Goal: Task Accomplishment & Management: Manage account settings

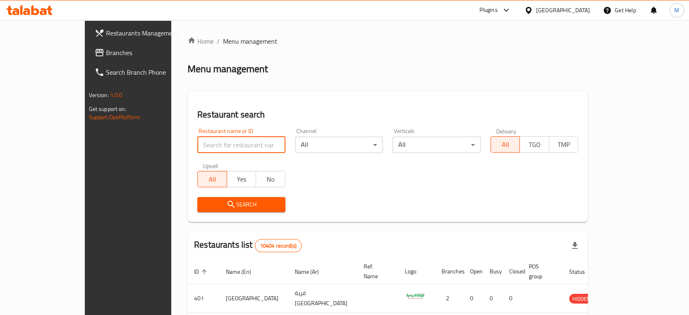
click at [223, 148] on input "search" at bounding box center [241, 144] width 88 height 16
paste input "342861216"
type input "3"
type input "fino"
click button "Search" at bounding box center [241, 204] width 88 height 15
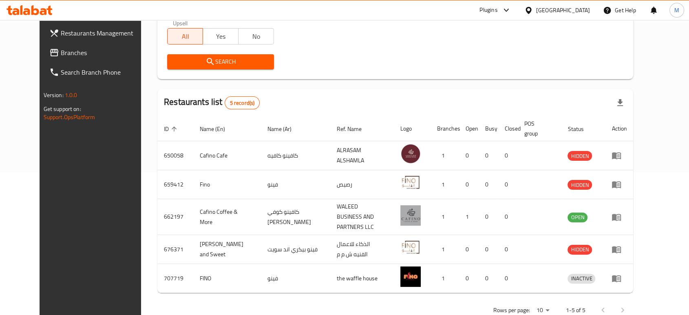
scroll to position [147, 0]
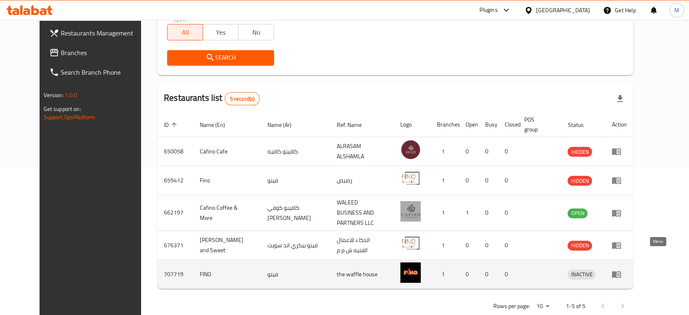
click at [621, 271] on icon "enhanced table" at bounding box center [616, 274] width 9 height 7
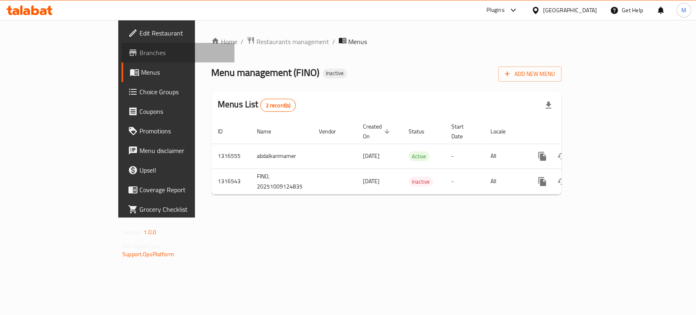
click at [139, 48] on span "Branches" at bounding box center [183, 53] width 88 height 10
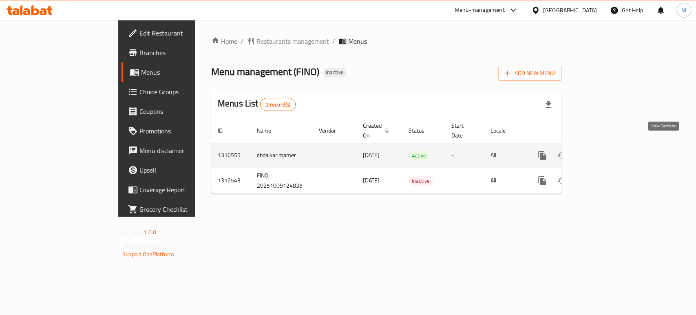
click at [604, 152] on icon "enhanced table" at bounding box center [600, 155] width 7 height 7
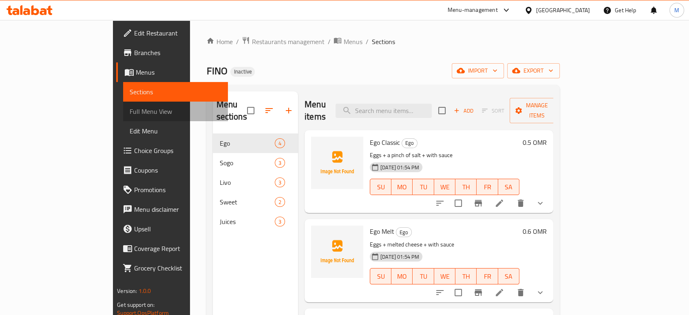
click at [130, 111] on span "Full Menu View" at bounding box center [176, 111] width 92 height 10
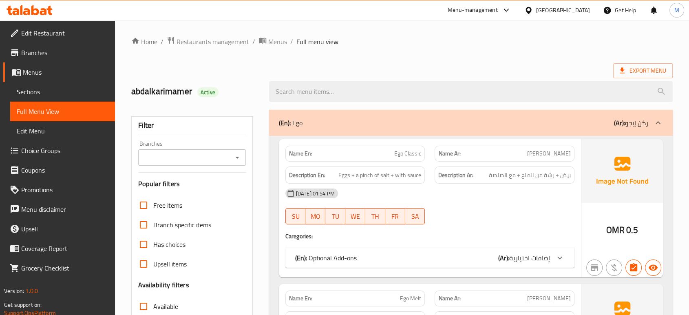
scroll to position [275, 0]
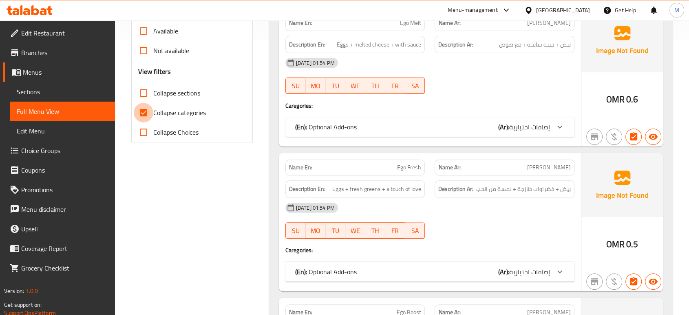
click at [142, 114] on input "Collapse categories" at bounding box center [144, 113] width 20 height 20
checkbox input "false"
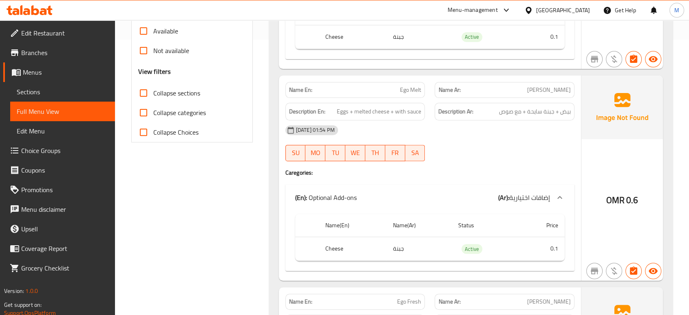
click at [518, 159] on div at bounding box center [504, 161] width 150 height 10
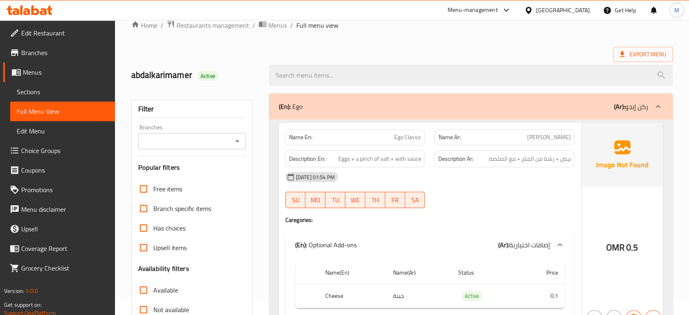
scroll to position [18, 0]
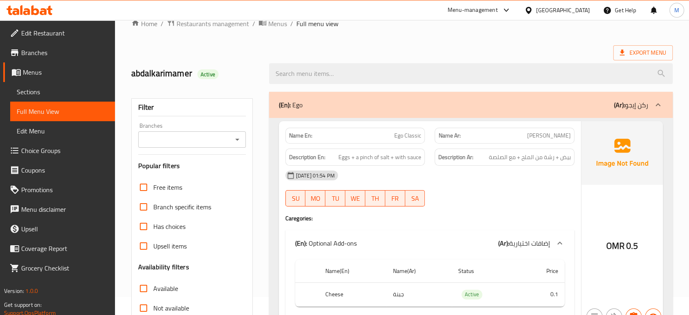
click at [528, 203] on div at bounding box center [504, 206] width 150 height 10
click at [493, 197] on div "09-10-2025 01:54 PM SU MO TU WE TH FR SA" at bounding box center [429, 188] width 299 height 46
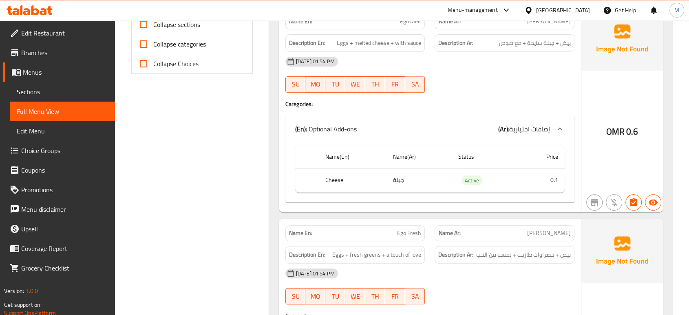
scroll to position [344, 0]
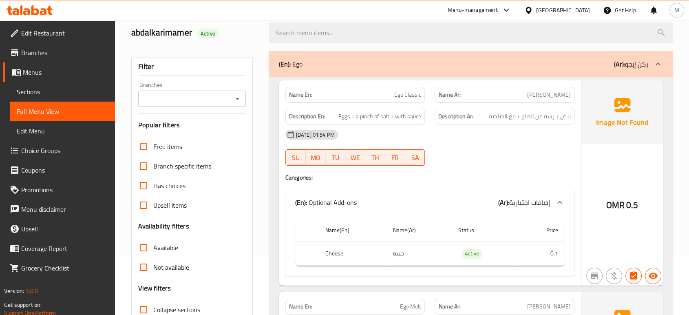
type button "0"
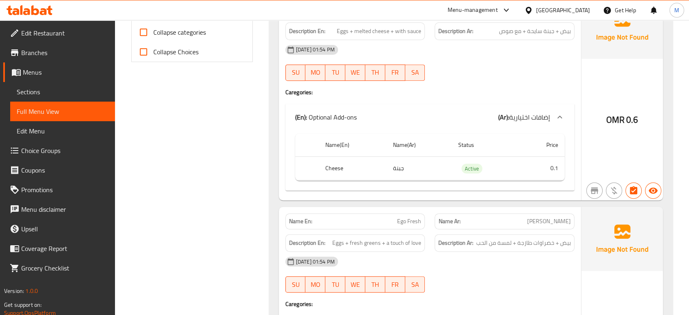
scroll to position [366, 0]
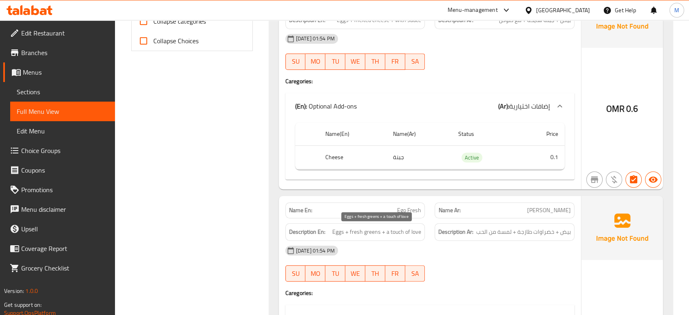
click at [347, 232] on span "Eggs + fresh greens + a touch of love" at bounding box center [376, 232] width 89 height 10
copy span "Eggs + fresh greens + a touch of love"
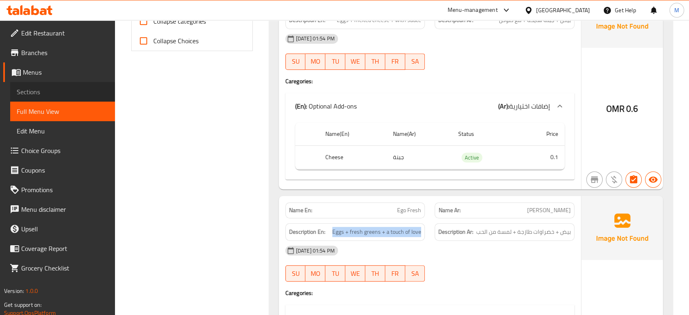
click at [37, 90] on span "Sections" at bounding box center [63, 92] width 92 height 10
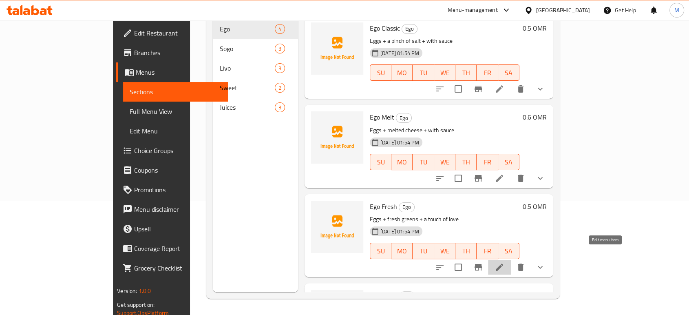
click at [504, 262] on icon at bounding box center [499, 267] width 10 height 10
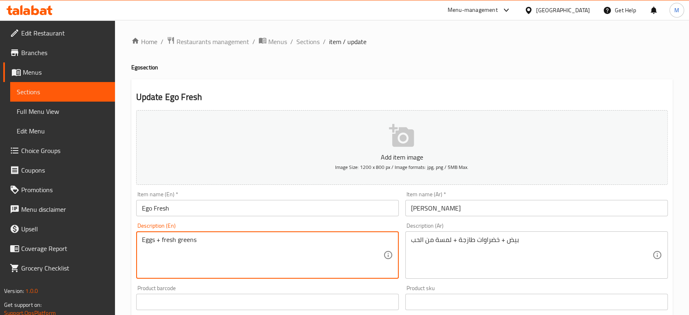
type textarea "Eggs + fresh greens"
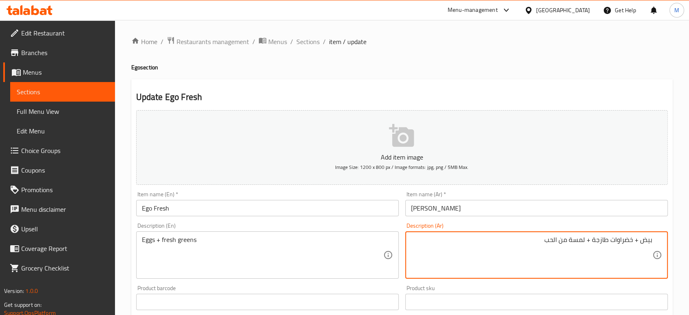
click at [519, 237] on textarea "بيض + خضراوات طازجة + لمسة من الحب" at bounding box center [531, 255] width 241 height 39
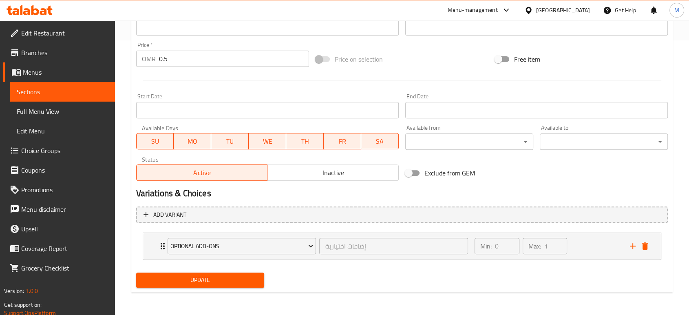
type textarea "بيض + خضراوات طازجة"
click at [196, 279] on span "Update" at bounding box center [200, 280] width 115 height 10
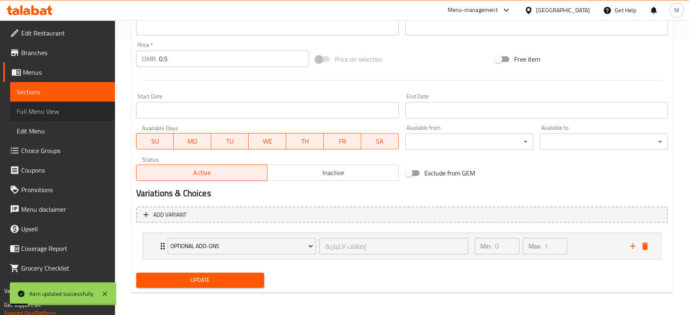
click at [50, 111] on span "Full Menu View" at bounding box center [63, 111] width 92 height 10
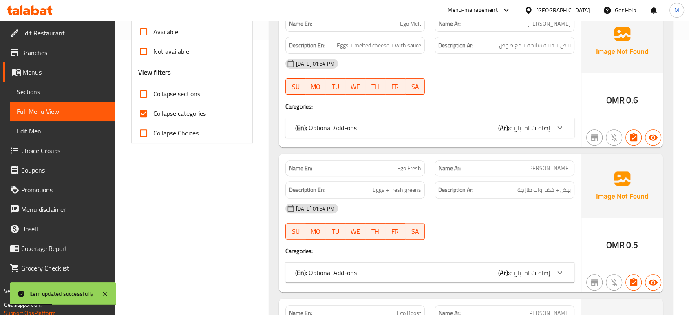
click at [492, 235] on div at bounding box center [504, 239] width 150 height 10
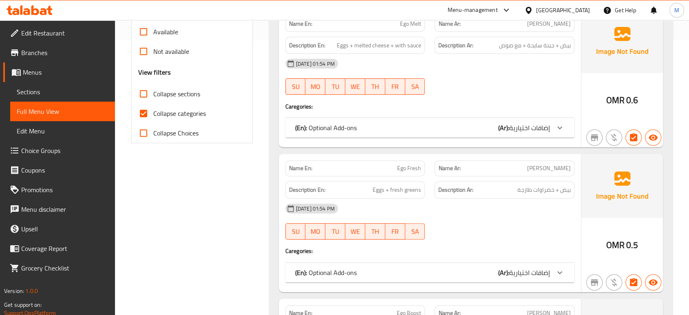
click at [509, 231] on div "09-10-2025 01:54 PM SU MO TU WE TH FR SA" at bounding box center [429, 221] width 299 height 46
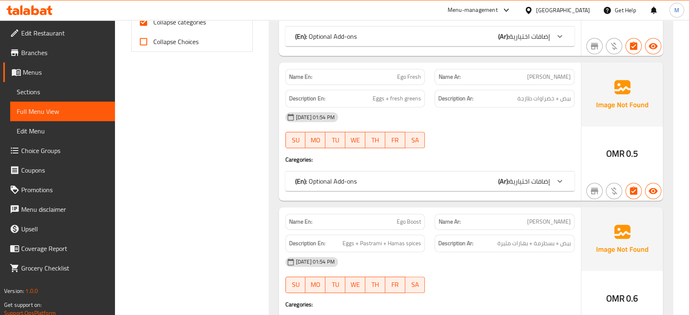
scroll to position [365, 0]
click at [479, 237] on div "Description Ar: بيض + بسطرمة + بهارات مثيرة" at bounding box center [504, 244] width 140 height 18
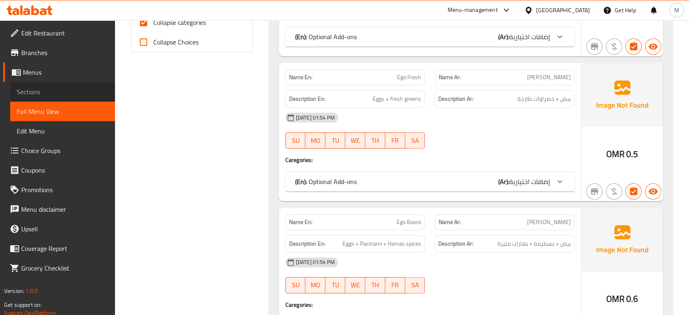
click at [48, 93] on span "Sections" at bounding box center [63, 92] width 92 height 10
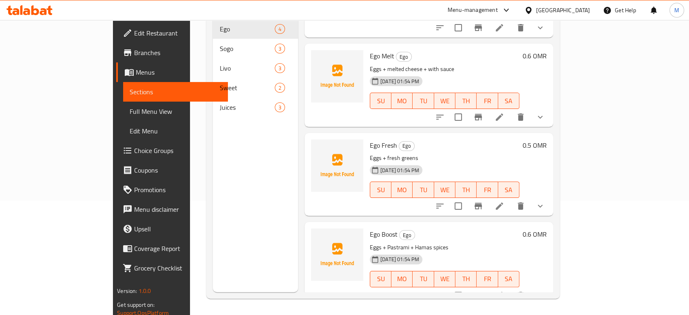
scroll to position [62, 0]
click at [504, 290] on icon at bounding box center [499, 295] width 10 height 10
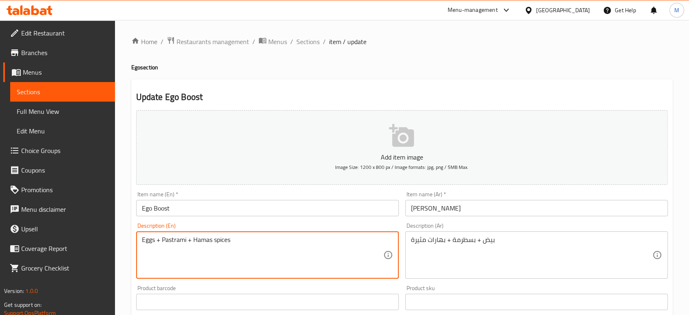
click at [209, 239] on textarea "Eggs + Pastrami + Hamas spices" at bounding box center [262, 255] width 241 height 39
click at [258, 237] on textarea "Eggs + Pastrami + Hamas spices" at bounding box center [262, 255] width 241 height 39
click at [203, 236] on textarea "Eggs + Pastrami + Hamas spices" at bounding box center [262, 255] width 241 height 39
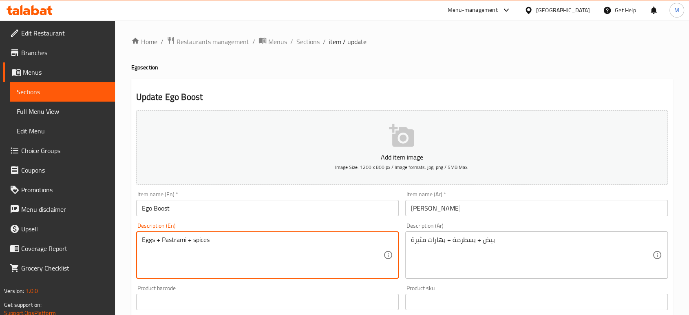
type textarea "Eggs + Pastrami + spices"
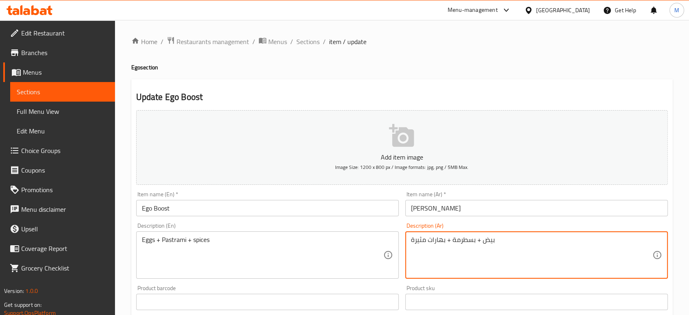
click at [416, 244] on textarea "بيض + بسطرمة + بهارات مثيرة" at bounding box center [531, 255] width 241 height 39
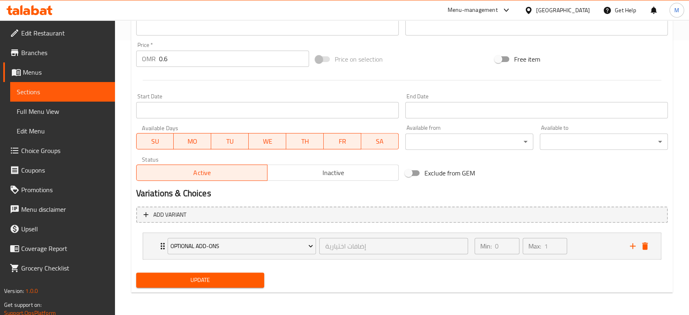
type textarea "بيض + بسطرمة + بهارات"
click at [212, 275] on span "Update" at bounding box center [200, 280] width 115 height 10
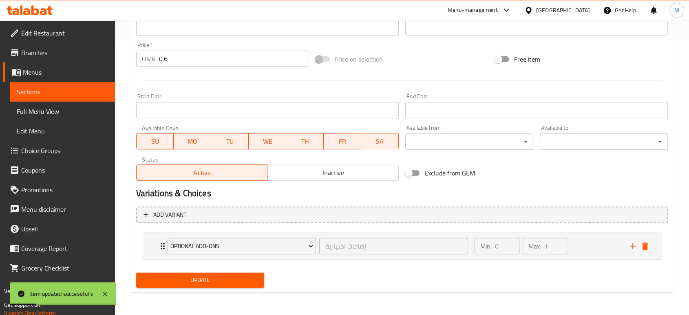
click at [41, 115] on span "Full Menu View" at bounding box center [63, 111] width 92 height 10
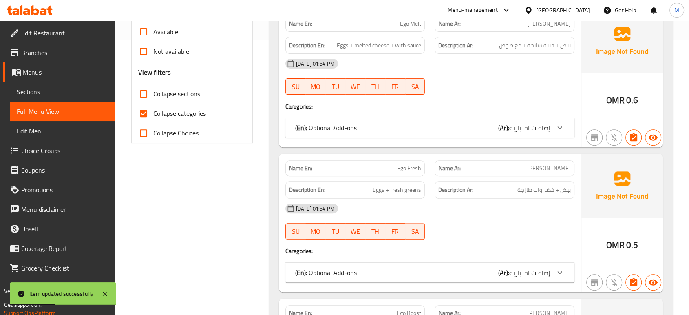
click at [505, 234] on div at bounding box center [504, 239] width 150 height 10
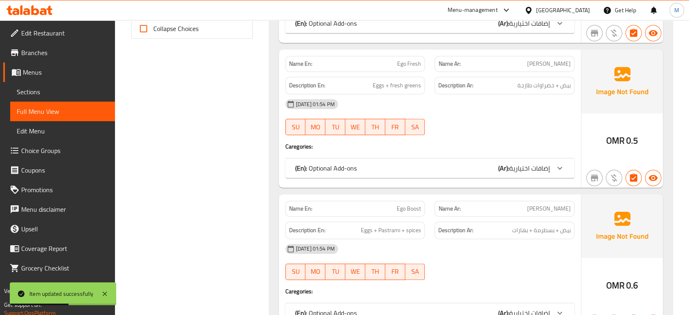
scroll to position [437, 0]
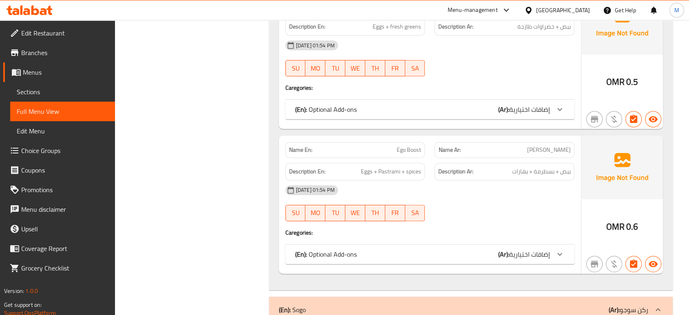
click at [456, 207] on div "09-10-2025 01:54 PM SU MO TU WE TH FR SA" at bounding box center [429, 203] width 299 height 46
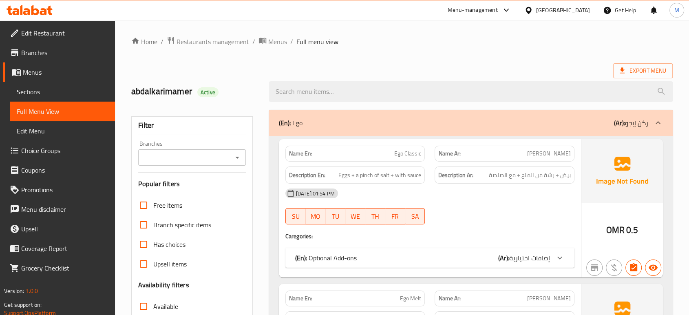
click at [474, 206] on div "[DATE] 01:54 PM SU MO TU WE TH FR SA" at bounding box center [429, 206] width 299 height 46
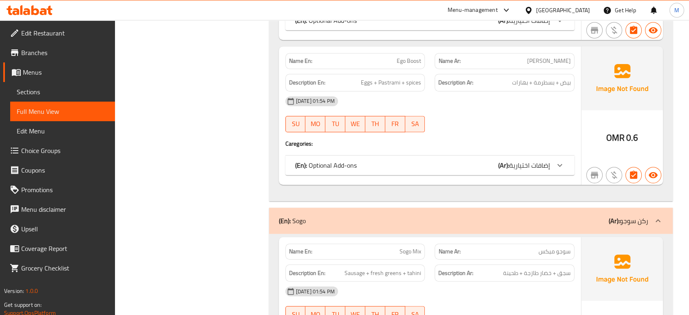
scroll to position [525, 0]
drag, startPoint x: 418, startPoint y: 152, endPoint x: 415, endPoint y: 163, distance: 11.0
click at [415, 163] on div "Name En: Ego Boost Name Ar: إيجو بوست Description En: Eggs + Pastrami + spices …" at bounding box center [430, 117] width 302 height 138
click at [415, 163] on div "(En): Optional Add-ons (Ar): إضافات اختيارية" at bounding box center [422, 166] width 255 height 10
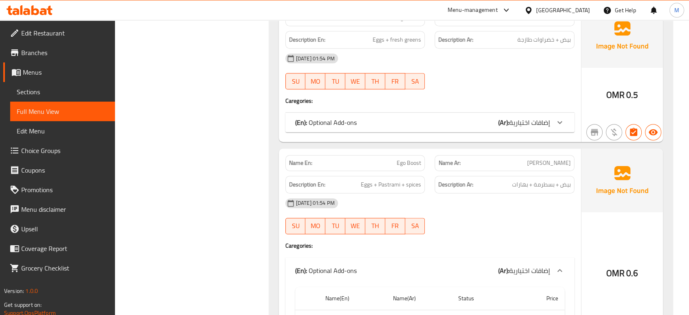
scroll to position [416, 0]
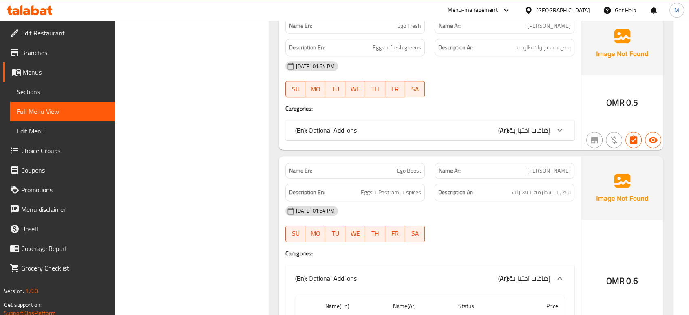
click at [480, 131] on div "(En): Optional Add-ons (Ar): إضافات اختيارية" at bounding box center [422, 130] width 255 height 10
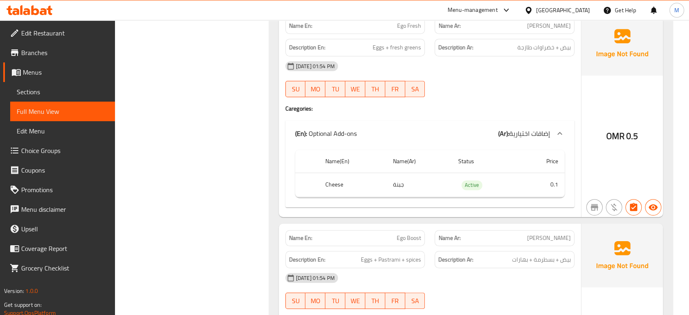
click at [505, 95] on div at bounding box center [504, 97] width 150 height 10
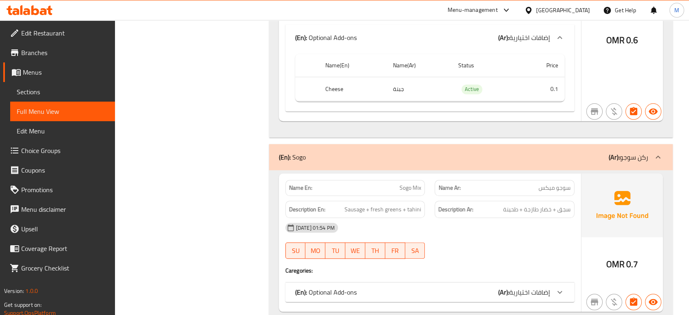
scroll to position [724, 0]
click at [494, 253] on div at bounding box center [504, 258] width 150 height 10
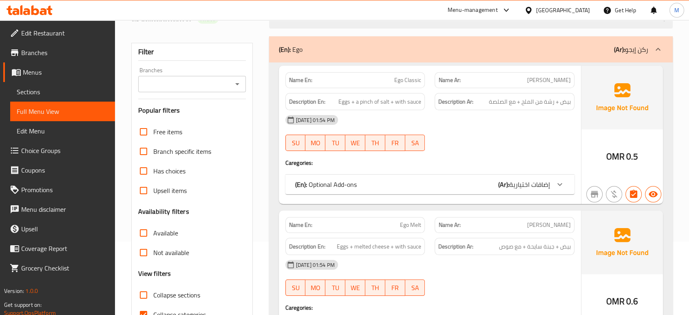
scroll to position [90, 0]
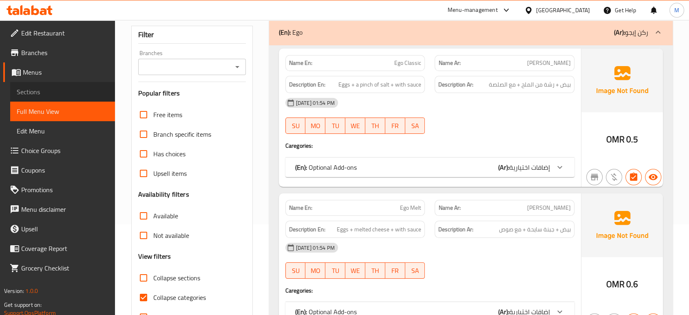
click at [30, 87] on span "Sections" at bounding box center [63, 92] width 92 height 10
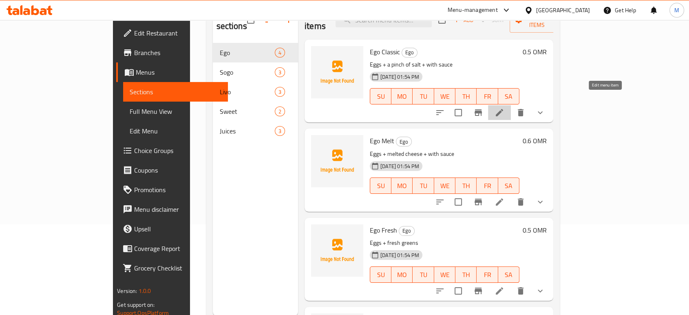
click at [504, 108] on icon at bounding box center [499, 113] width 10 height 10
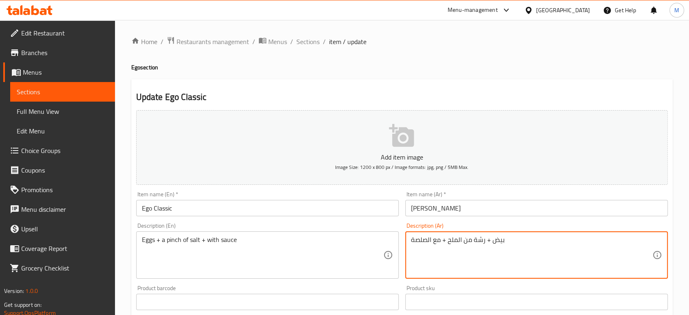
click at [423, 243] on textarea "بيض + رشة من الملح + مع الصلصة" at bounding box center [531, 255] width 241 height 39
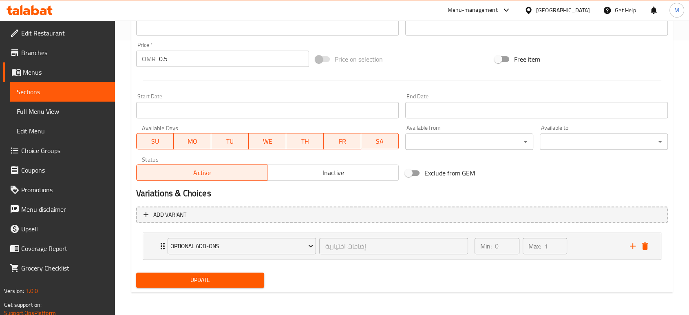
type textarea "بيض + رشة من الملح + مع صوص"
click at [185, 282] on span "Update" at bounding box center [200, 280] width 115 height 10
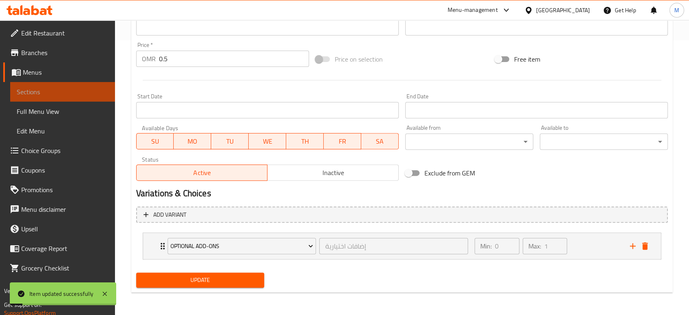
click at [61, 99] on link "Sections" at bounding box center [62, 92] width 105 height 20
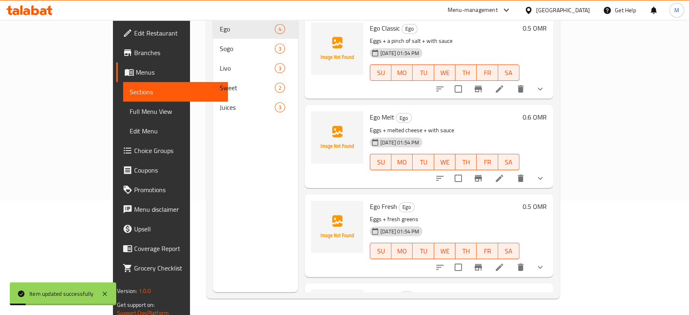
scroll to position [114, 0]
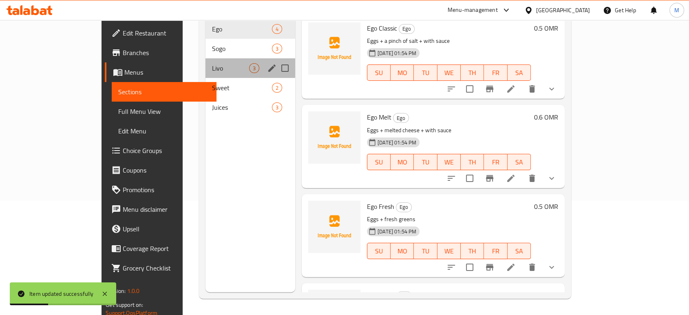
click at [205, 63] on div "Livo 3" at bounding box center [250, 68] width 90 height 20
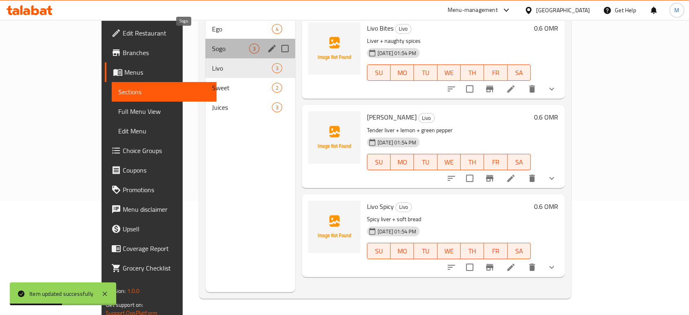
click at [212, 44] on span "Sogo" at bounding box center [230, 49] width 37 height 10
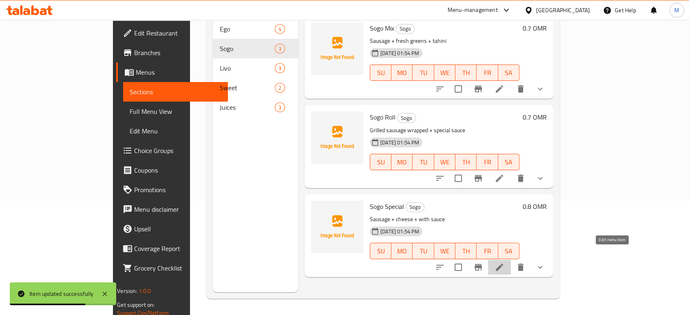
click at [503, 263] on icon at bounding box center [498, 266] width 7 height 7
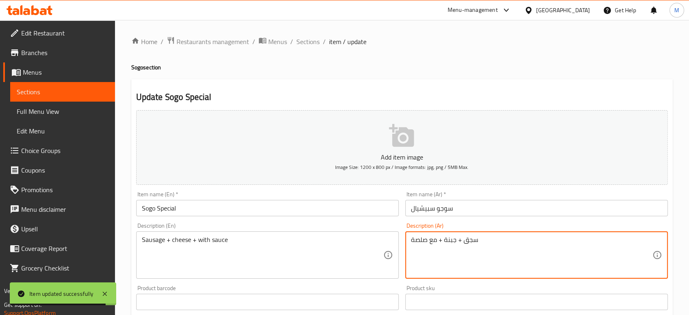
click at [417, 242] on textarea "سجق + جبنة + مع صلصة" at bounding box center [531, 255] width 241 height 39
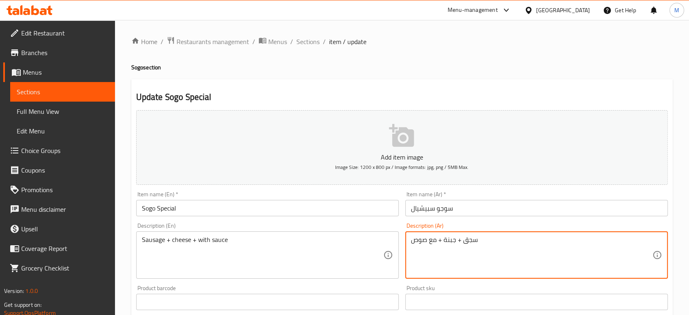
scroll to position [274, 0]
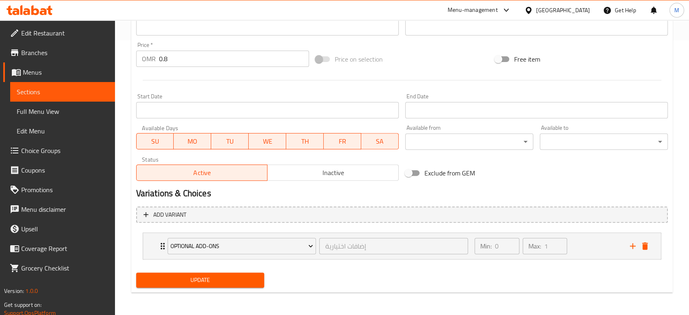
type textarea "سجق + جبنة + مع صوص"
click at [214, 277] on span "Update" at bounding box center [200, 280] width 115 height 10
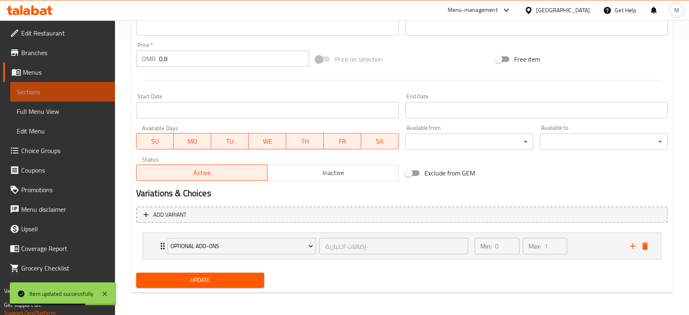
click at [79, 99] on link "Sections" at bounding box center [62, 92] width 105 height 20
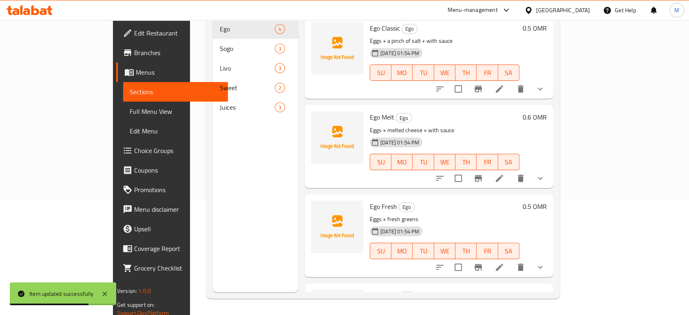
scroll to position [114, 0]
click at [130, 107] on span "Full Menu View" at bounding box center [176, 111] width 92 height 10
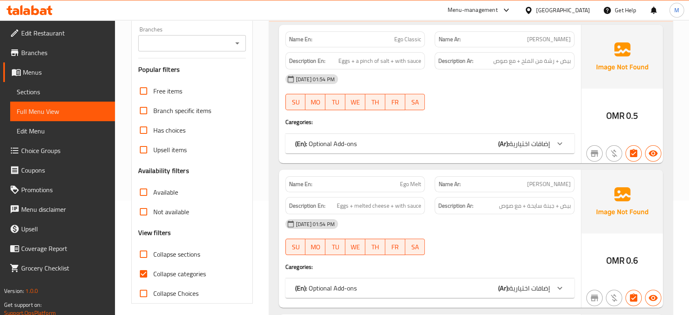
click at [466, 223] on div "[DATE] 01:54 PM" at bounding box center [429, 224] width 299 height 20
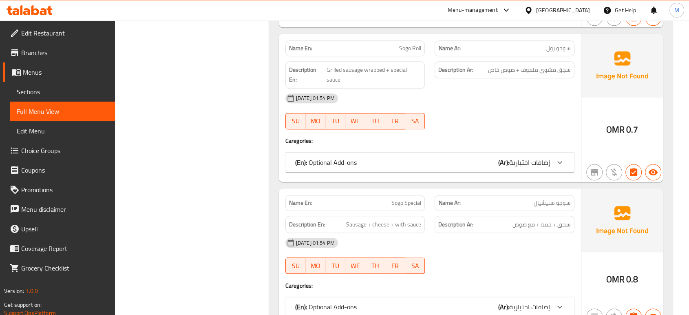
scroll to position [874, 0]
click at [479, 302] on div "(En): Optional Add-ons (Ar): إضافات اختيارية" at bounding box center [422, 306] width 255 height 10
click at [456, 161] on div "(En): Optional Add-ons (Ar): إضافات اختيارية" at bounding box center [422, 161] width 255 height 10
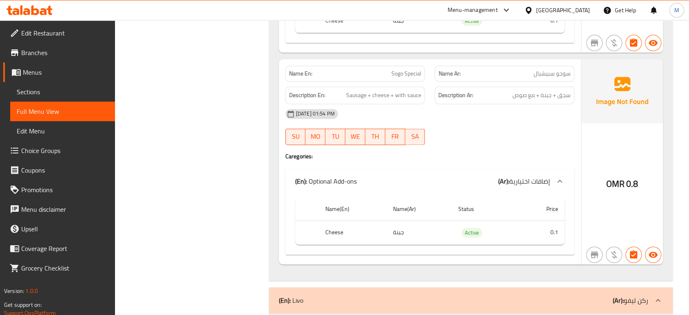
scroll to position [1056, 0]
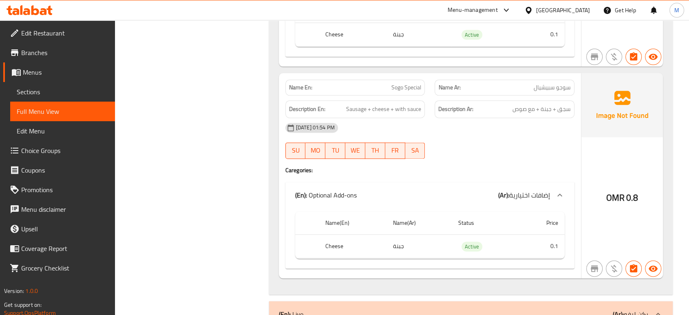
type button "4"
click at [372, 148] on span "TH" at bounding box center [374, 150] width 13 height 12
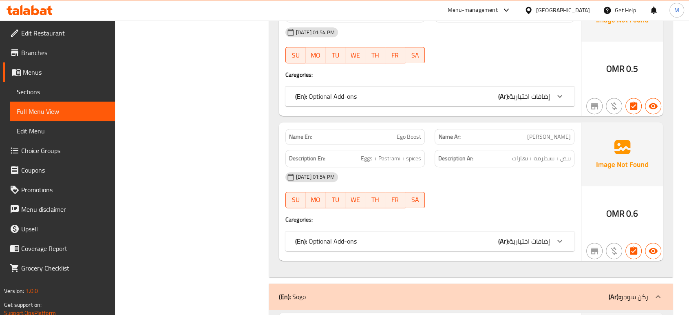
scroll to position [619, 0]
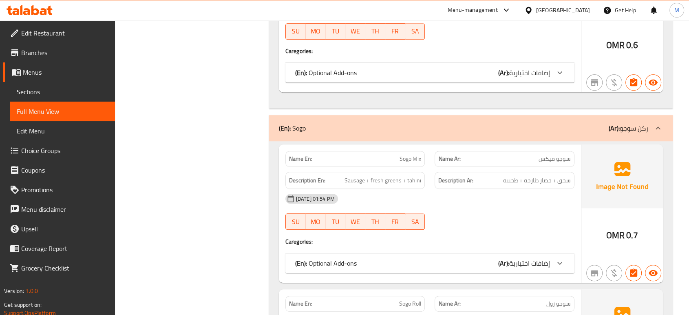
click at [518, 210] on div "09-10-2025 01:54 PM SU MO TU WE TH FR SA" at bounding box center [429, 212] width 299 height 46
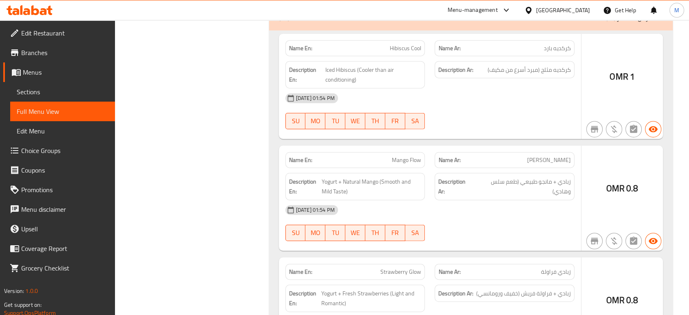
scroll to position [1211, 0]
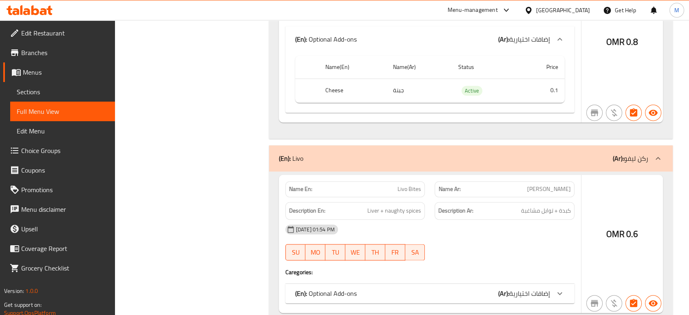
click at [229, 140] on div "Filter Branches Branches Popular filters Free items Branch specific items Has c…" at bounding box center [195, 72] width 138 height 2359
click at [391, 211] on span "Liver + naughty spices" at bounding box center [394, 210] width 54 height 10
copy span "Liver + naughty spices"
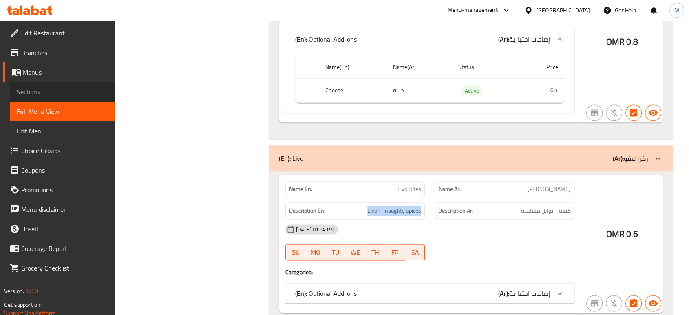
click at [26, 94] on span "Sections" at bounding box center [63, 92] width 92 height 10
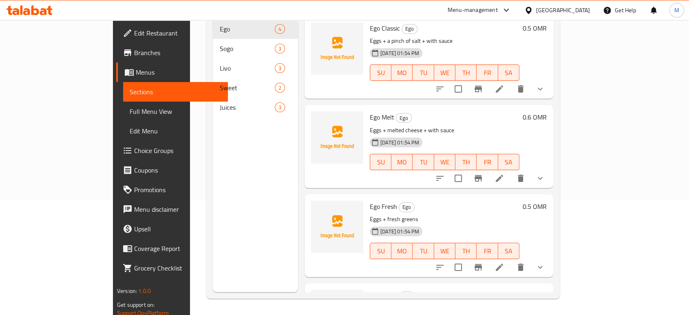
scroll to position [114, 0]
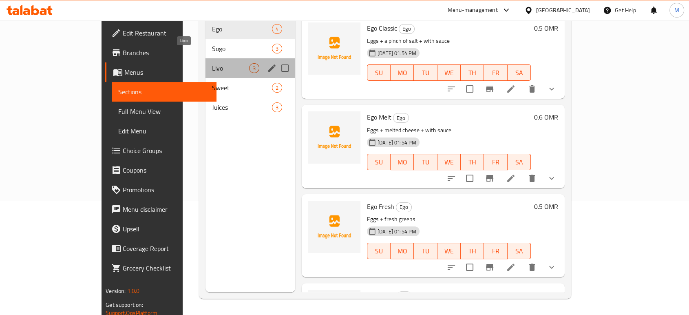
click at [212, 63] on span "Livo" at bounding box center [230, 68] width 37 height 10
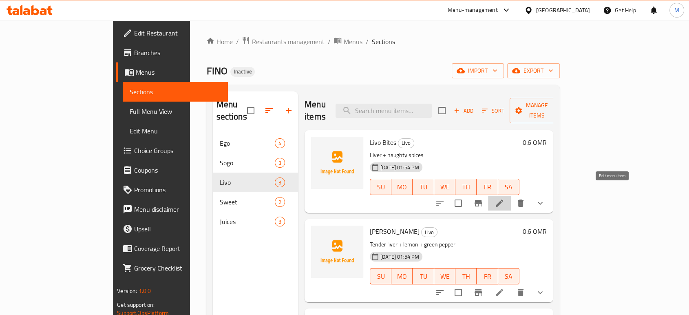
click at [504, 198] on icon at bounding box center [499, 203] width 10 height 10
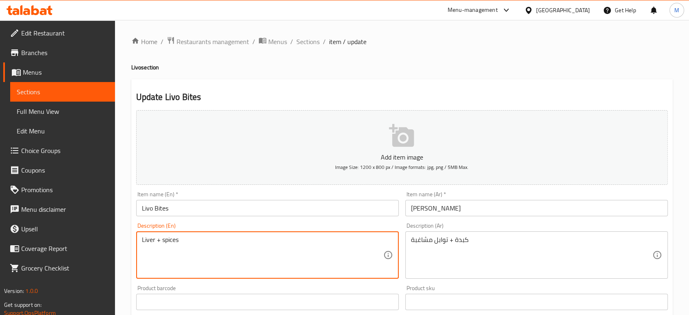
type textarea "Liver + spices"
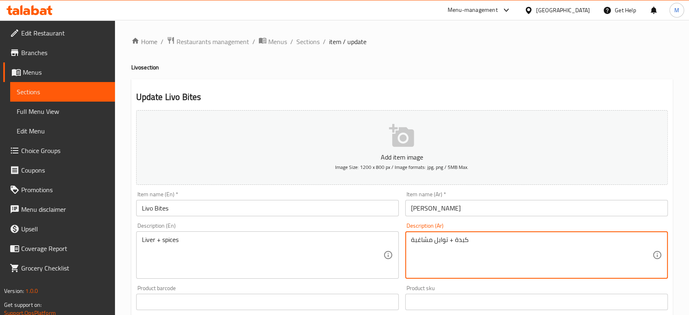
click at [419, 239] on textarea "كبدة + توابل مشاغبة" at bounding box center [531, 255] width 241 height 39
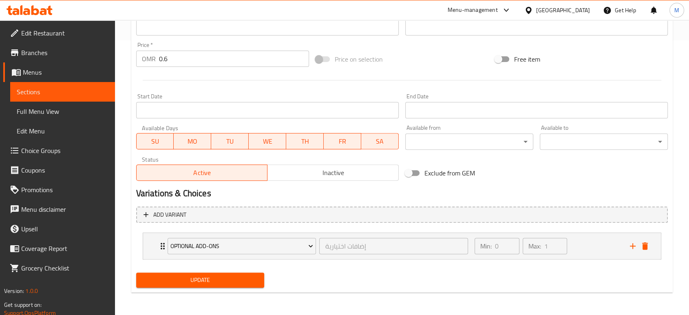
type textarea "كبدة + توابل"
click at [172, 276] on span "Update" at bounding box center [200, 280] width 115 height 10
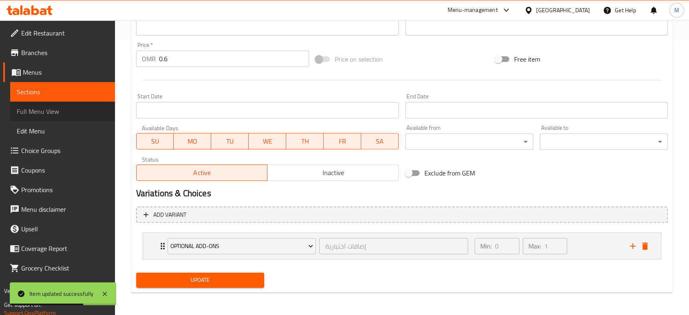
click at [47, 116] on span "Full Menu View" at bounding box center [63, 111] width 92 height 10
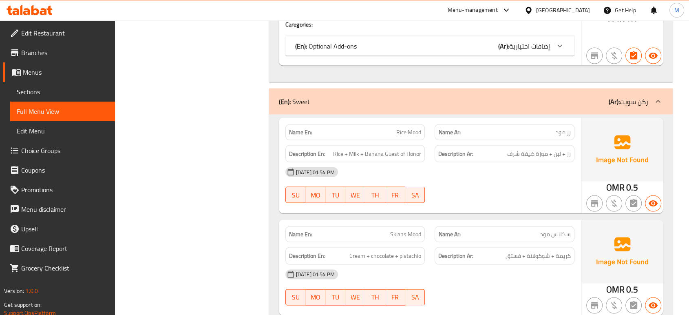
scroll to position [1614, 0]
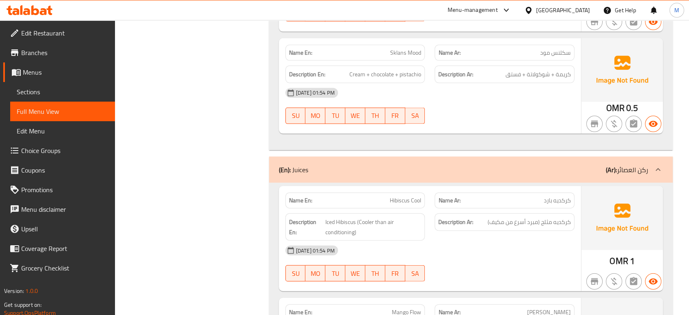
scroll to position [1796, 0]
click at [48, 98] on link "Sections" at bounding box center [62, 92] width 105 height 20
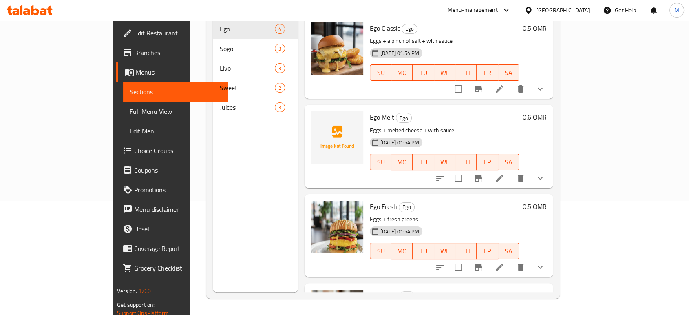
scroll to position [114, 0]
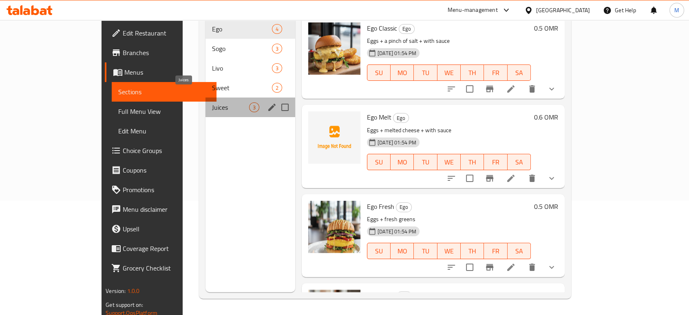
click at [212, 102] on span "Juices" at bounding box center [230, 107] width 37 height 10
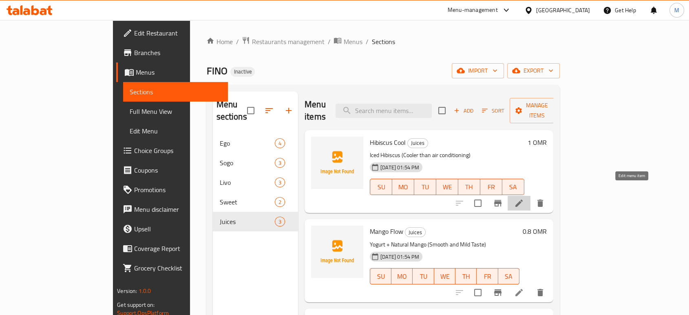
click at [524, 198] on icon at bounding box center [519, 203] width 10 height 10
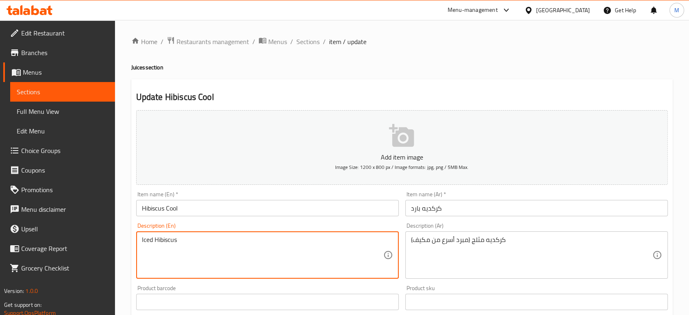
type textarea "Iced Hibiscus"
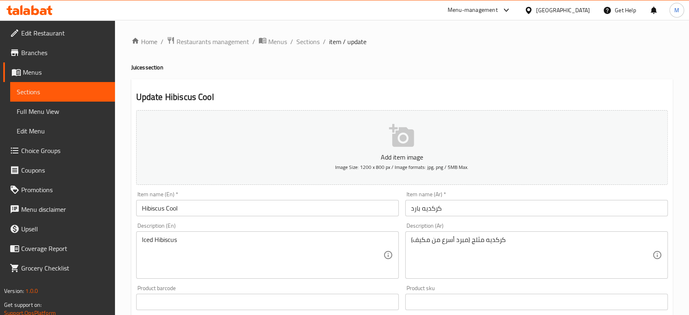
click at [407, 241] on div "كركديه مثلج (مبرد أسرع من مكيف) Description (Ar)" at bounding box center [536, 254] width 262 height 47
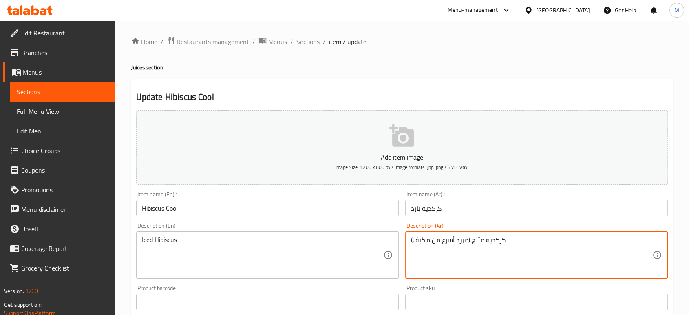
drag, startPoint x: 470, startPoint y: 237, endPoint x: 405, endPoint y: 239, distance: 64.4
click at [405, 239] on div "كركديه مثلج (مبرد أسرع من مكيف) Description (Ar)" at bounding box center [536, 254] width 262 height 47
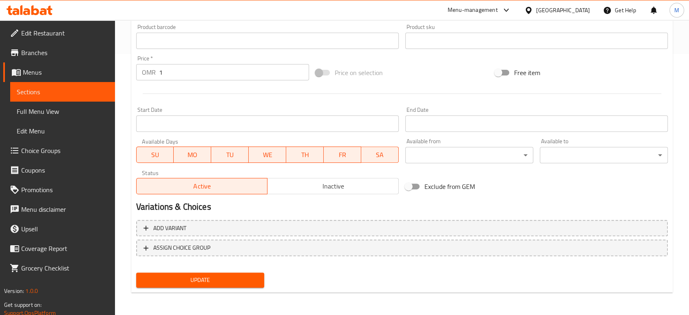
type textarea "كركديه مثلج"
click at [217, 288] on div "Update" at bounding box center [200, 280] width 134 height 22
click at [218, 280] on span "Update" at bounding box center [200, 280] width 115 height 10
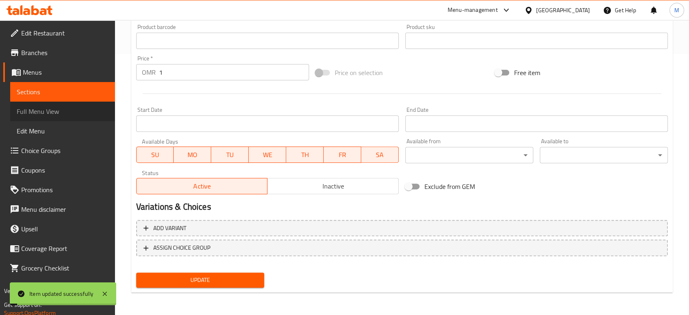
click at [54, 114] on span "Full Menu View" at bounding box center [63, 111] width 92 height 10
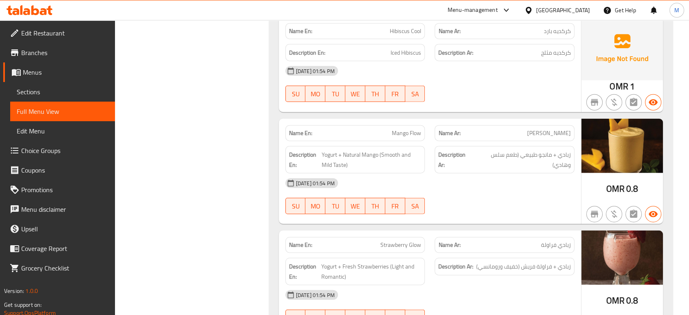
scroll to position [1964, 0]
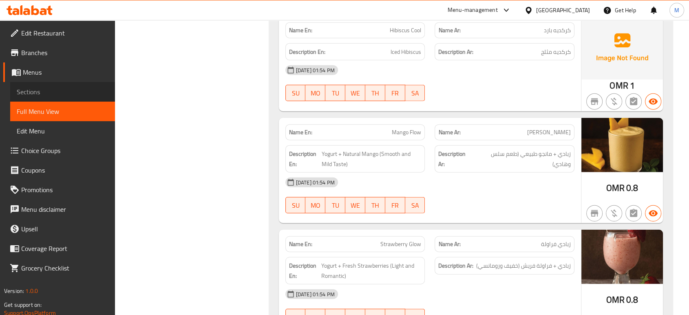
click at [23, 94] on span "Sections" at bounding box center [63, 92] width 92 height 10
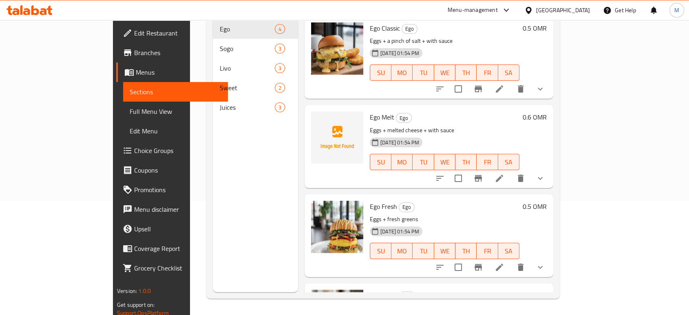
scroll to position [114, 0]
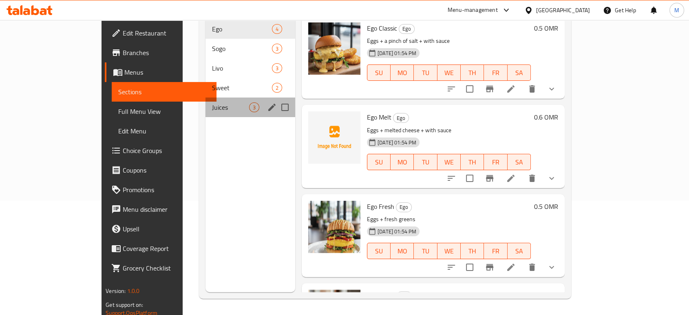
click at [205, 101] on div "Juices 3" at bounding box center [250, 107] width 90 height 20
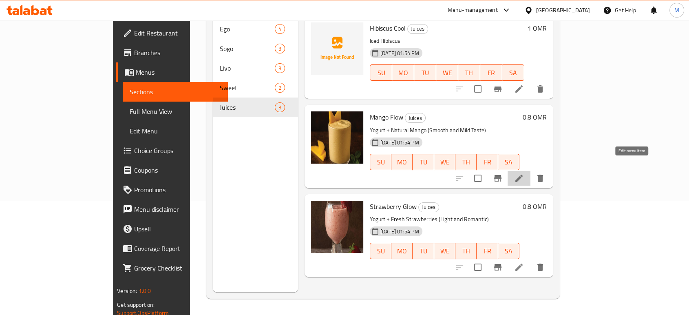
click at [524, 173] on icon at bounding box center [519, 178] width 10 height 10
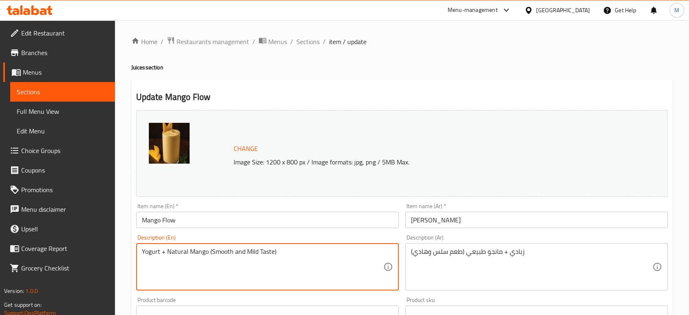
drag, startPoint x: 282, startPoint y: 251, endPoint x: 207, endPoint y: 256, distance: 74.3
type textarea "Yogurt + Natural Mango"
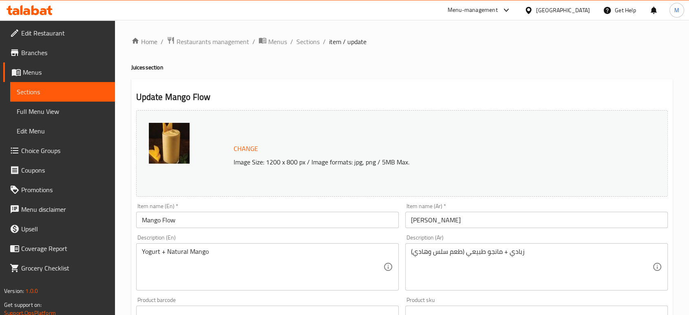
drag, startPoint x: 410, startPoint y: 252, endPoint x: 453, endPoint y: 253, distance: 43.2
click at [453, 253] on div "زبادي + مانجو طبيعي (طعم سلس وهادي) Description (Ar)" at bounding box center [536, 266] width 262 height 47
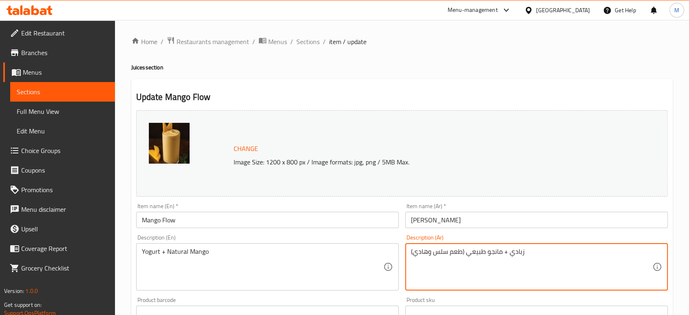
click at [464, 276] on textarea "زبادي + مانجو طبيعي (طعم سلس وهادي)" at bounding box center [531, 266] width 241 height 39
drag, startPoint x: 535, startPoint y: 249, endPoint x: 592, endPoint y: 253, distance: 58.0
click at [592, 253] on textarea "زبادي + مانجو طبيعي (طعم سلس وهادي)" at bounding box center [531, 266] width 241 height 39
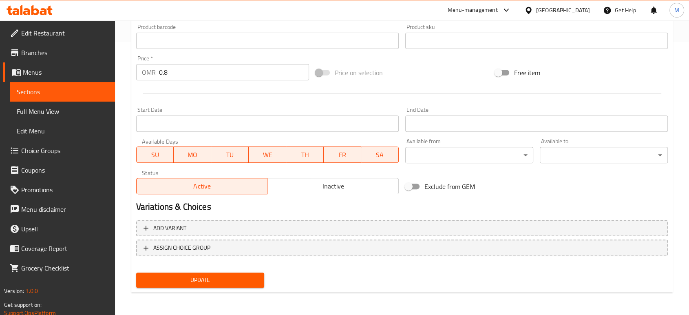
type textarea "زبادي + مانجو طبيعي"
click at [256, 281] on span "Update" at bounding box center [200, 280] width 115 height 10
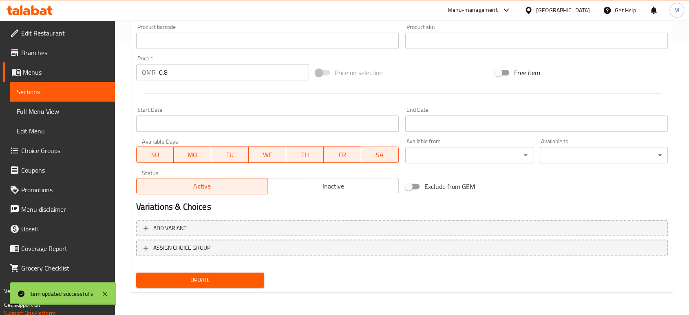
click at [41, 95] on span "Sections" at bounding box center [63, 92] width 92 height 10
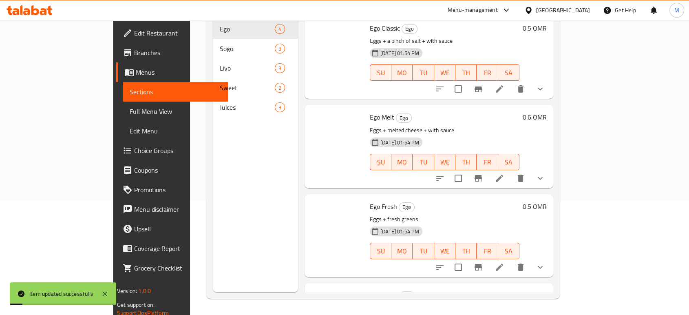
scroll to position [114, 0]
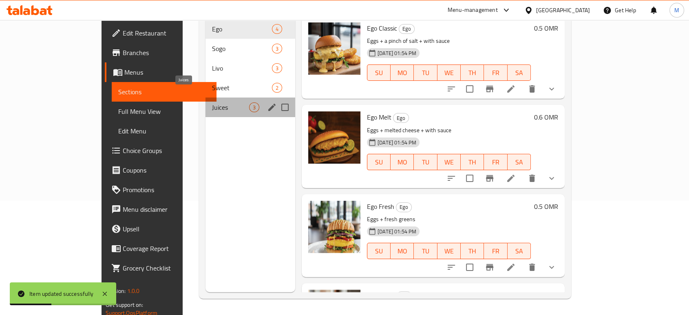
click at [212, 102] on span "Juices" at bounding box center [230, 107] width 37 height 10
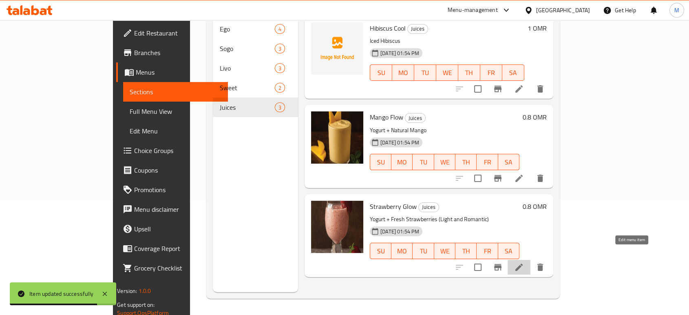
click at [522, 263] on icon at bounding box center [518, 266] width 7 height 7
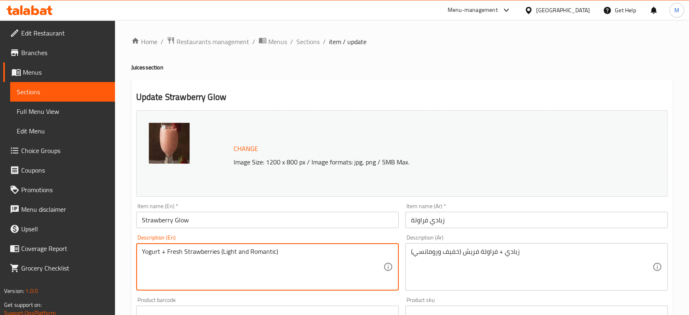
drag, startPoint x: 288, startPoint y: 255, endPoint x: 217, endPoint y: 249, distance: 71.9
type textarea "Yogurt + Fresh Strawberries"
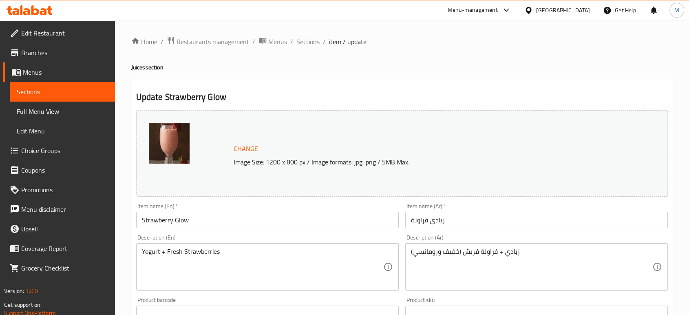
drag, startPoint x: 405, startPoint y: 254, endPoint x: 449, endPoint y: 254, distance: 43.2
click at [449, 254] on div "زبادي + فراولة فريش (خفيف ورومانسي) Description (Ar)" at bounding box center [536, 266] width 262 height 47
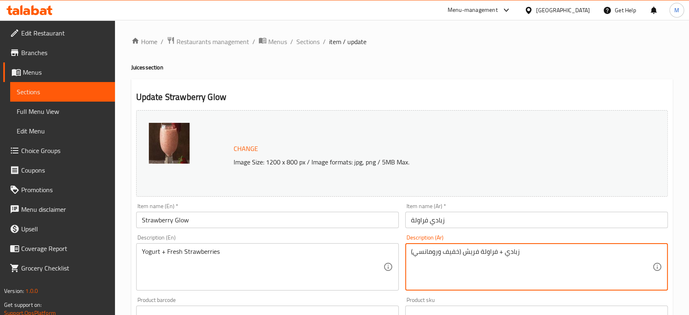
drag, startPoint x: 461, startPoint y: 250, endPoint x: 398, endPoint y: 247, distance: 63.3
click at [398, 247] on div "Change Image Size: 1200 x 800 px / Image formats: jpg, png / 5MB Max. Item name…" at bounding box center [402, 288] width 538 height 363
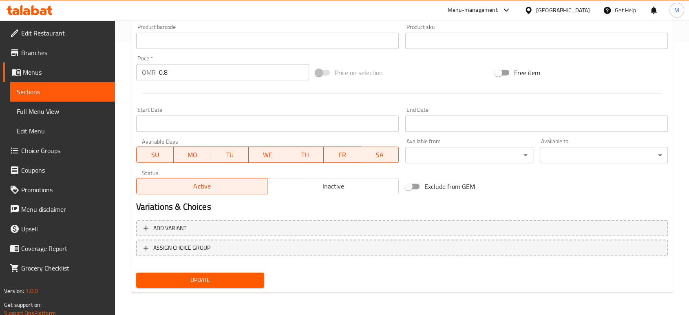
type textarea "زبادي + فراولة فريش"
click at [176, 283] on span "Update" at bounding box center [200, 280] width 115 height 10
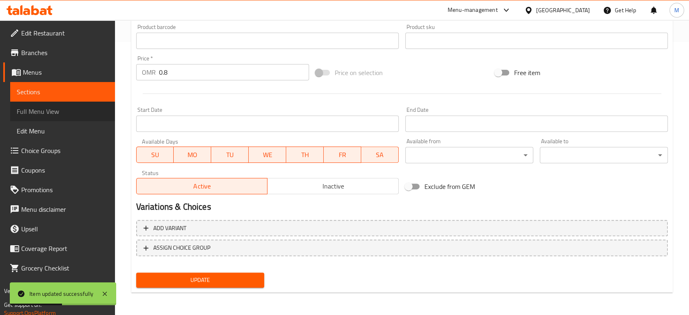
click at [78, 107] on span "Full Menu View" at bounding box center [63, 111] width 92 height 10
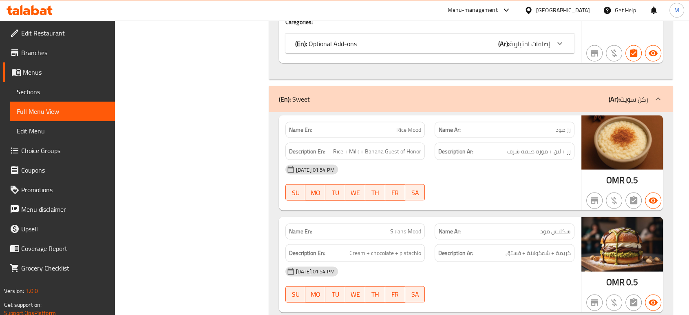
scroll to position [1578, 0]
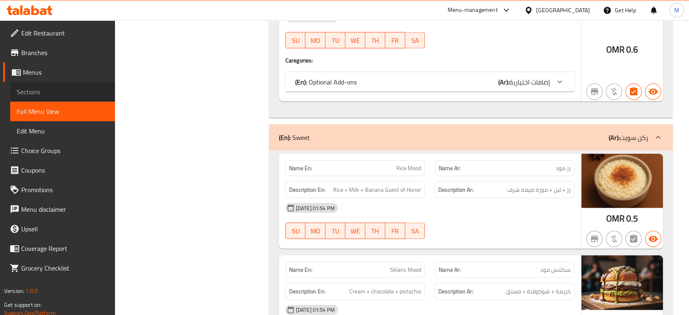
click at [55, 88] on span "Sections" at bounding box center [63, 92] width 92 height 10
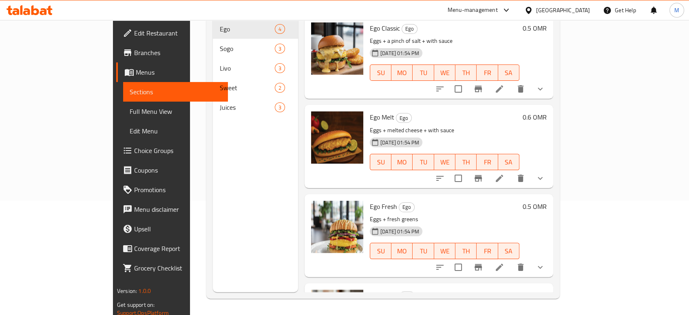
scroll to position [114, 0]
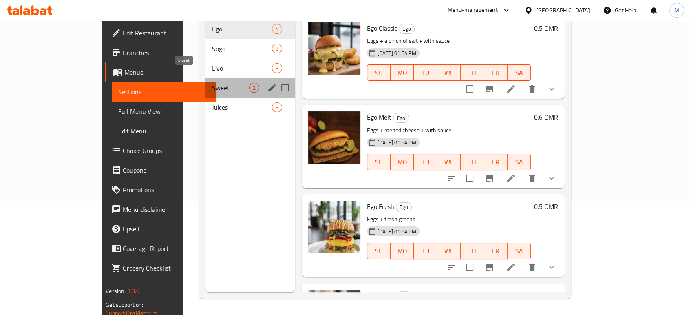
click at [212, 83] on span "Sweet" at bounding box center [230, 88] width 37 height 10
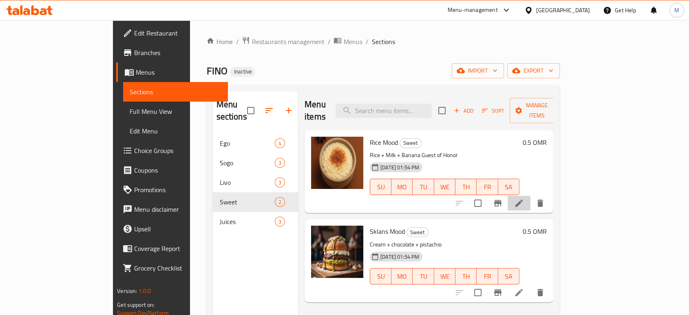
click at [530, 196] on li at bounding box center [518, 203] width 23 height 15
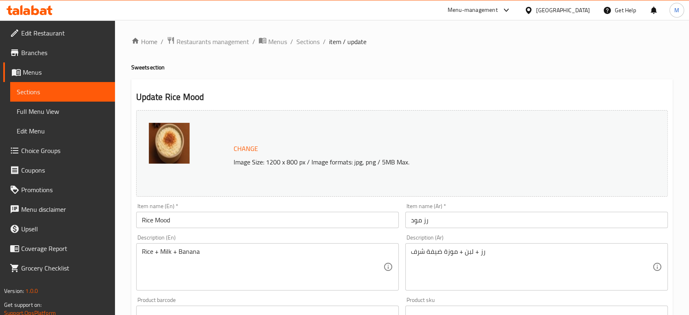
click at [407, 253] on div "رز + لبن + موزة ضيفة شرف Description (Ar)" at bounding box center [536, 266] width 262 height 47
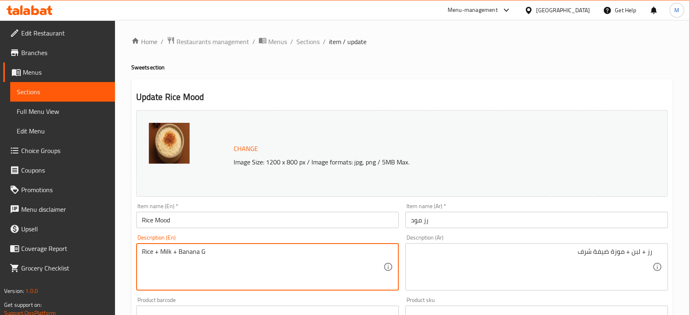
type textarea "Rice + Milk + Banana G"
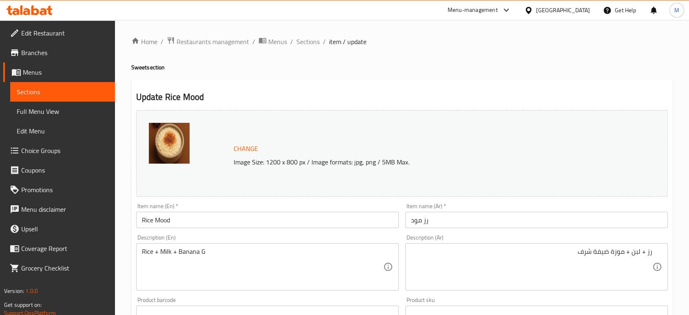
click at [533, 291] on div "Description (Ar) رز + لبن + موزة ضيفة شرف Description (Ar)" at bounding box center [536, 262] width 269 height 62
click at [659, 250] on div "رز + لبن + موز Description (Ar)" at bounding box center [536, 266] width 262 height 47
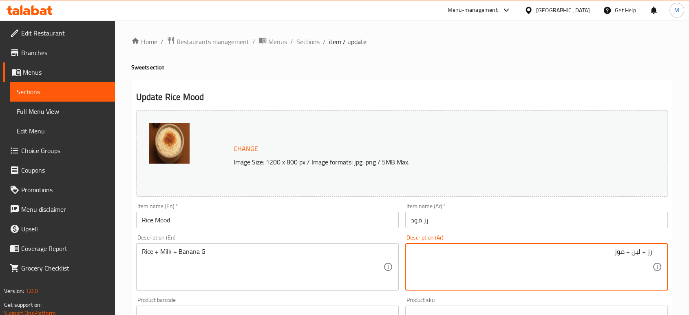
click at [649, 253] on textarea "رز + لبن + موز" at bounding box center [531, 266] width 241 height 39
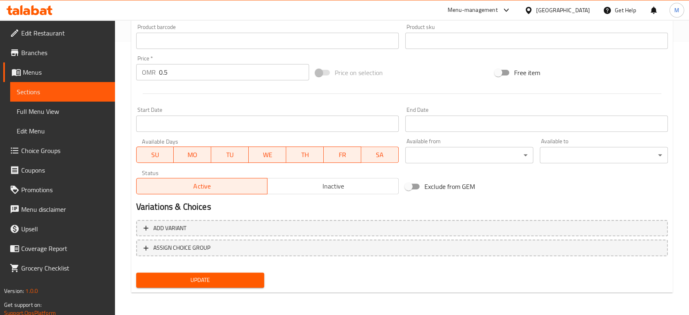
type textarea "أرز + لبن + موز"
click at [221, 281] on span "Update" at bounding box center [200, 280] width 115 height 10
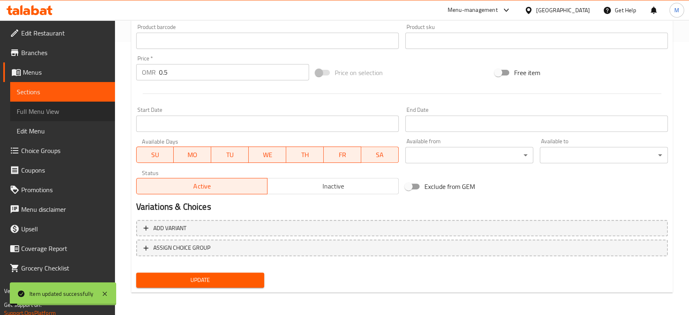
click at [66, 111] on span "Full Menu View" at bounding box center [63, 111] width 92 height 10
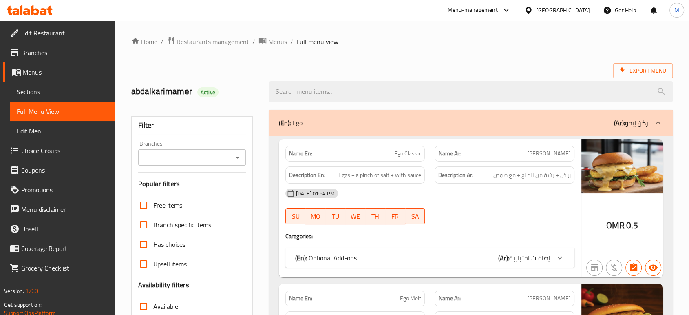
click at [632, 72] on span "Export Menu" at bounding box center [642, 71] width 46 height 10
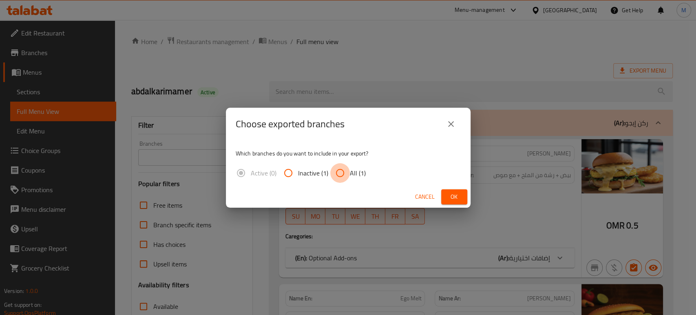
click at [342, 169] on input "All (1)" at bounding box center [340, 173] width 20 height 20
radio input "true"
click at [456, 194] on span "Ok" at bounding box center [453, 197] width 13 height 10
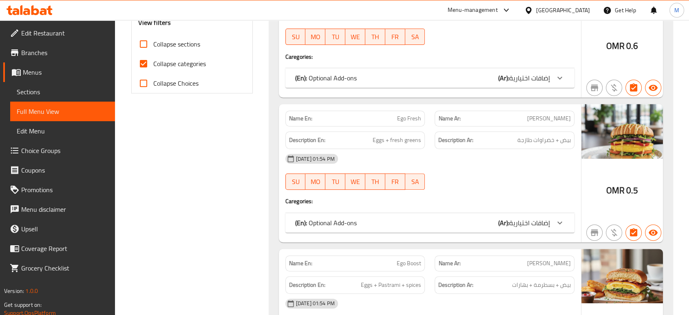
scroll to position [326, 0]
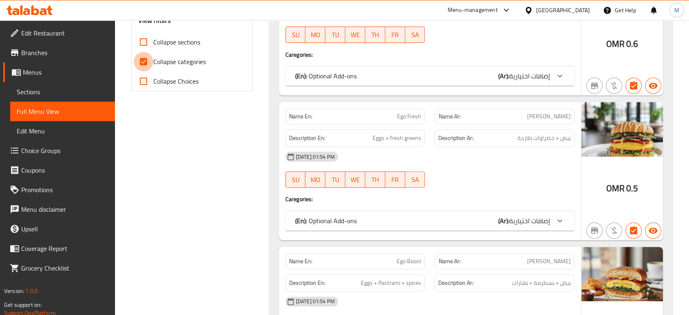
click at [144, 59] on input "Collapse categories" at bounding box center [144, 62] width 20 height 20
checkbox input "false"
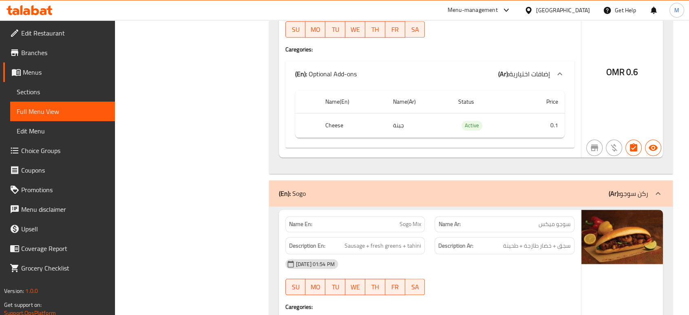
scroll to position [0, 0]
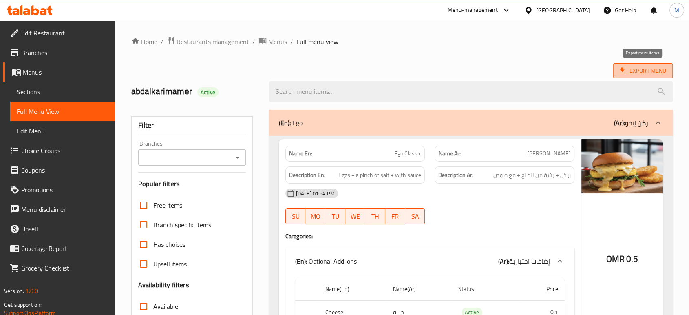
click at [649, 74] on span "Export Menu" at bounding box center [642, 71] width 46 height 10
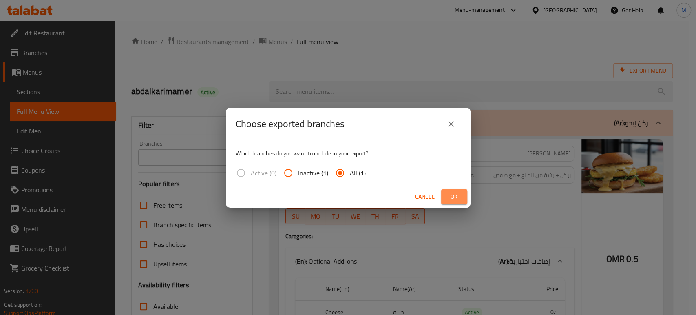
click at [460, 196] on span "Ok" at bounding box center [453, 197] width 13 height 10
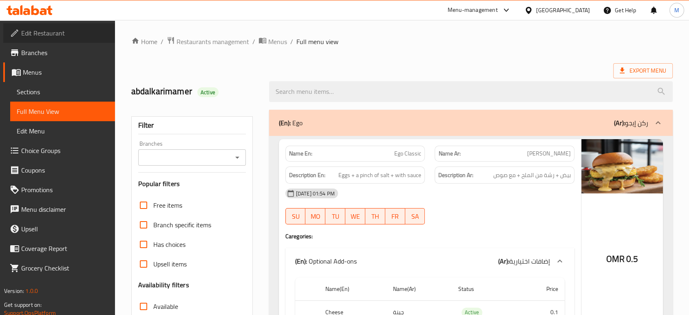
click at [61, 25] on link "Edit Restaurant" at bounding box center [59, 33] width 112 height 20
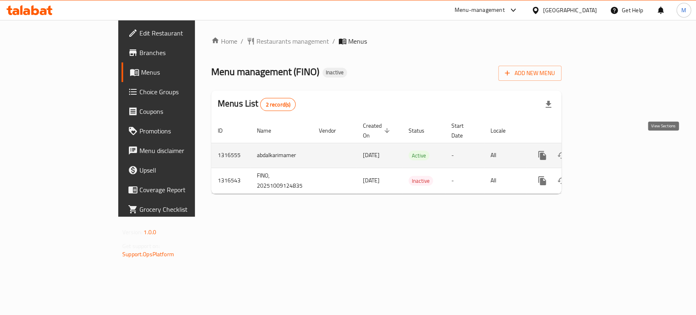
click at [605, 150] on icon "enhanced table" at bounding box center [601, 155] width 10 height 10
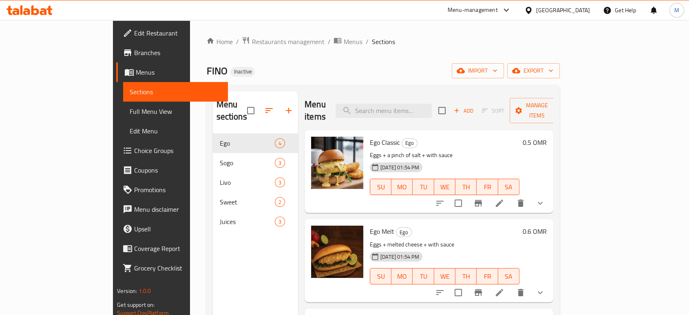
click at [134, 33] on span "Edit Restaurant" at bounding box center [177, 33] width 87 height 10
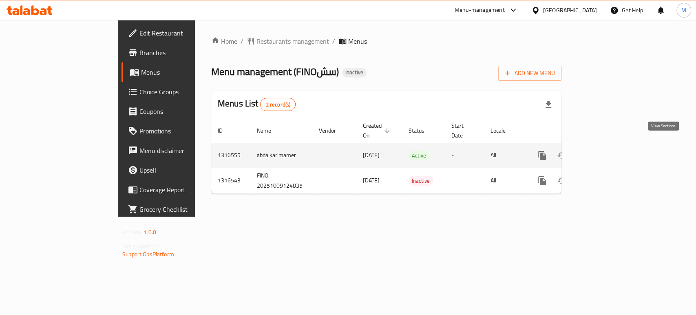
click at [605, 150] on icon "enhanced table" at bounding box center [601, 155] width 10 height 10
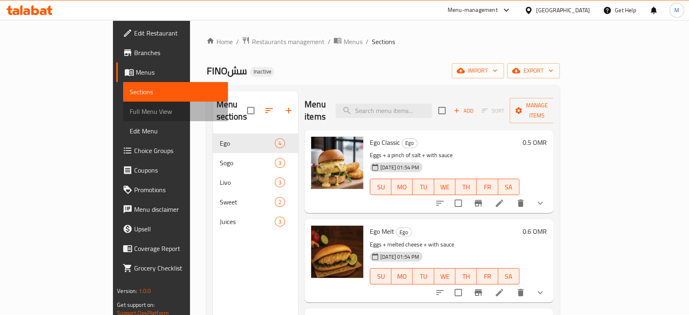
click at [130, 109] on span "Full Menu View" at bounding box center [176, 111] width 92 height 10
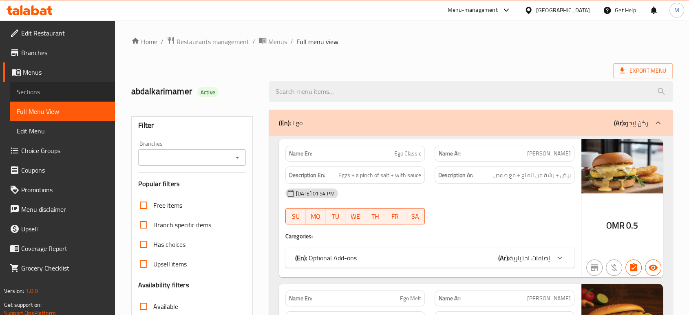
click at [42, 90] on span "Sections" at bounding box center [63, 92] width 92 height 10
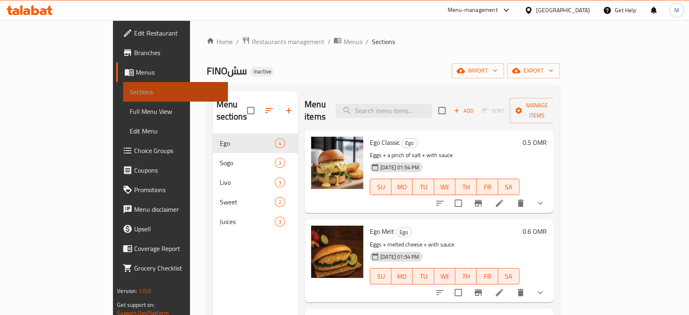
click at [130, 90] on span "Sections" at bounding box center [176, 92] width 92 height 10
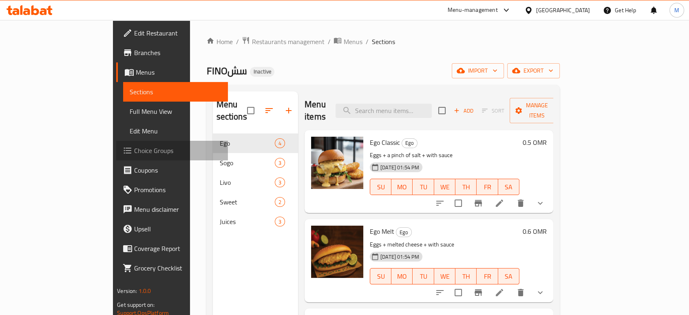
click at [134, 152] on span "Choice Groups" at bounding box center [177, 150] width 87 height 10
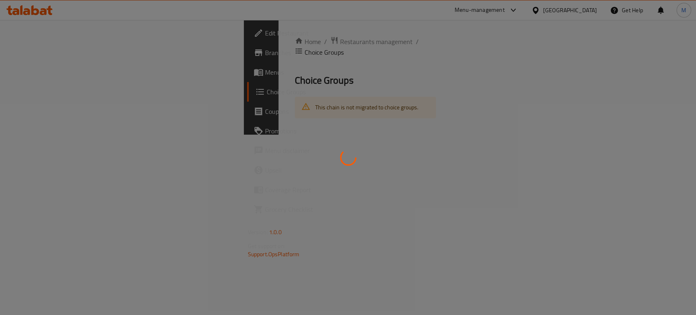
click at [619, 159] on div at bounding box center [348, 157] width 696 height 315
click at [35, 76] on div at bounding box center [348, 157] width 696 height 315
click at [33, 76] on div at bounding box center [348, 157] width 696 height 315
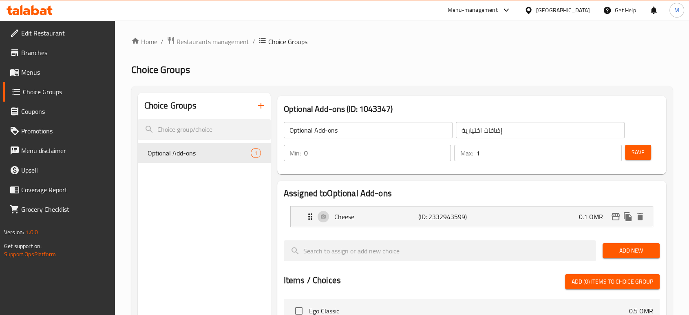
scroll to position [259, 0]
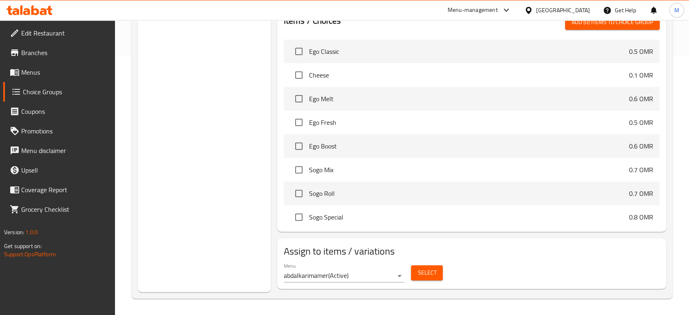
click at [498, 11] on div "Menu-management" at bounding box center [472, 10] width 50 height 10
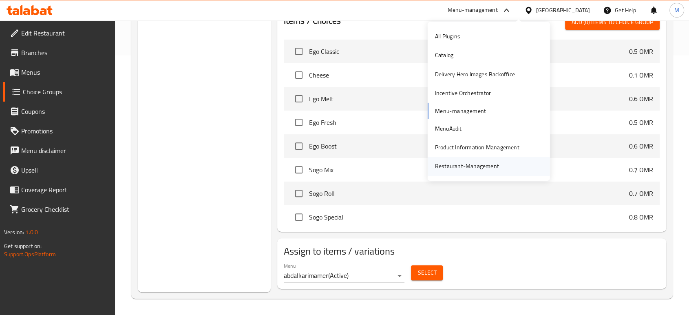
click at [455, 161] on div "Restaurant-Management" at bounding box center [467, 165] width 64 height 9
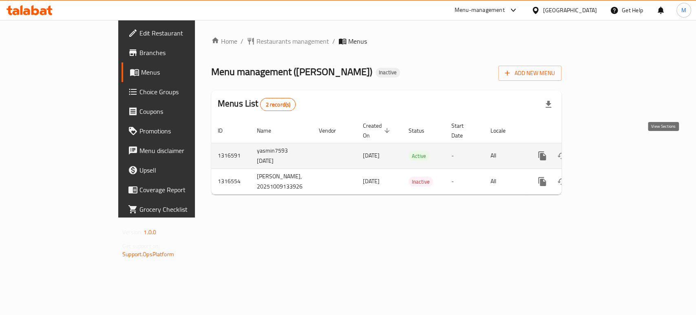
click at [604, 152] on icon "enhanced table" at bounding box center [600, 155] width 7 height 7
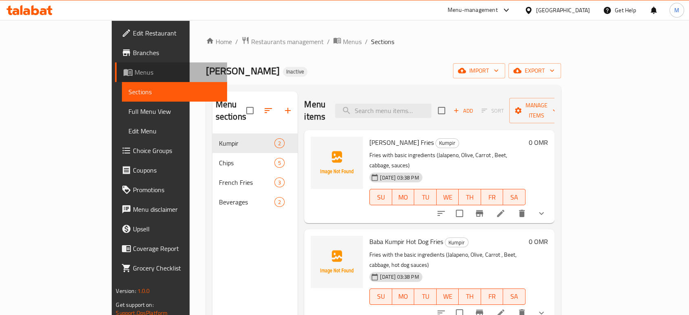
click at [115, 64] on link "Menus" at bounding box center [171, 72] width 112 height 20
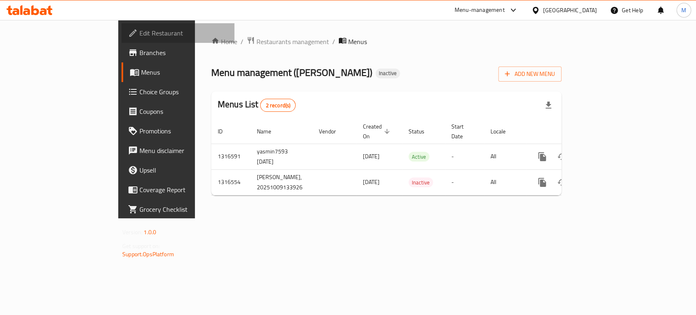
click at [139, 32] on span "Edit Restaurant" at bounding box center [183, 33] width 88 height 10
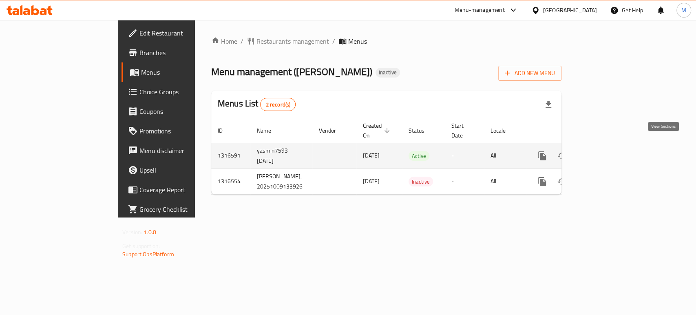
click at [610, 152] on link "enhanced table" at bounding box center [601, 156] width 20 height 20
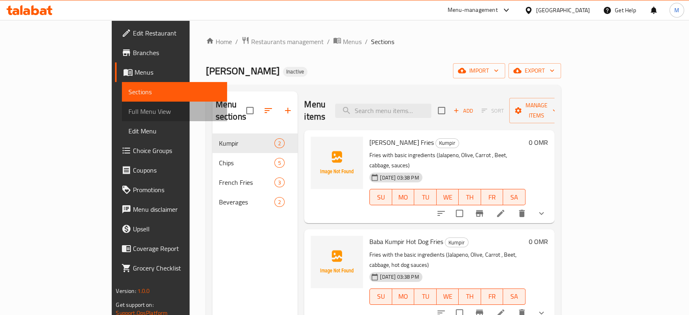
click at [128, 113] on span "Full Menu View" at bounding box center [174, 111] width 92 height 10
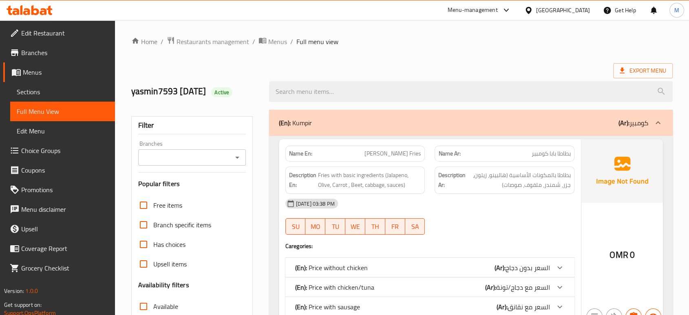
scroll to position [275, 0]
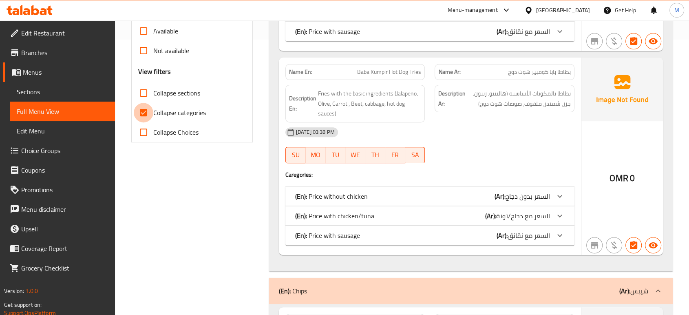
click at [140, 110] on input "Collapse categories" at bounding box center [144, 113] width 20 height 20
checkbox input "false"
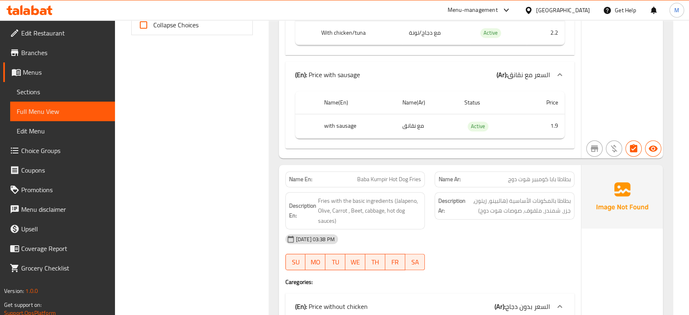
scroll to position [384, 0]
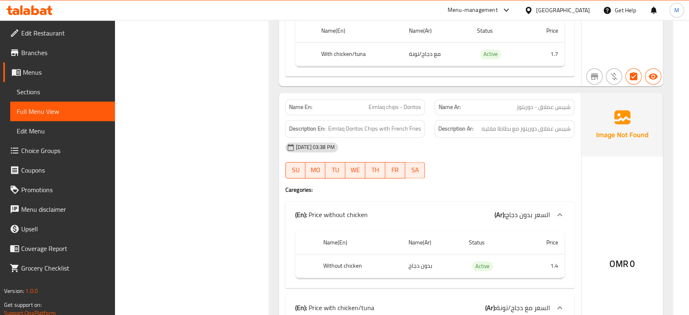
scroll to position [1253, 0]
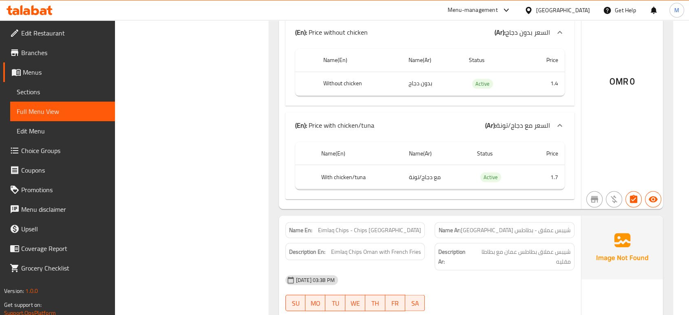
scroll to position [1416, 0]
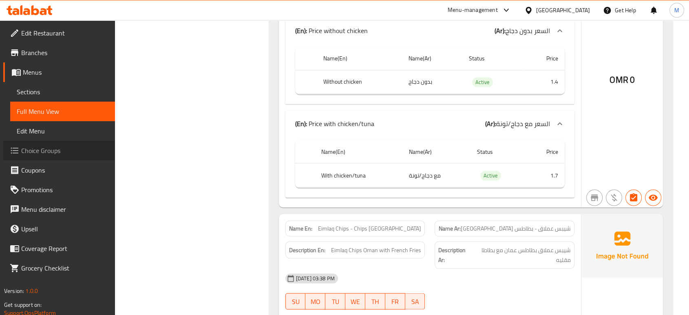
click at [26, 149] on span "Choice Groups" at bounding box center [64, 150] width 87 height 10
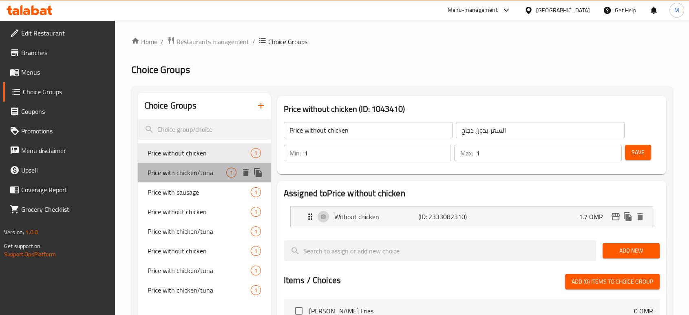
click at [180, 171] on span "Price with chicken/tuna" at bounding box center [186, 172] width 79 height 10
type input "Price with chicken/tuna"
type input "السعر مع دجاج/تونة"
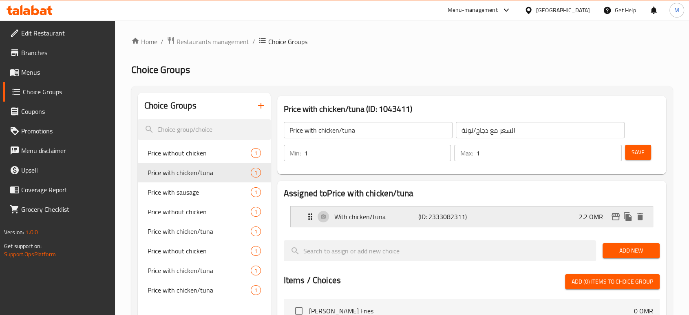
click at [398, 218] on p "With chicken/tuna" at bounding box center [376, 216] width 84 height 10
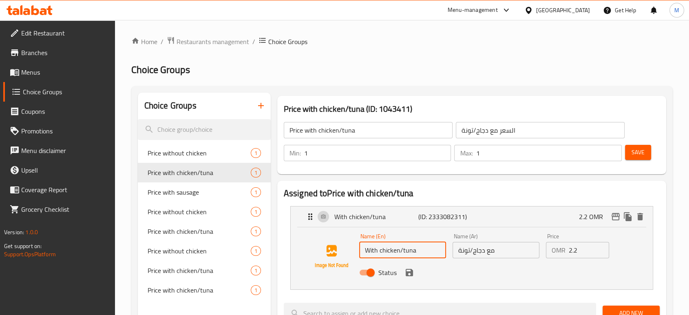
click at [422, 249] on input "With chicken/tuna" at bounding box center [402, 250] width 87 height 16
type input "With chicken"
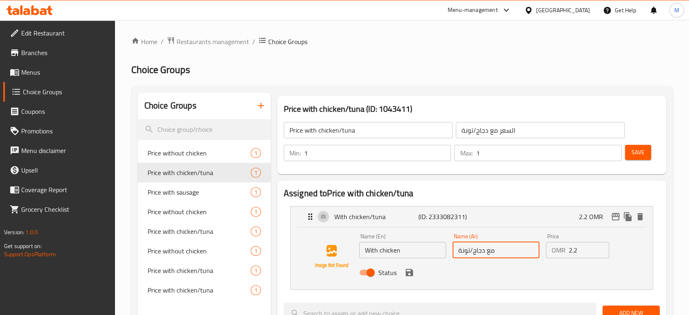
click at [510, 253] on input "مع دجاج/تونة" at bounding box center [495, 250] width 87 height 16
click at [490, 249] on input "مع دجاج/تونة" at bounding box center [495, 250] width 87 height 16
click at [408, 278] on div "Status" at bounding box center [496, 272] width 280 height 22
click at [408, 274] on icon "save" at bounding box center [409, 272] width 10 height 10
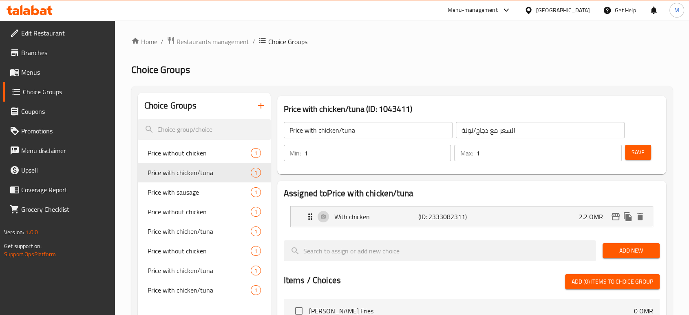
type input "مع دجاج"
click at [627, 243] on div "Add New" at bounding box center [630, 250] width 57 height 15
click at [622, 250] on span "Add New" at bounding box center [631, 250] width 44 height 10
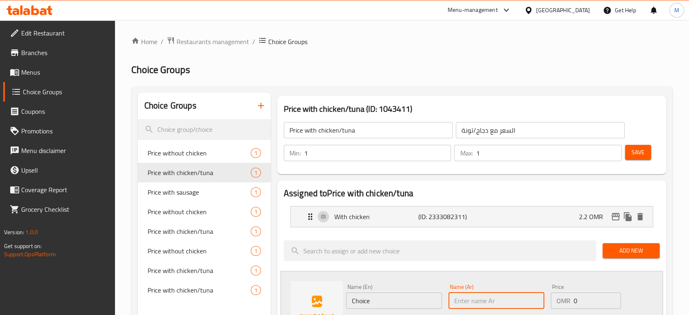
click at [478, 296] on input "text" at bounding box center [496, 300] width 96 height 16
type input "l"
type input "مع تونة"
click at [576, 299] on input "0" at bounding box center [596, 300] width 47 height 16
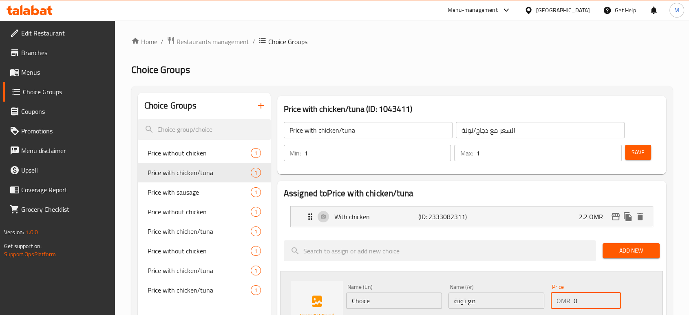
click at [576, 299] on input "0" at bounding box center [596, 300] width 47 height 16
type input "2.2"
click at [383, 302] on input "Choice" at bounding box center [394, 300] width 96 height 16
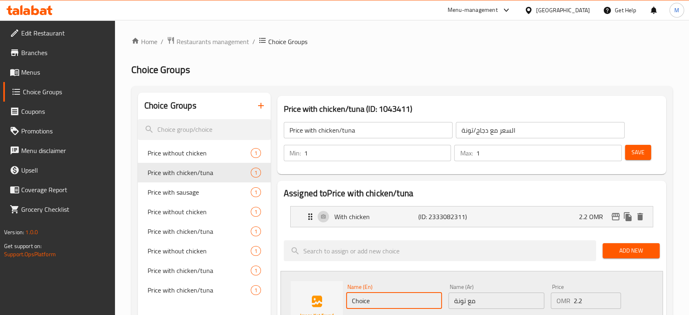
click at [383, 302] on input "Choice" at bounding box center [394, 300] width 96 height 16
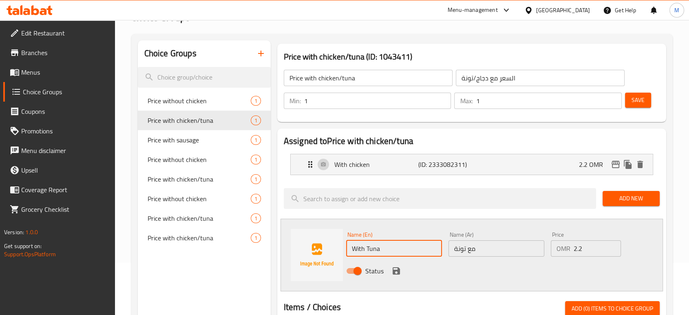
scroll to position [54, 0]
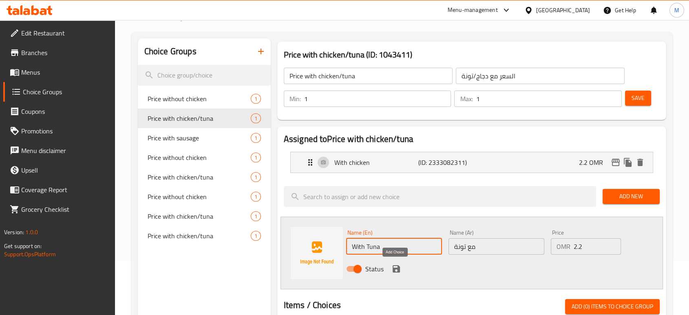
type input "With Tuna"
click at [396, 270] on icon "save" at bounding box center [396, 269] width 10 height 10
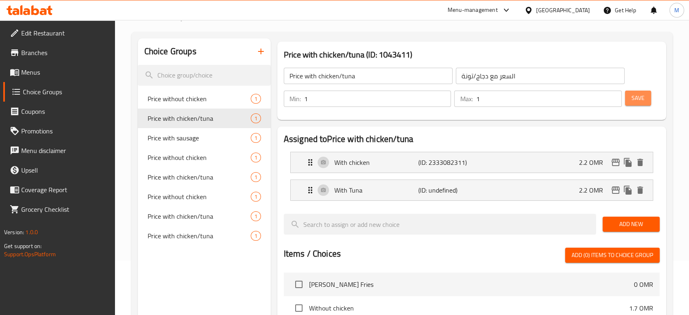
click at [636, 95] on span "Save" at bounding box center [637, 98] width 13 height 10
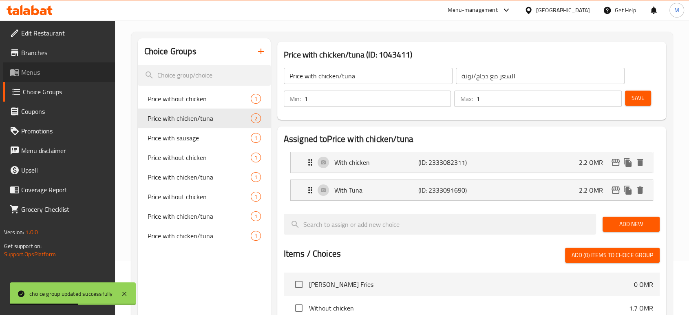
click at [40, 72] on span "Menus" at bounding box center [64, 72] width 87 height 10
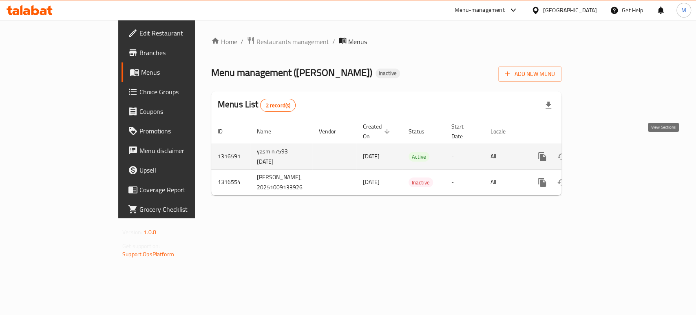
click at [605, 152] on icon "enhanced table" at bounding box center [601, 157] width 10 height 10
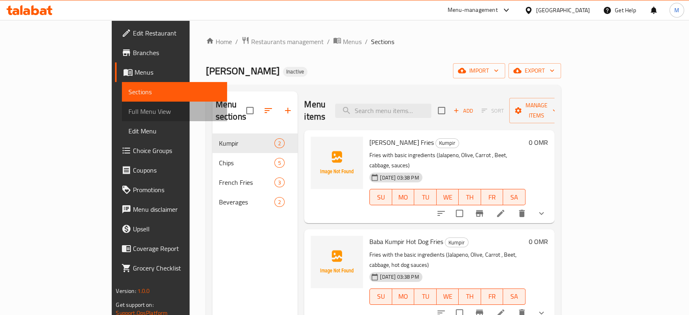
click at [128, 111] on span "Full Menu View" at bounding box center [174, 111] width 92 height 10
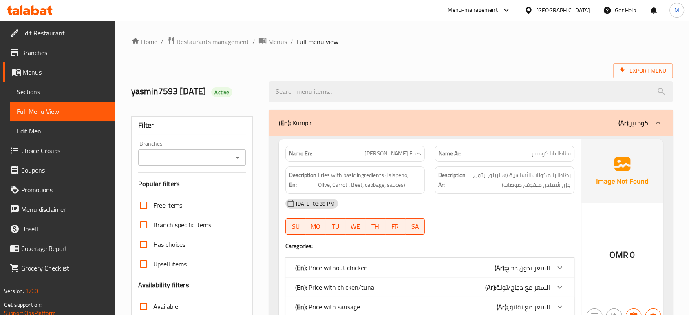
click at [482, 285] on div "(En): Price with chicken/tuna (Ar): السعر مع دجاج/تونة" at bounding box center [422, 287] width 255 height 10
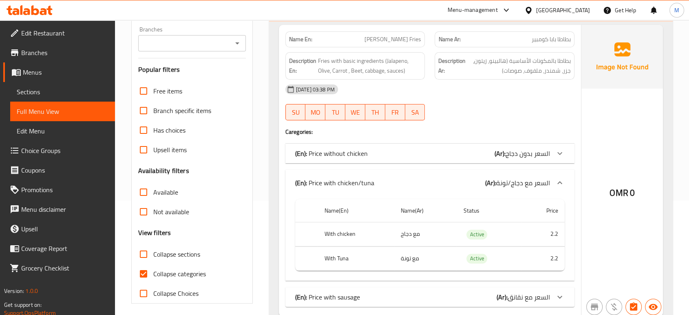
scroll to position [127, 0]
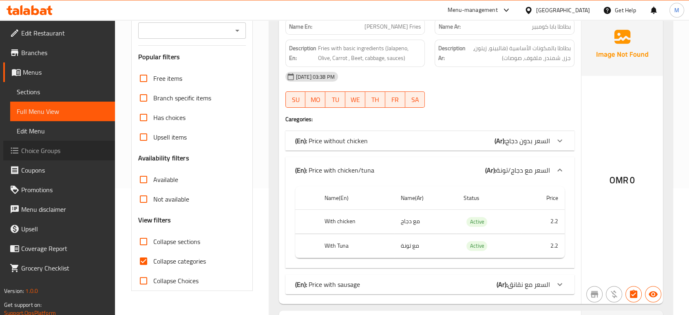
click at [39, 143] on link "Choice Groups" at bounding box center [59, 151] width 112 height 20
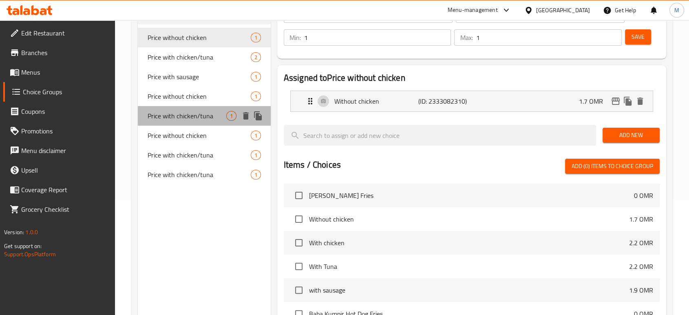
click at [194, 115] on span "Price with chicken/tuna" at bounding box center [186, 116] width 79 height 10
type input "Price with chicken/tuna"
type input "السعر مع دجاج/تونة"
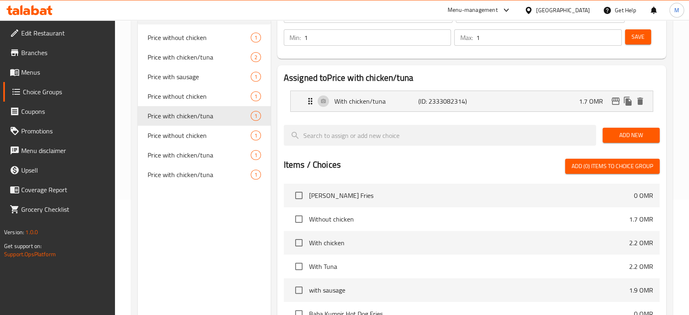
scroll to position [0, 0]
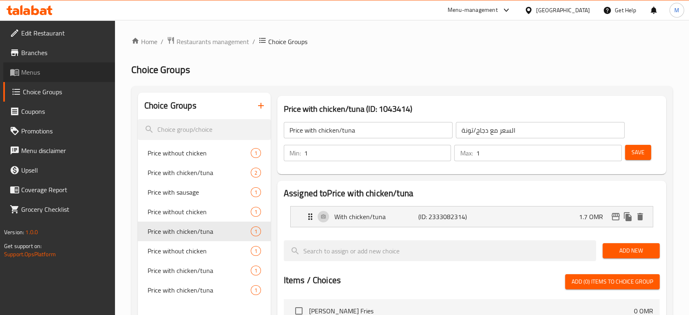
click at [39, 74] on span "Menus" at bounding box center [64, 72] width 87 height 10
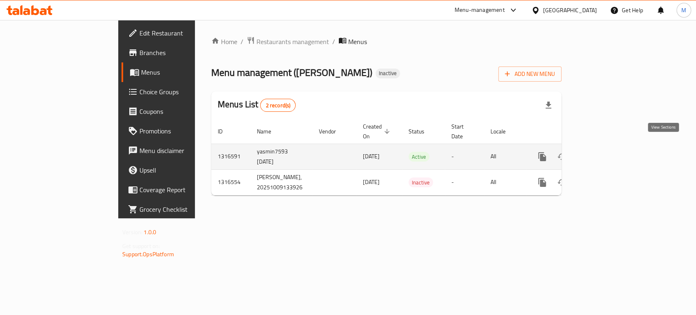
click at [604, 153] on icon "enhanced table" at bounding box center [600, 156] width 7 height 7
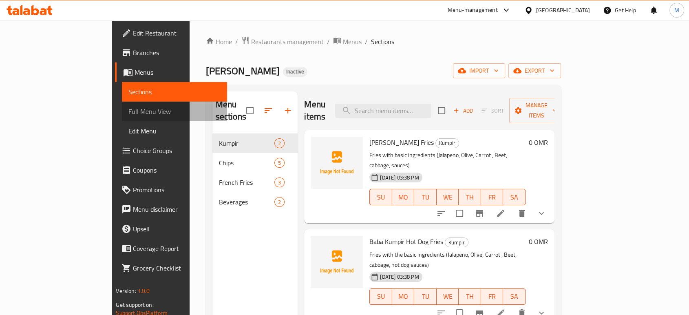
click at [128, 110] on span "Full Menu View" at bounding box center [174, 111] width 92 height 10
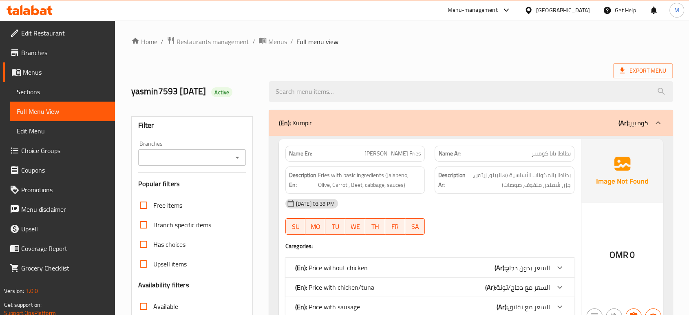
click at [493, 221] on div "[DATE] 03:38 PM SU MO TU WE TH FR SA" at bounding box center [429, 217] width 299 height 46
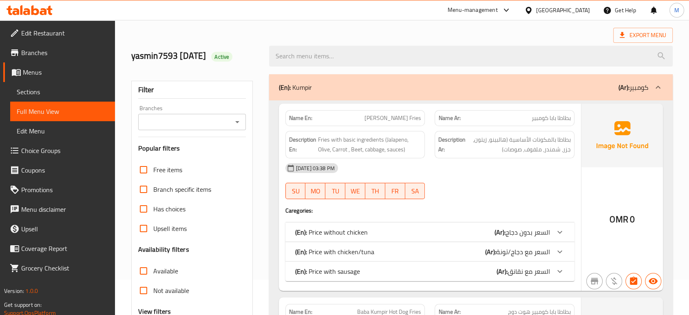
scroll to position [36, 0]
click at [557, 249] on icon at bounding box center [560, 251] width 10 height 10
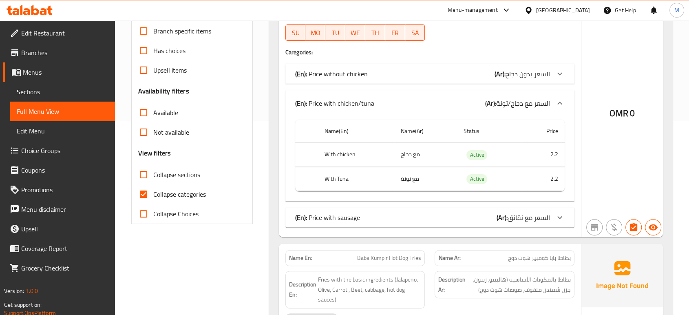
scroll to position [199, 0]
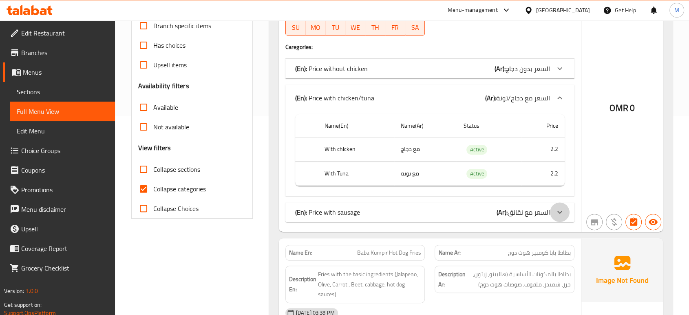
click at [561, 211] on icon at bounding box center [559, 212] width 5 height 3
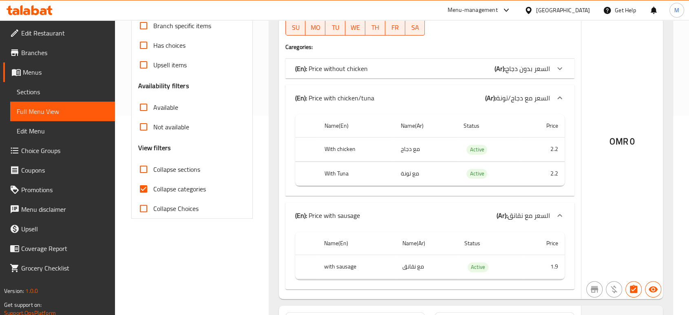
click at [535, 60] on div "(En): Price without chicken (Ar): السعر بدون دجاج" at bounding box center [429, 69] width 289 height 20
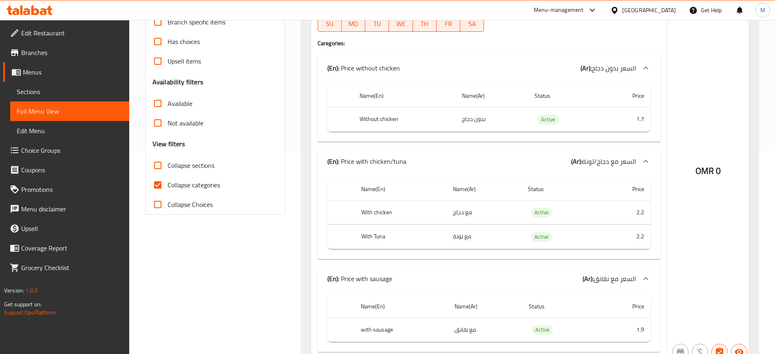
scroll to position [197, 0]
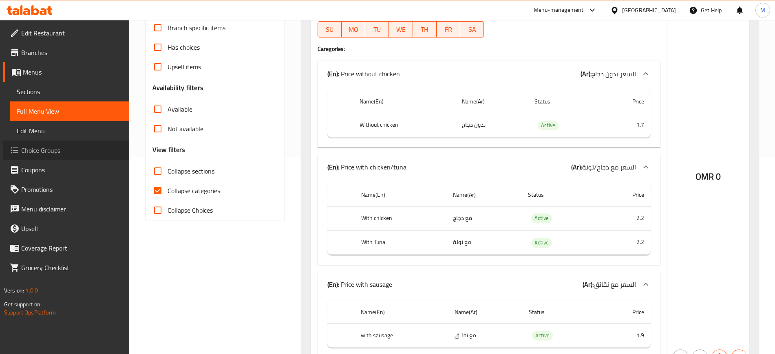
click at [59, 145] on span "Choice Groups" at bounding box center [71, 150] width 101 height 10
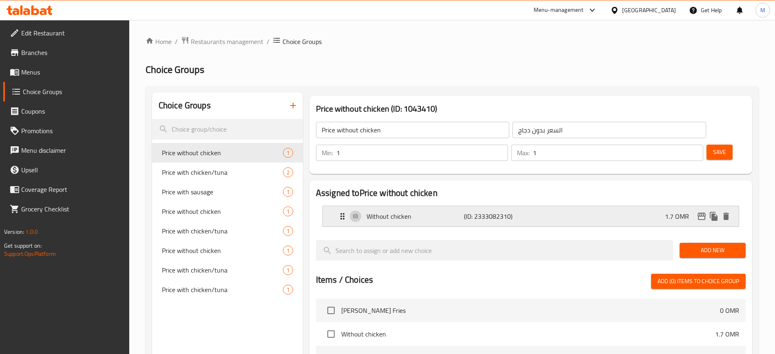
click at [430, 211] on p "Without chicken" at bounding box center [414, 216] width 97 height 10
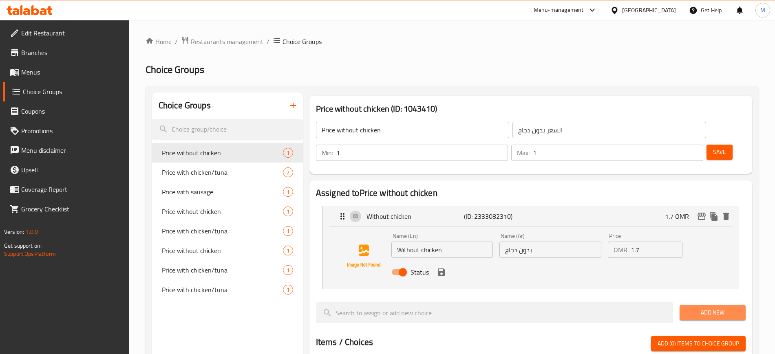
click at [695, 308] on span "Add New" at bounding box center [712, 313] width 53 height 10
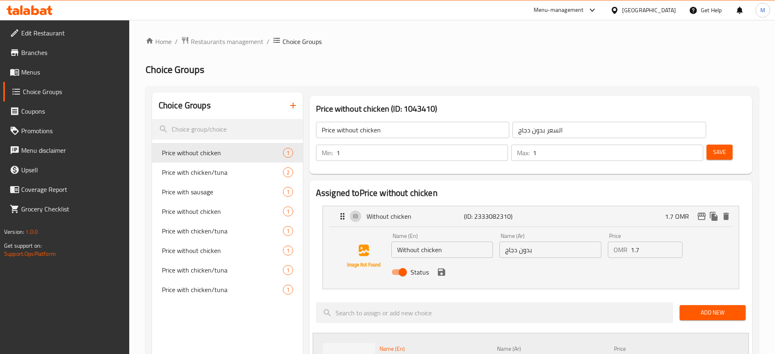
type input "مع دجاج"
paste input "مع دجاج"
type input "مع دجاج"
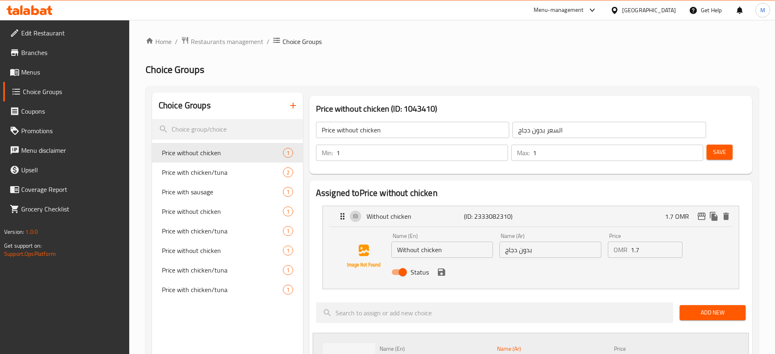
type input "with chicken"
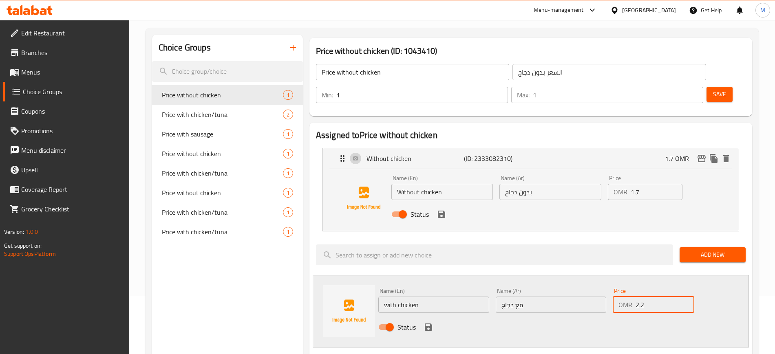
scroll to position [61, 0]
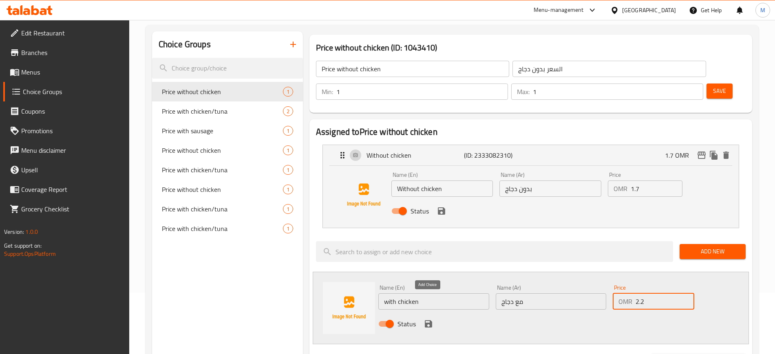
type input "2.2"
click at [427, 314] on icon "save" at bounding box center [428, 324] width 10 height 10
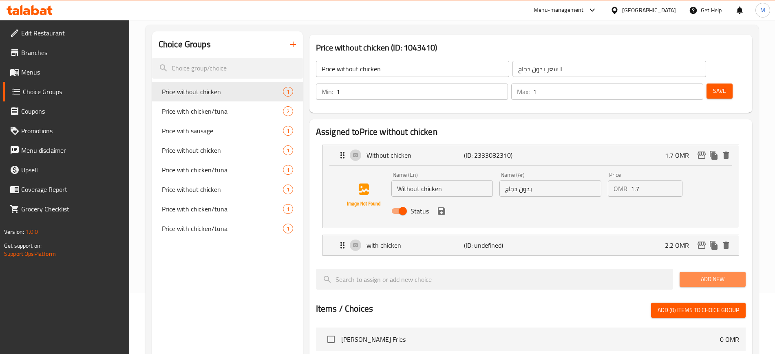
click at [695, 274] on span "Add New" at bounding box center [712, 279] width 53 height 10
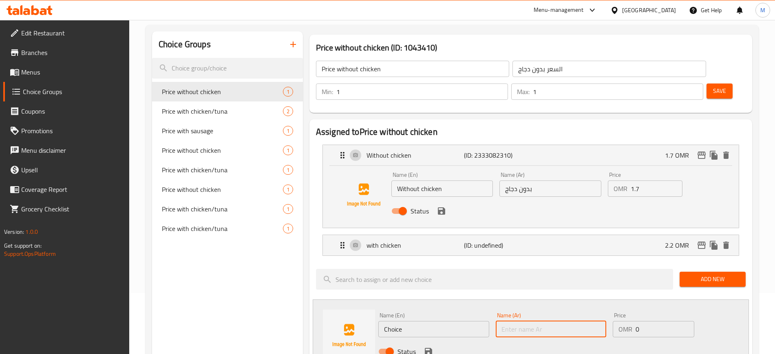
click at [506, 314] on input "text" at bounding box center [550, 329] width 111 height 16
type input "l"
type input "مع تونة"
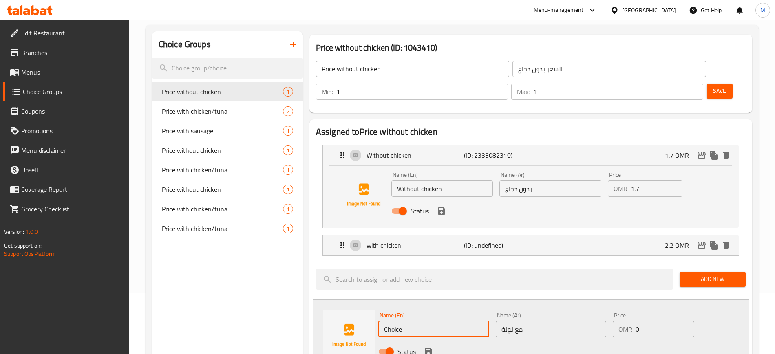
click at [438, 314] on input "Choice" at bounding box center [433, 329] width 111 height 16
type input "With Tuna"
click at [646, 314] on input "0" at bounding box center [664, 329] width 59 height 16
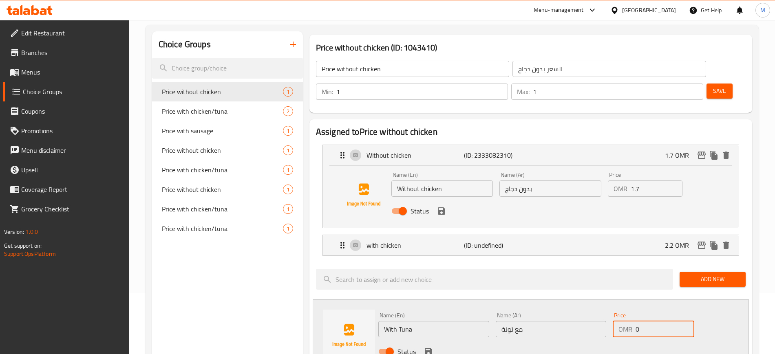
click at [646, 314] on input "0" at bounding box center [664, 329] width 59 height 16
type input "2.2"
click at [428, 314] on icon "save" at bounding box center [428, 352] width 10 height 10
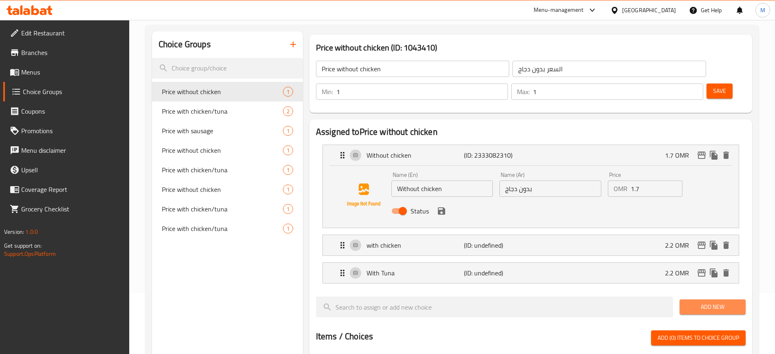
click at [695, 302] on span "Add New" at bounding box center [712, 307] width 53 height 10
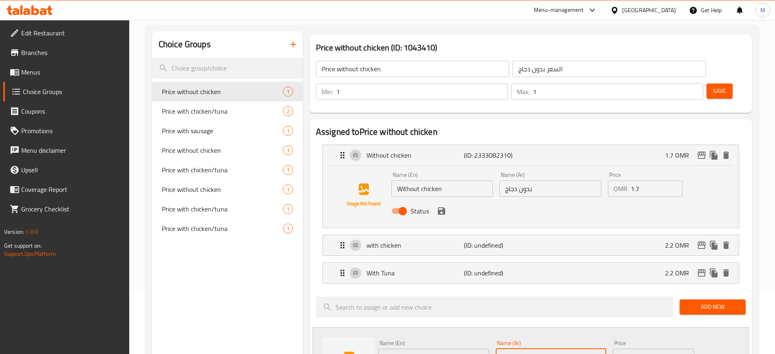
click at [530, 314] on input "text" at bounding box center [550, 357] width 111 height 16
type input "l"
type input "مع نقانق"
click at [430, 314] on input "Choice" at bounding box center [433, 357] width 111 height 16
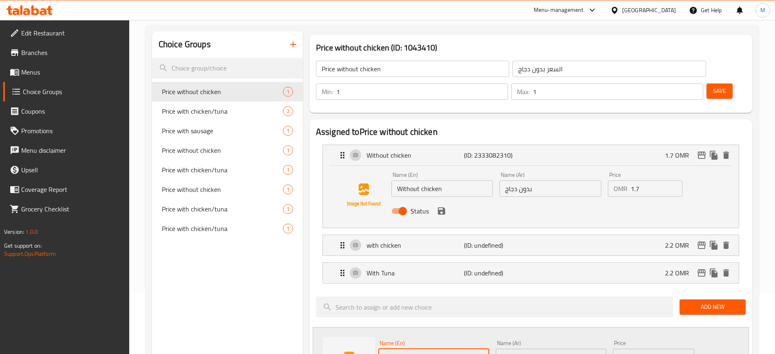
click at [430, 314] on input "Choice" at bounding box center [433, 357] width 111 height 16
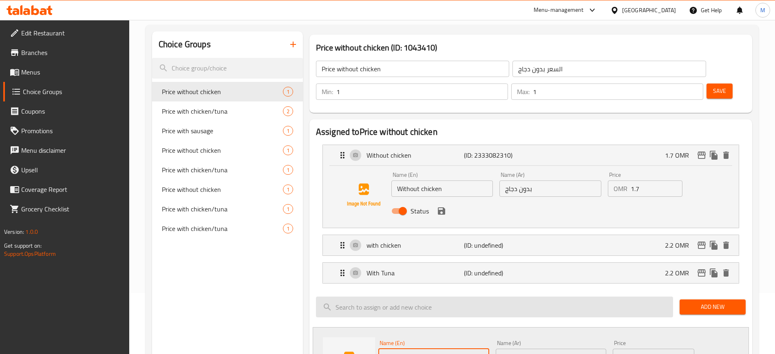
type input "with hot dog"
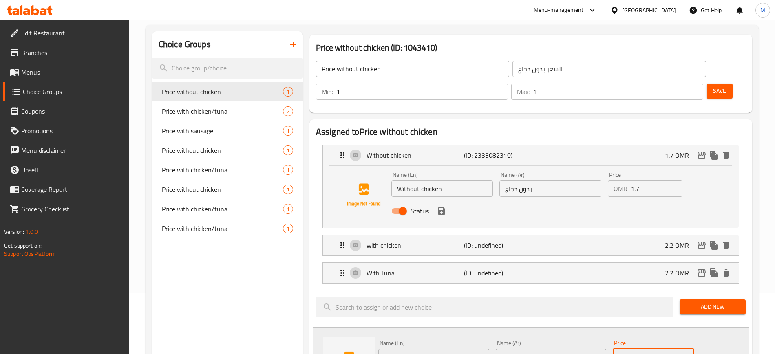
click at [642, 314] on input "0" at bounding box center [664, 357] width 59 height 16
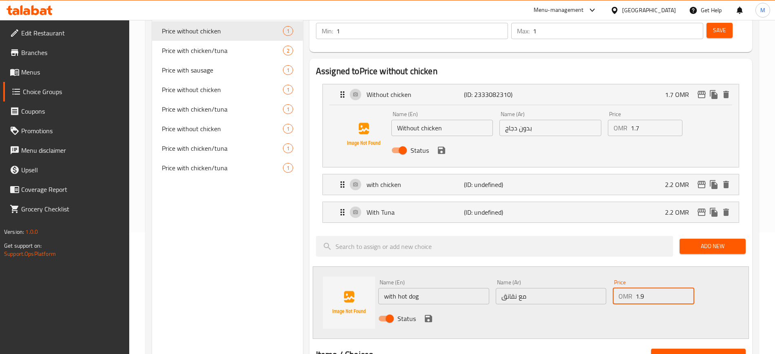
scroll to position [122, 0]
type input "1.9"
click at [427, 313] on icon "save" at bounding box center [428, 318] width 10 height 10
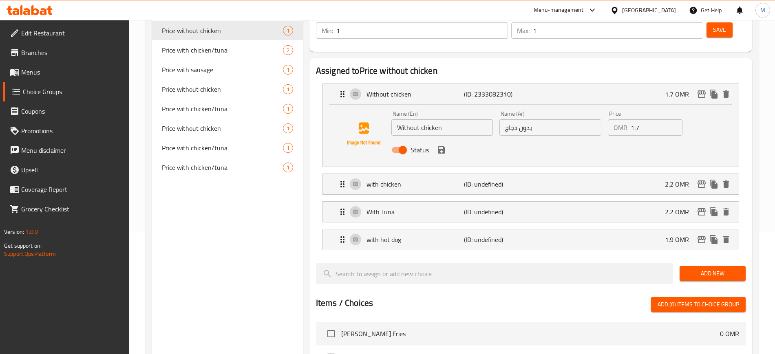
scroll to position [0, 0]
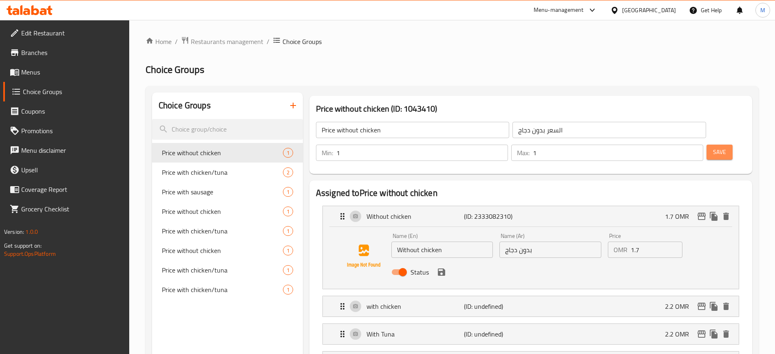
click at [695, 147] on span "Save" at bounding box center [719, 152] width 13 height 10
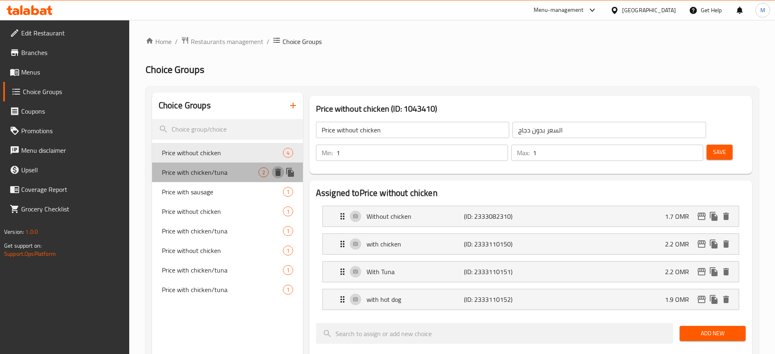
click at [276, 176] on icon "delete" at bounding box center [278, 172] width 10 height 10
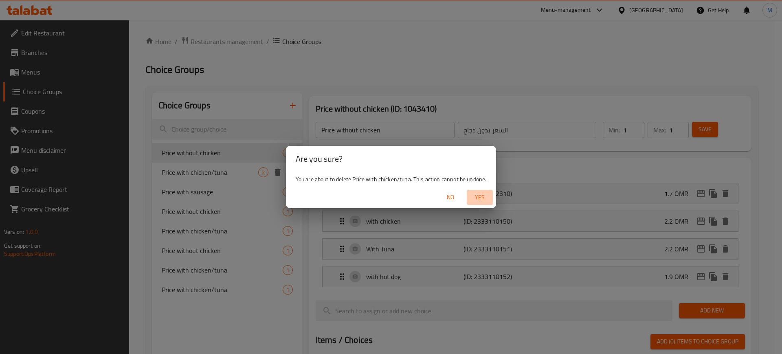
click at [481, 196] on span "Yes" at bounding box center [480, 197] width 20 height 10
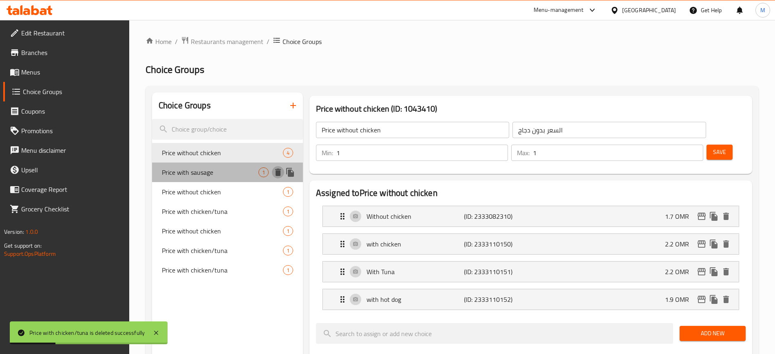
click at [279, 172] on icon "delete" at bounding box center [278, 172] width 6 height 7
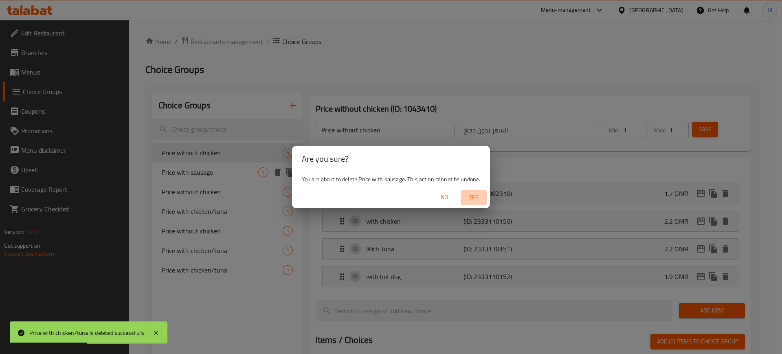
click at [469, 198] on span "Yes" at bounding box center [474, 197] width 20 height 10
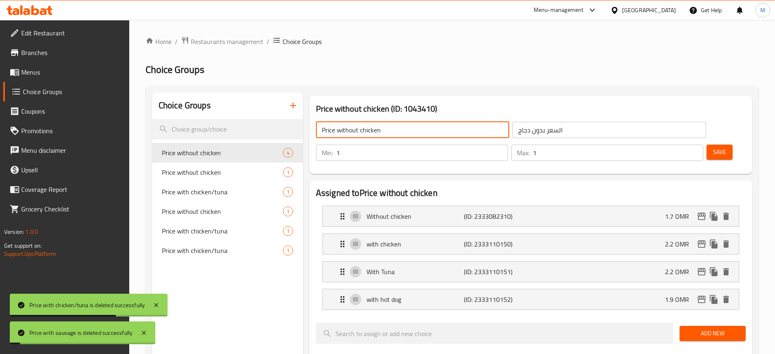
click at [398, 126] on input "Price without chicken" at bounding box center [412, 130] width 193 height 16
click at [397, 126] on input "Price without chicken" at bounding box center [412, 130] width 193 height 16
type input "P"
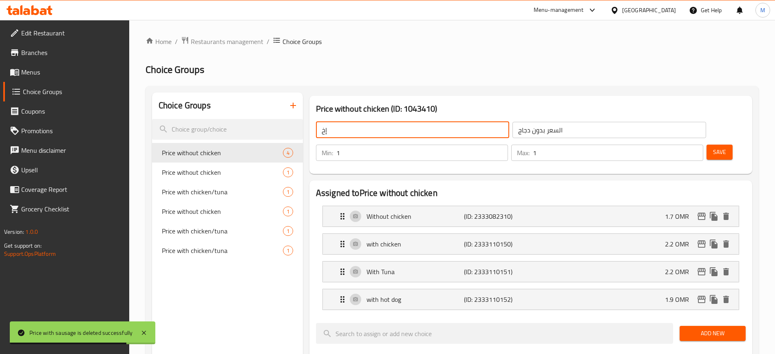
type input "إ"
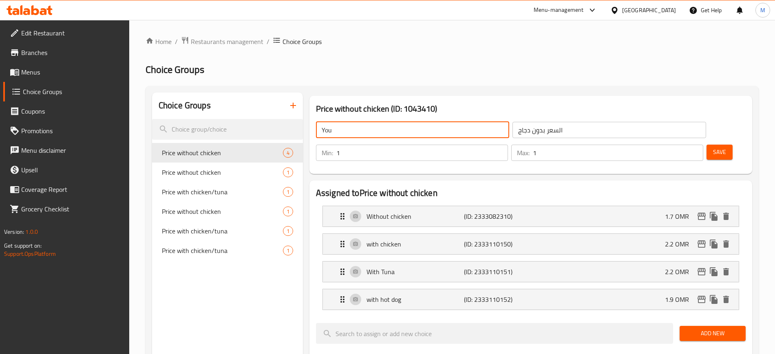
type input "Your Choice of"
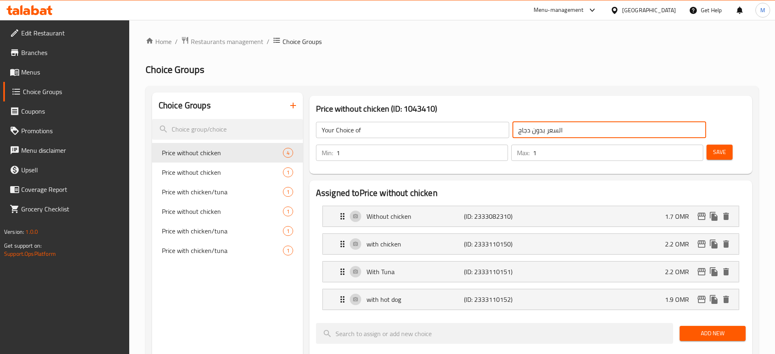
click at [512, 132] on input "السعر بدون دجاج" at bounding box center [608, 130] width 193 height 16
type input "إختيارك"
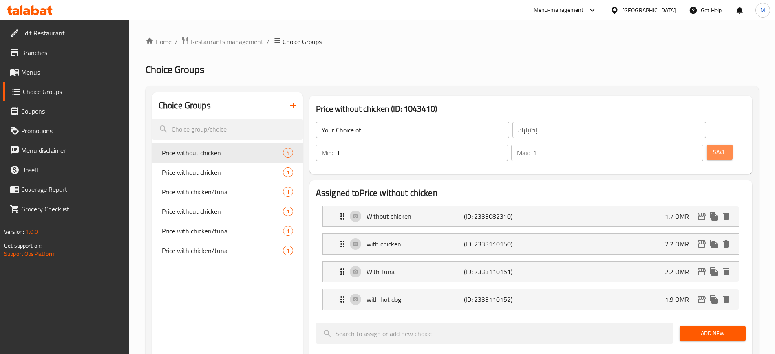
click at [695, 147] on span "Save" at bounding box center [719, 152] width 13 height 10
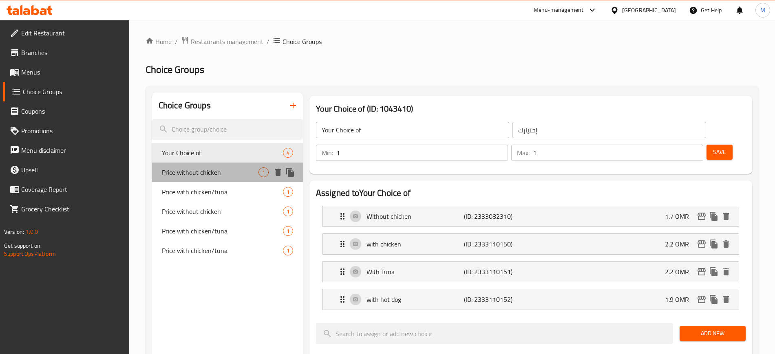
click at [209, 174] on span "Price without chicken" at bounding box center [210, 172] width 97 height 10
type input "Price without chicken"
type input "السعر بدون دجاج"
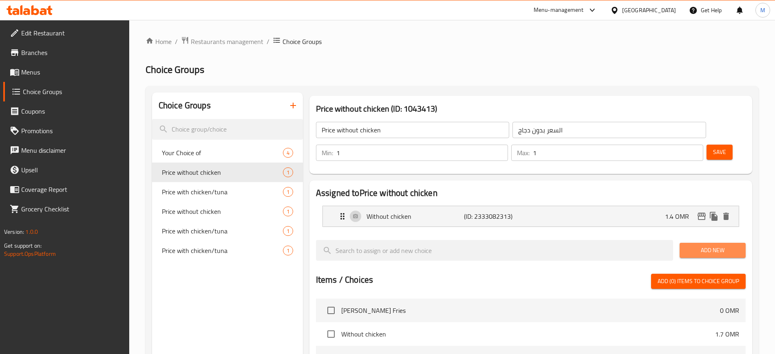
click at [695, 243] on button "Add New" at bounding box center [712, 250] width 66 height 15
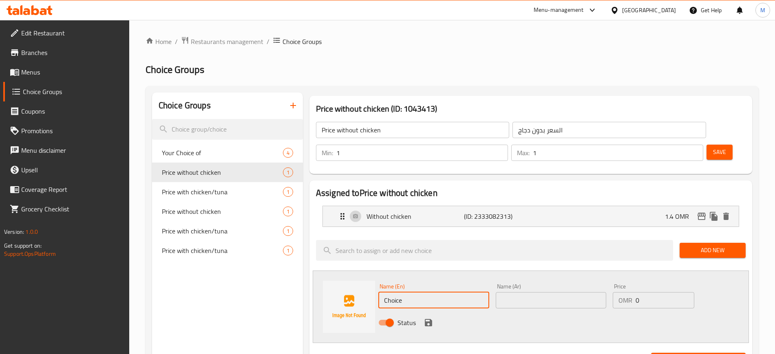
click at [452, 292] on input "Choice" at bounding box center [433, 300] width 111 height 16
type input "ص"
type input "ه"
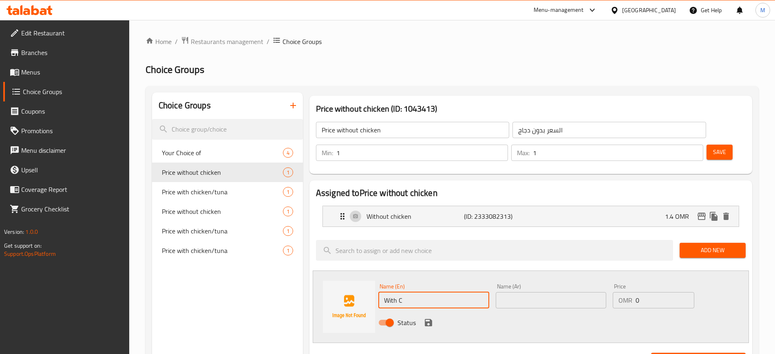
type input "With chicken"
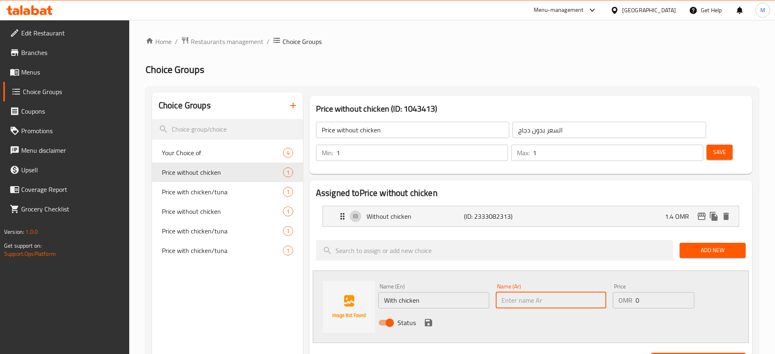
click at [539, 292] on input "text" at bounding box center [550, 300] width 111 height 16
type input "مع دجاج"
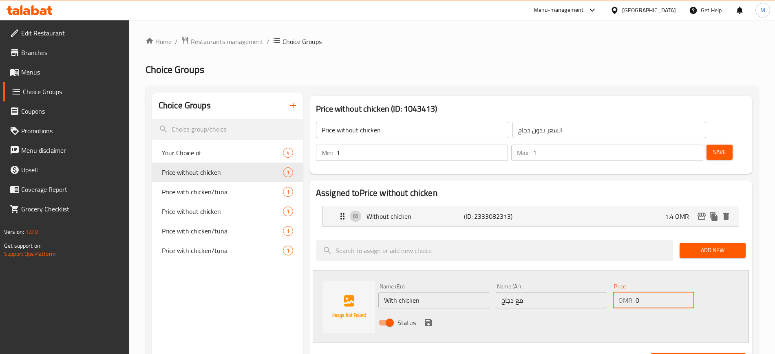
click at [656, 292] on input "0" at bounding box center [664, 300] width 59 height 16
type input "1.7"
click at [428, 314] on icon "save" at bounding box center [428, 322] width 7 height 7
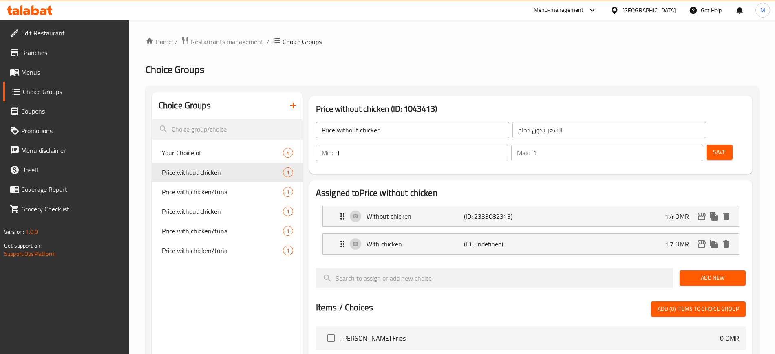
click at [695, 271] on button "Add New" at bounding box center [712, 278] width 66 height 15
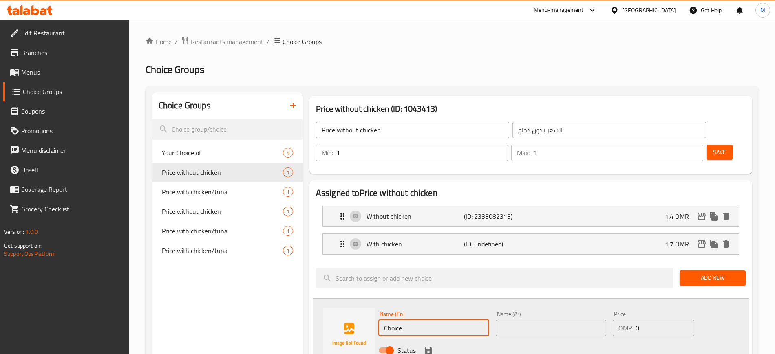
click at [447, 314] on input "Choice" at bounding box center [433, 328] width 111 height 16
type input "ص"
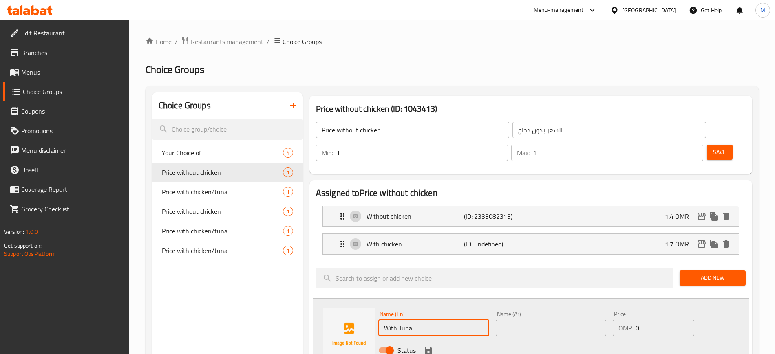
type input "With Tuna"
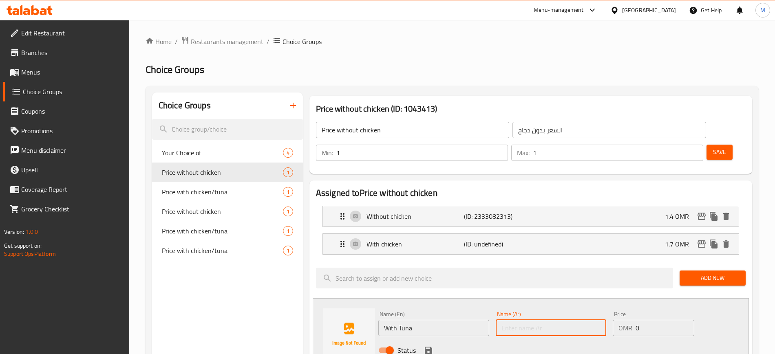
click at [545, 314] on input "text" at bounding box center [550, 328] width 111 height 16
type input "مع تونة"
click at [667, 314] on input "0" at bounding box center [664, 328] width 59 height 16
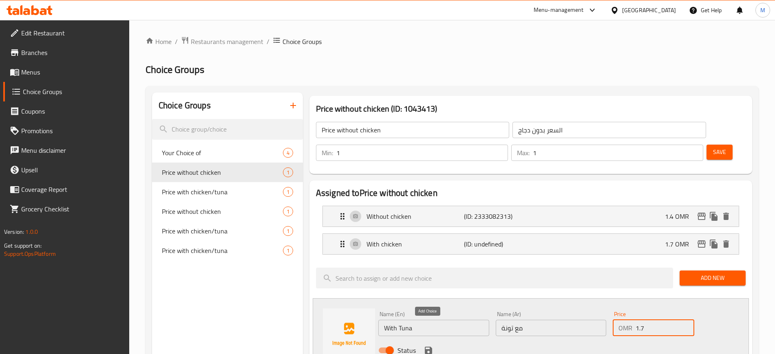
type input "1.7"
click at [429, 314] on icon "save" at bounding box center [428, 351] width 10 height 10
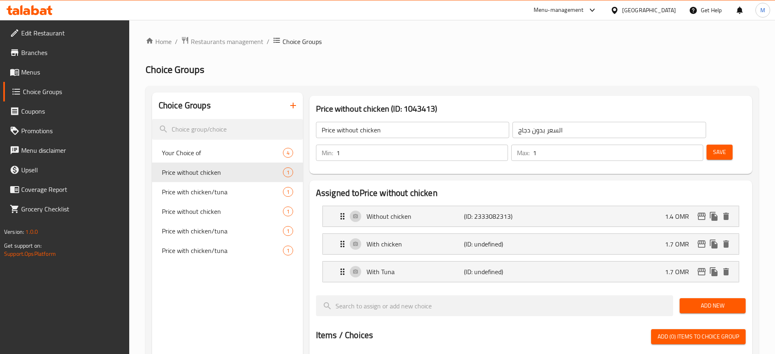
click at [695, 301] on span "Add New" at bounding box center [712, 306] width 53 height 10
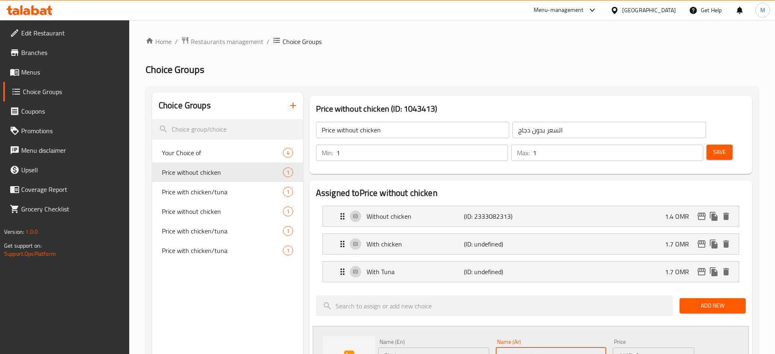
click at [539, 314] on input "text" at bounding box center [550, 356] width 111 height 16
type input "مع نقانق"
click at [441, 314] on input "Choice" at bounding box center [433, 356] width 111 height 16
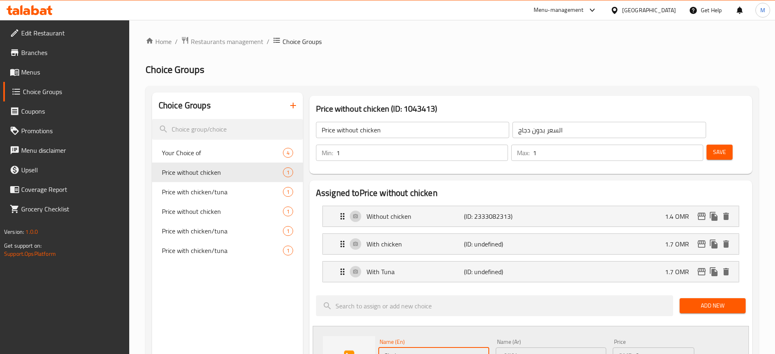
click at [441, 314] on input "Choice" at bounding box center [433, 356] width 111 height 16
type input "with Hot dog"
click at [643, 314] on input "0" at bounding box center [664, 356] width 59 height 16
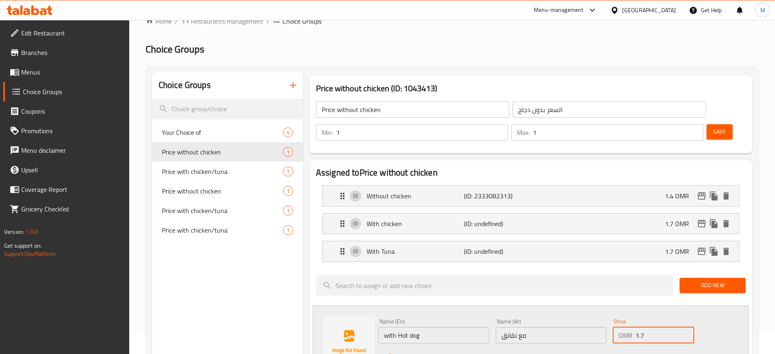
scroll to position [41, 0]
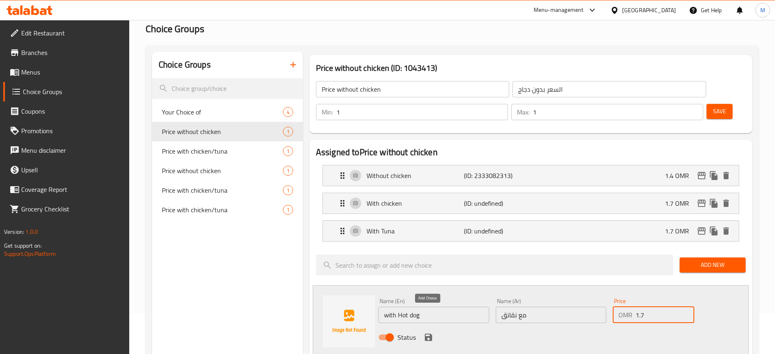
type input "1.7"
click at [432, 314] on icon "save" at bounding box center [428, 337] width 10 height 10
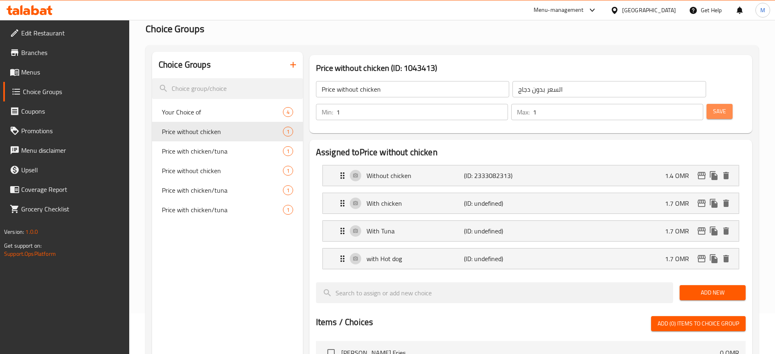
click at [695, 106] on span "Save" at bounding box center [719, 111] width 13 height 10
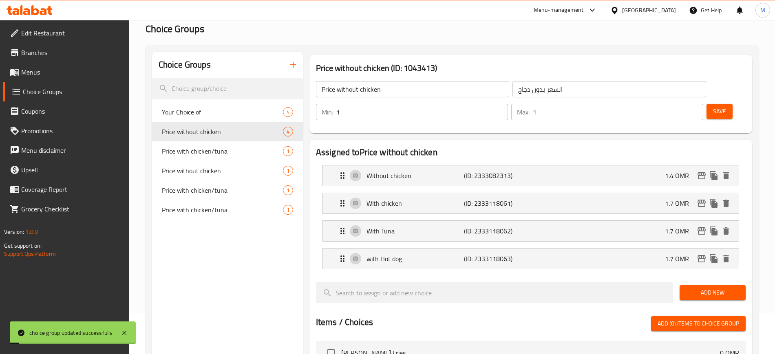
click at [412, 88] on input "Price without chicken" at bounding box center [412, 89] width 193 height 16
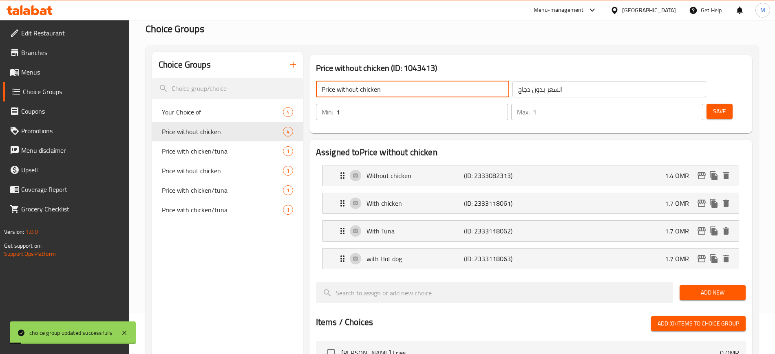
click at [412, 88] on input "Price without chicken" at bounding box center [412, 89] width 193 height 16
type input "Your Chocie"
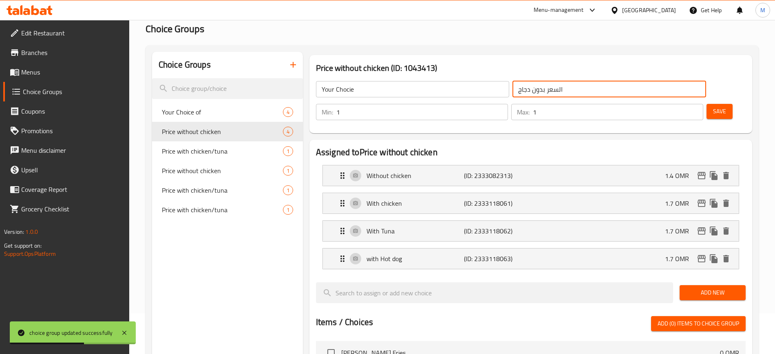
click at [518, 83] on input "السعر بدون دجاج" at bounding box center [608, 89] width 193 height 16
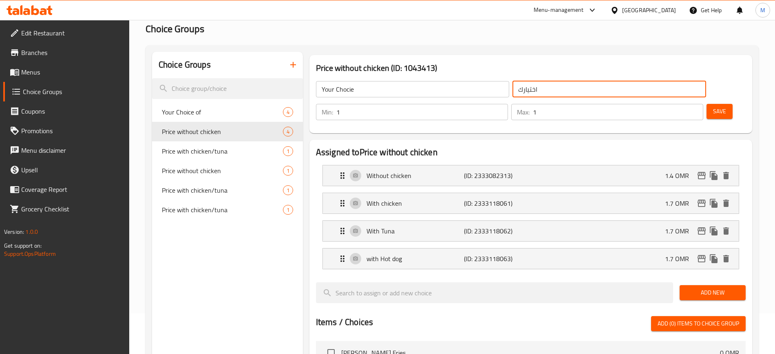
type input "اختيارك"
click at [695, 104] on button "Save" at bounding box center [719, 111] width 26 height 15
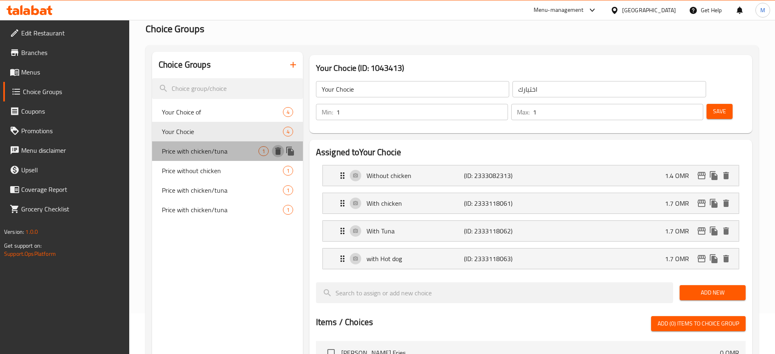
click at [274, 152] on icon "delete" at bounding box center [278, 151] width 10 height 10
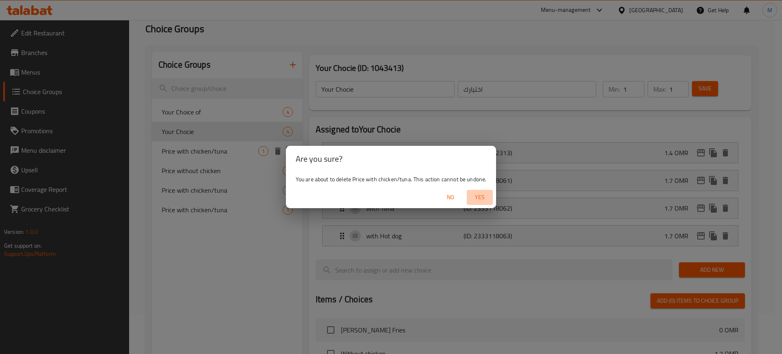
click at [481, 200] on span "Yes" at bounding box center [480, 197] width 20 height 10
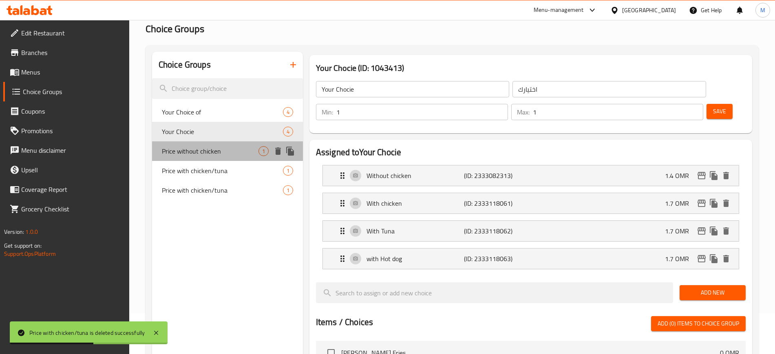
click at [223, 154] on span "Price without chicken" at bounding box center [210, 151] width 97 height 10
type input "Price without chicken"
type input "السعر بدون دجاج"
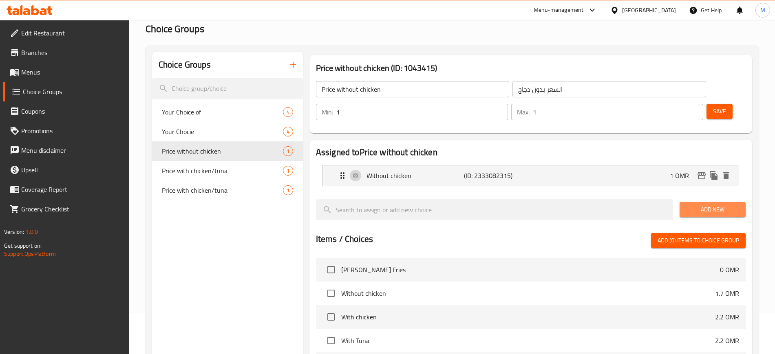
click at [695, 202] on button "Add New" at bounding box center [712, 209] width 66 height 15
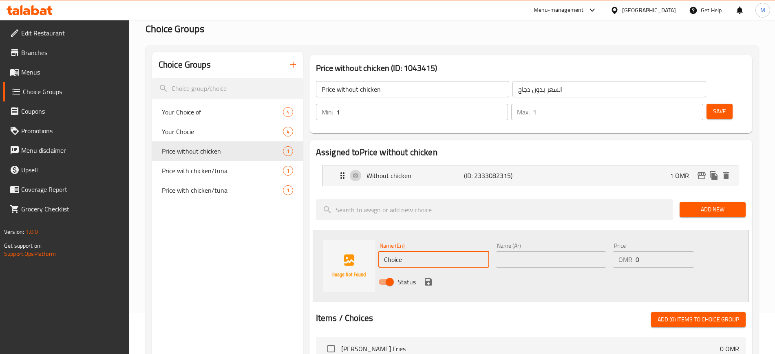
click at [449, 251] on input "Choice" at bounding box center [433, 259] width 111 height 16
type input "م"
type input "ص"
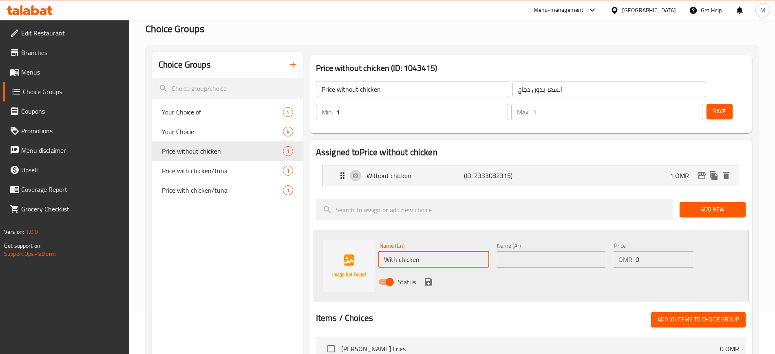
type input "With chicken"
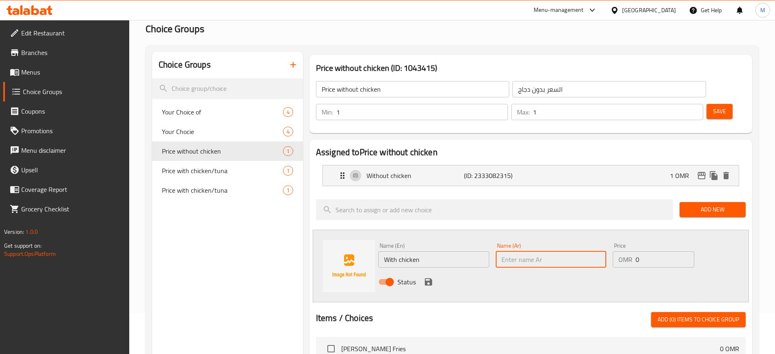
click at [531, 251] on input "text" at bounding box center [550, 259] width 111 height 16
type input "مع دجاج"
click at [657, 251] on input "0" at bounding box center [664, 259] width 59 height 16
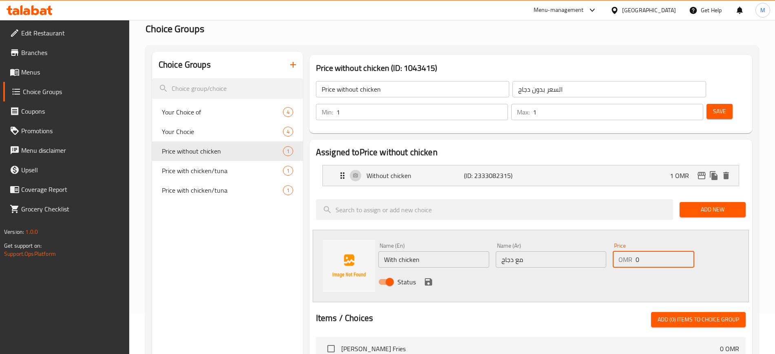
click at [657, 251] on input "0" at bounding box center [664, 259] width 59 height 16
type input "1.2"
click at [426, 278] on icon "save" at bounding box center [428, 281] width 7 height 7
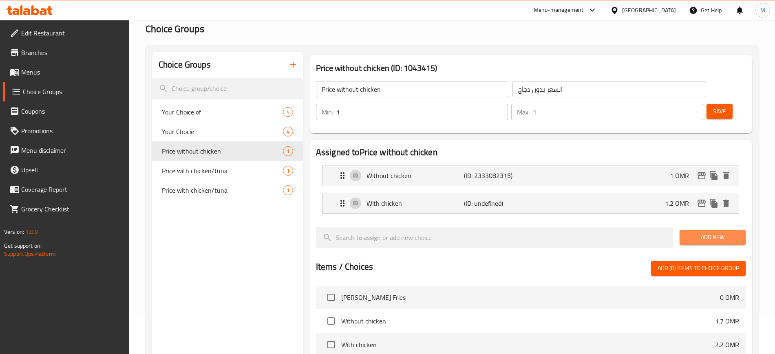
click at [689, 232] on span "Add New" at bounding box center [712, 237] width 53 height 10
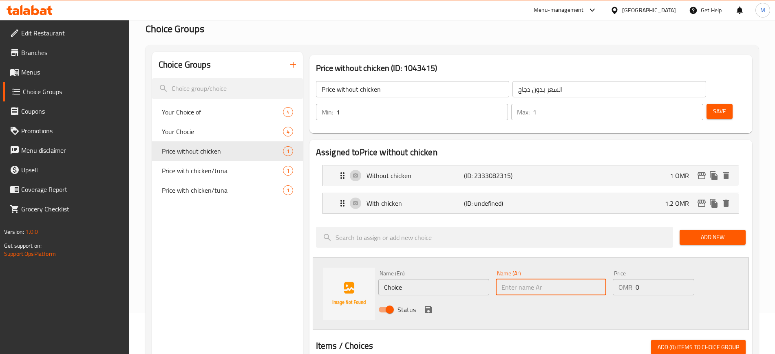
click at [516, 279] on input "text" at bounding box center [550, 287] width 111 height 16
type input "مع تونة"
click at [438, 279] on input "Choice" at bounding box center [433, 287] width 111 height 16
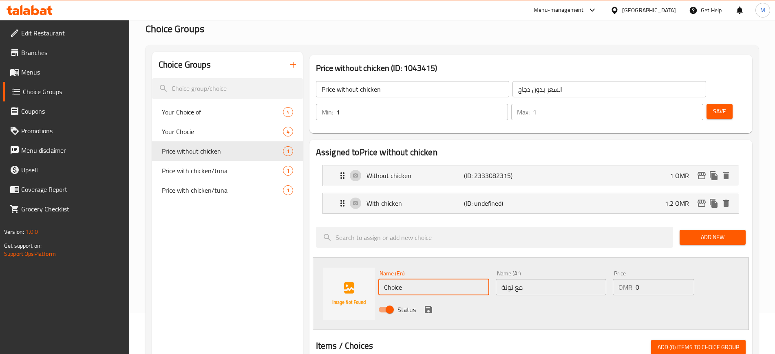
click at [438, 279] on input "Choice" at bounding box center [433, 287] width 111 height 16
type input "with Tuna"
click at [642, 279] on input "0" at bounding box center [664, 287] width 59 height 16
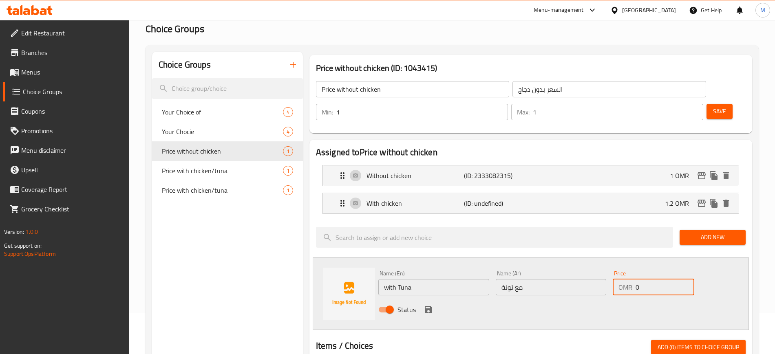
click at [642, 279] on input "0" at bounding box center [664, 287] width 59 height 16
type input "1.2"
click at [429, 306] on icon "save" at bounding box center [428, 309] width 7 height 7
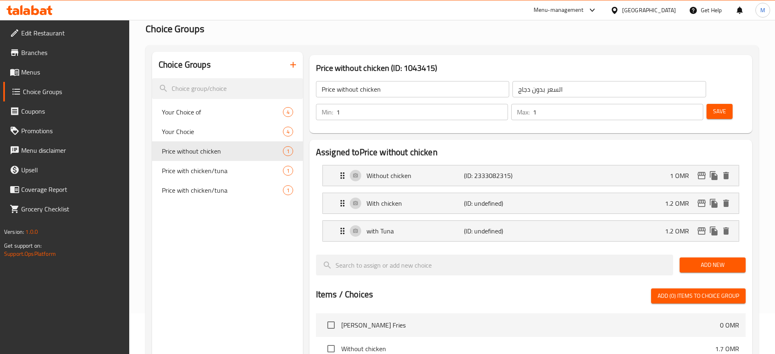
click at [695, 102] on div "Save" at bounding box center [722, 112] width 36 height 20
click at [695, 106] on span "Save" at bounding box center [719, 111] width 13 height 10
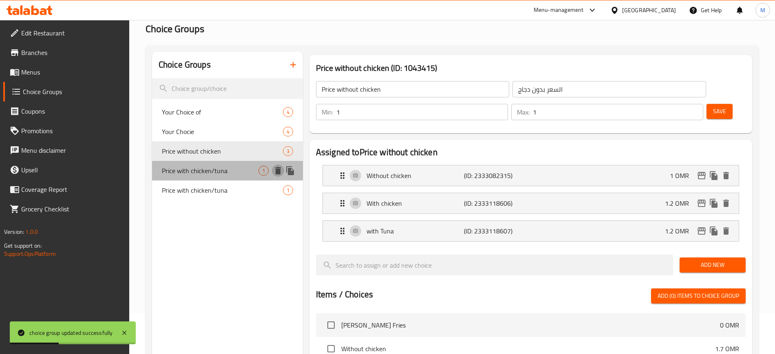
click at [278, 171] on icon "delete" at bounding box center [278, 170] width 6 height 7
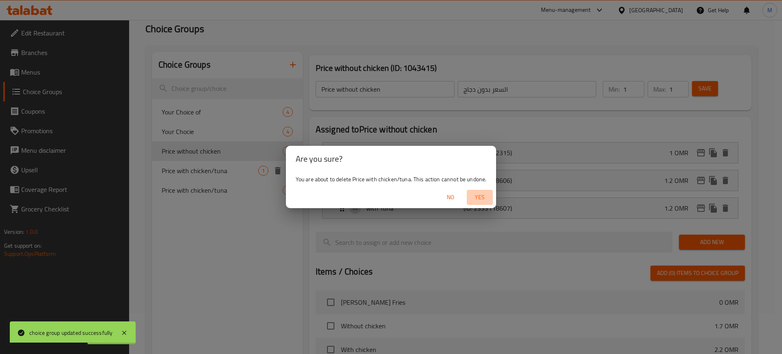
click at [484, 198] on span "Yes" at bounding box center [480, 197] width 20 height 10
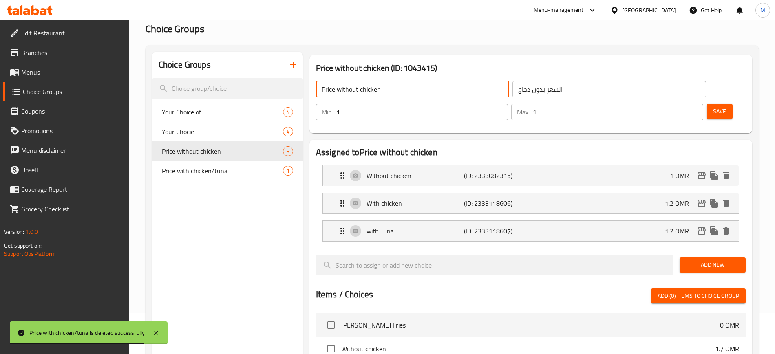
click at [391, 86] on input "Price without chicken" at bounding box center [412, 89] width 193 height 16
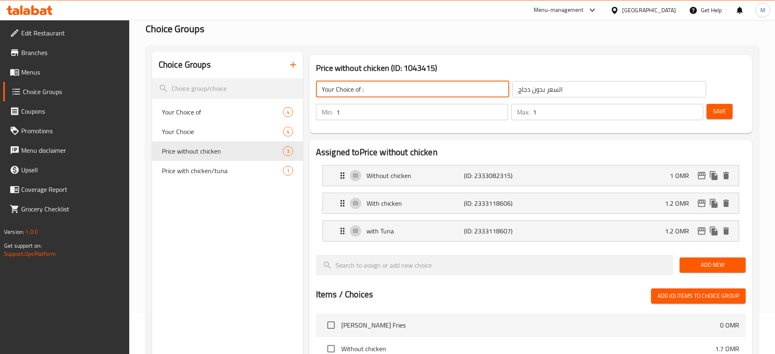
type input "Your Choice of :"
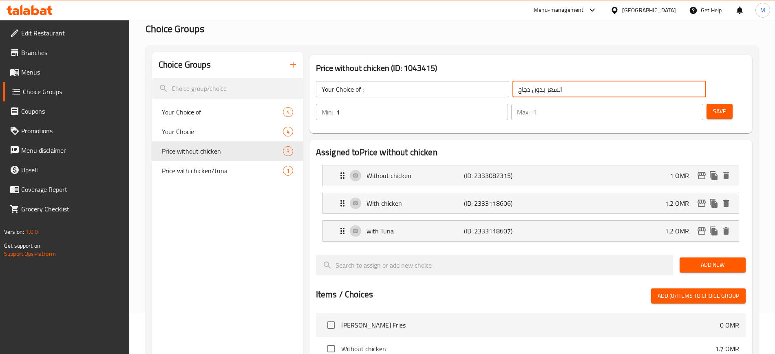
click at [512, 83] on input "السعر بدون دجاج" at bounding box center [608, 89] width 193 height 16
type input "إختيارك"
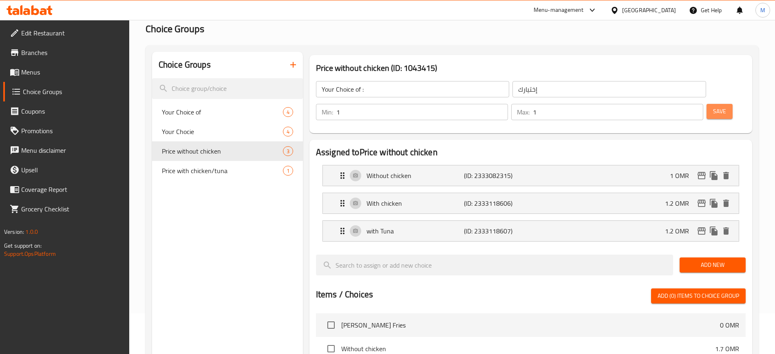
click at [695, 106] on span "Save" at bounding box center [719, 111] width 13 height 10
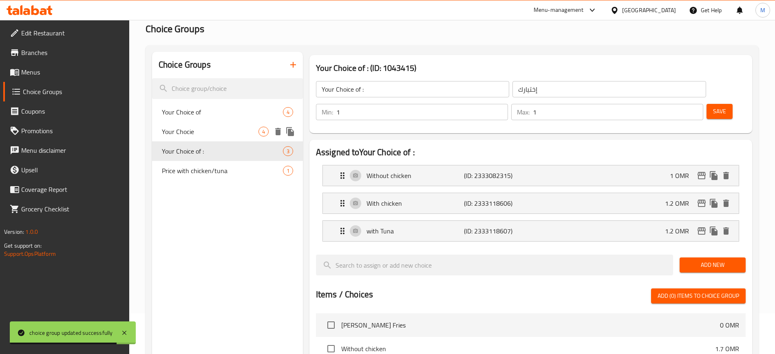
click at [196, 135] on span "Your Chocie" at bounding box center [210, 132] width 97 height 10
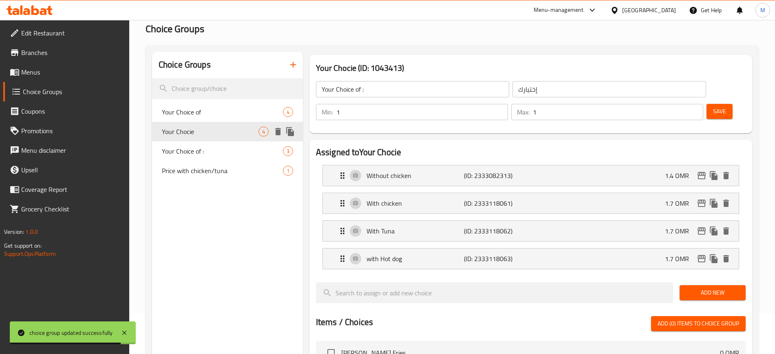
type input "Your Chocie"
type input "اختيارك"
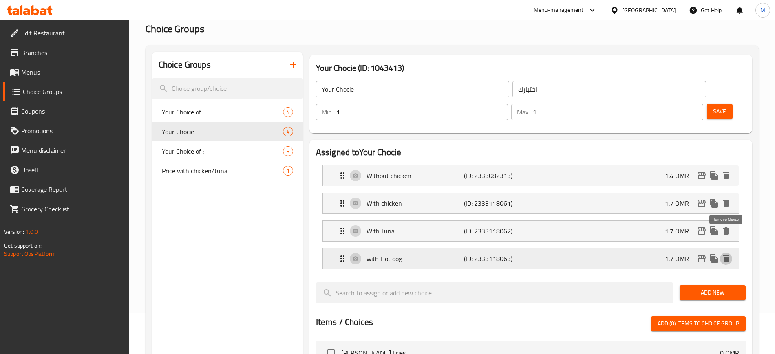
click at [695, 254] on icon "delete" at bounding box center [726, 259] width 10 height 10
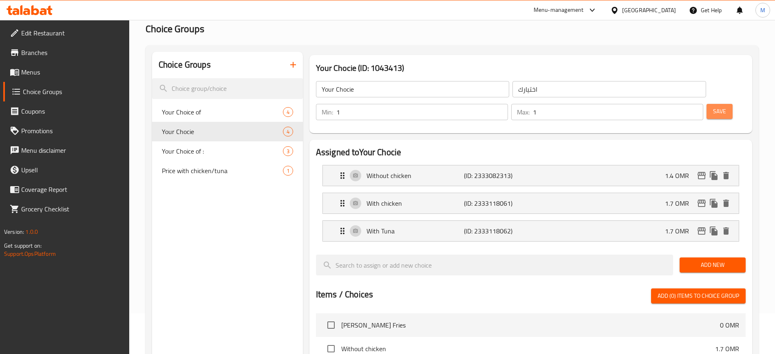
click at [695, 106] on span "Save" at bounding box center [719, 111] width 13 height 10
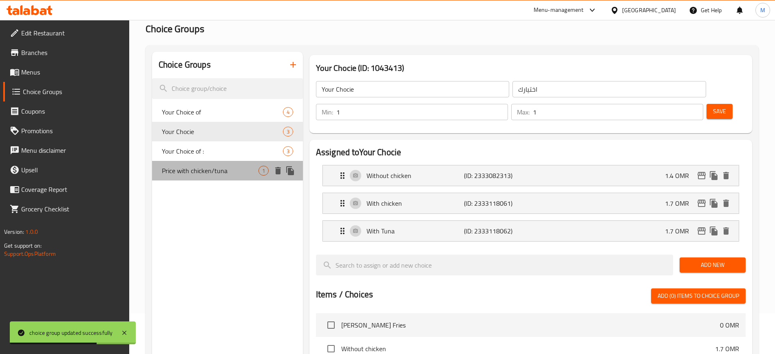
click at [207, 174] on span "Price with chicken/tuna" at bounding box center [210, 171] width 97 height 10
type input "Price with chicken/tuna"
type input "السعر مع دجاج/تونة"
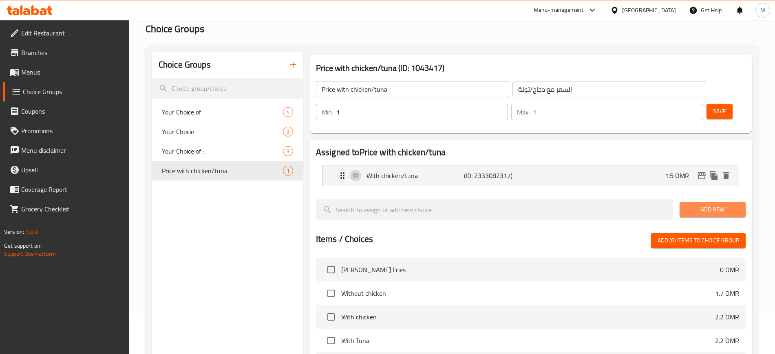
click at [695, 205] on span "Add New" at bounding box center [712, 210] width 53 height 10
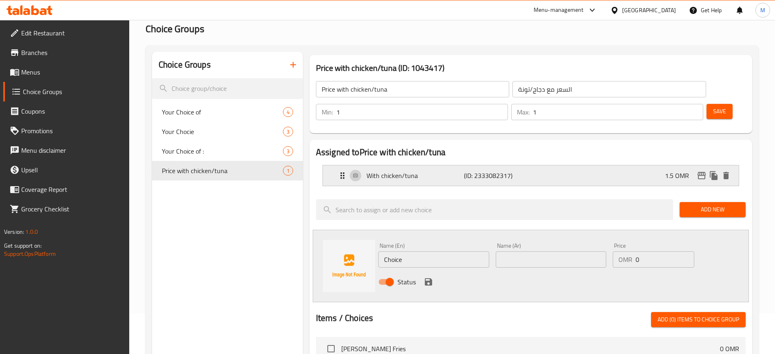
click at [445, 171] on p "With chicken/tuna" at bounding box center [414, 176] width 97 height 10
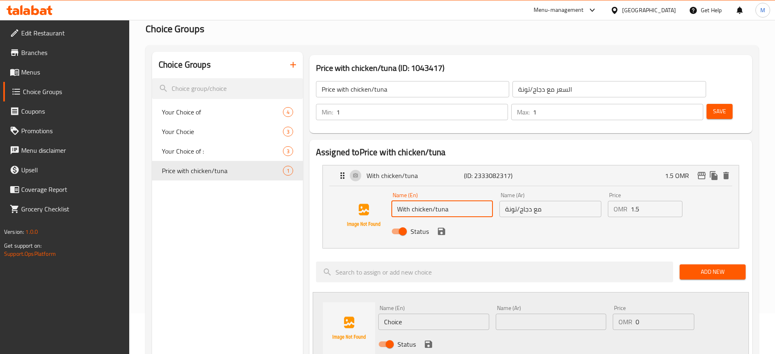
click at [467, 201] on input "With chicken/tuna" at bounding box center [442, 209] width 102 height 16
type input "With chicken"
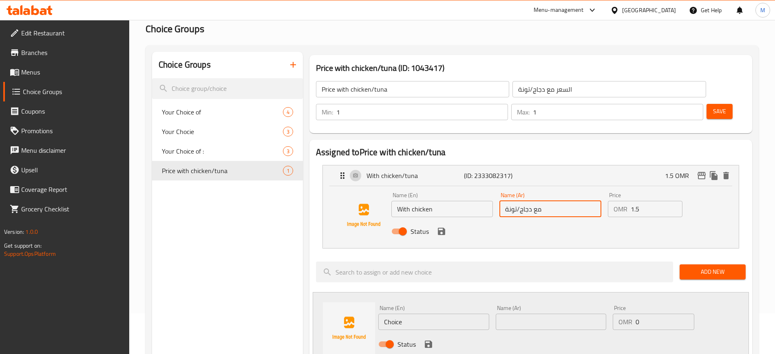
click at [572, 201] on input "مع دجاج/تونة" at bounding box center [550, 209] width 102 height 16
type input "مع دجاج"
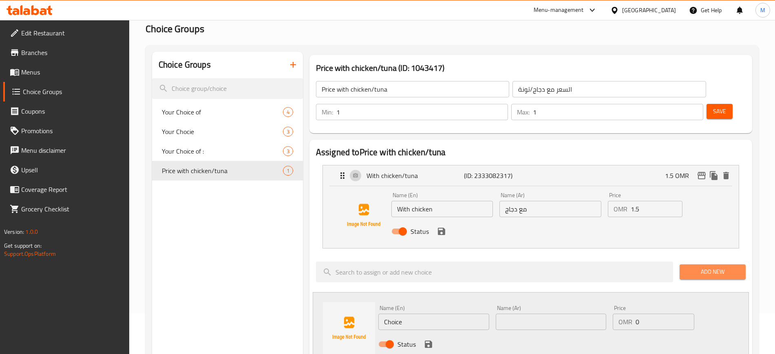
click at [695, 267] on span "Add New" at bounding box center [712, 272] width 53 height 10
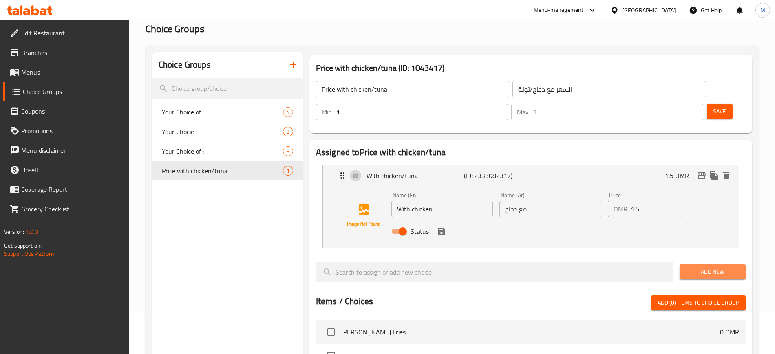
click at [695, 267] on span "Add New" at bounding box center [712, 272] width 53 height 10
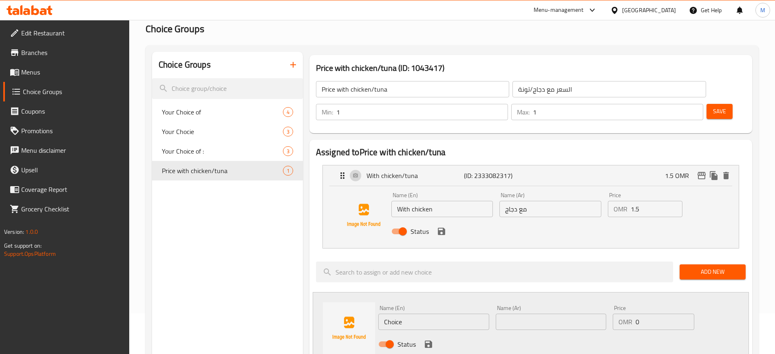
click at [553, 314] on input "text" at bounding box center [550, 322] width 111 height 16
type input "مع تونة"
click at [432, 314] on input "Choice" at bounding box center [433, 322] width 111 height 16
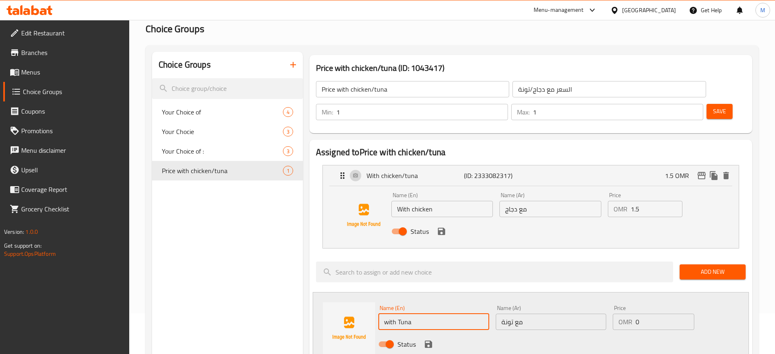
type input "with Tuna"
click at [641, 314] on input "0" at bounding box center [664, 322] width 59 height 16
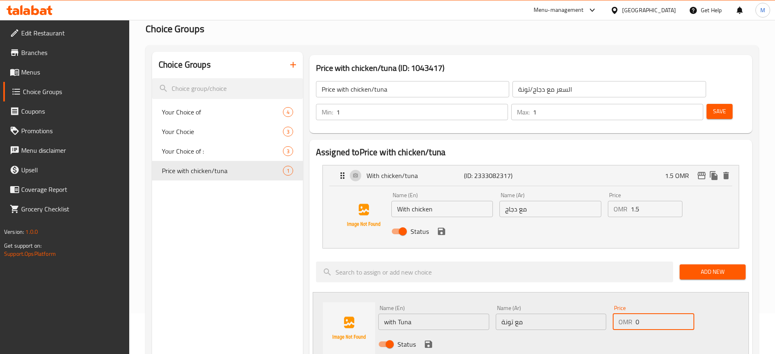
click at [641, 314] on input "0" at bounding box center [664, 322] width 59 height 16
type input "1.5"
click at [427, 314] on icon "save" at bounding box center [428, 344] width 7 height 7
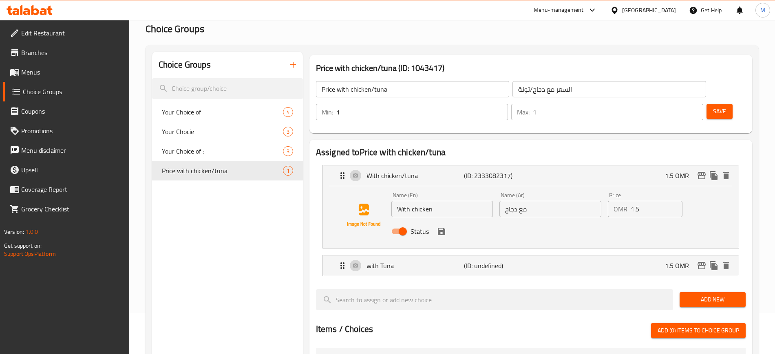
click at [695, 295] on span "Add New" at bounding box center [712, 300] width 53 height 10
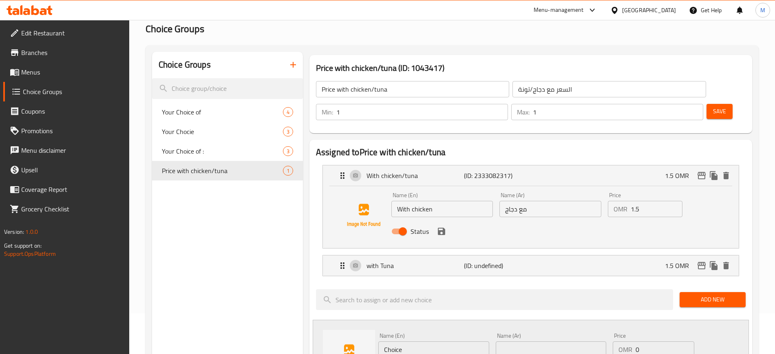
click at [447, 314] on input "Choice" at bounding box center [433, 349] width 111 height 16
type input "without chicken"
click at [526, 314] on input "text" at bounding box center [550, 349] width 111 height 16
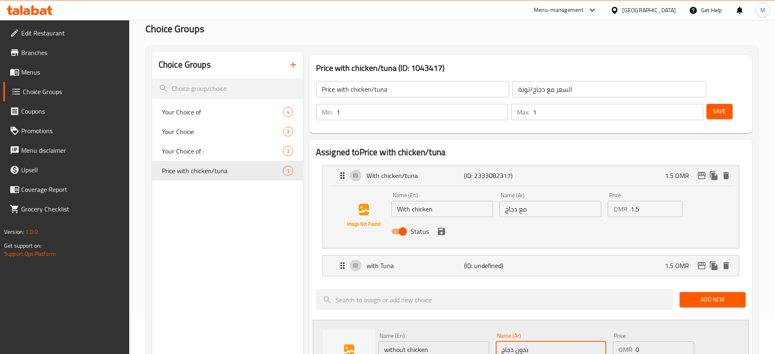
type input "بدون دجاج"
click at [642, 314] on input "0" at bounding box center [664, 349] width 59 height 16
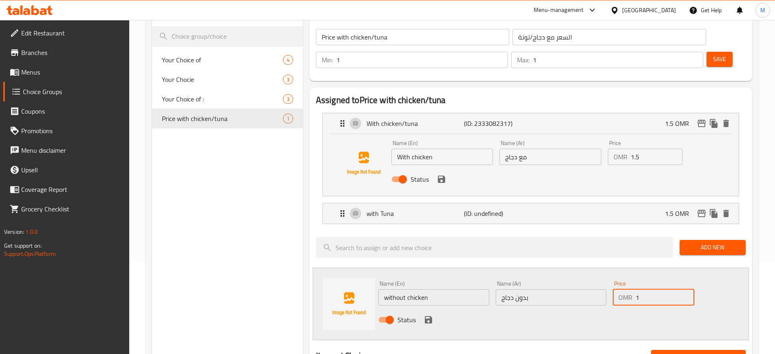
scroll to position [102, 0]
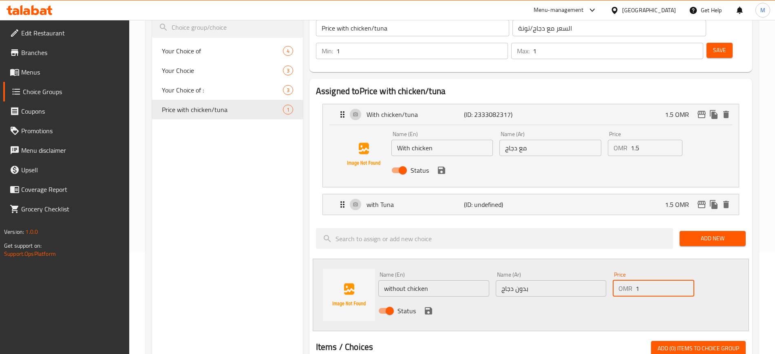
type input "1"
click at [426, 306] on icon "save" at bounding box center [428, 311] width 10 height 10
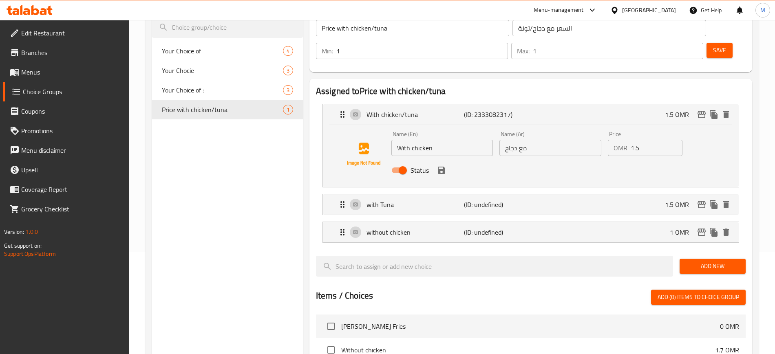
click at [695, 45] on span "Save" at bounding box center [719, 50] width 13 height 10
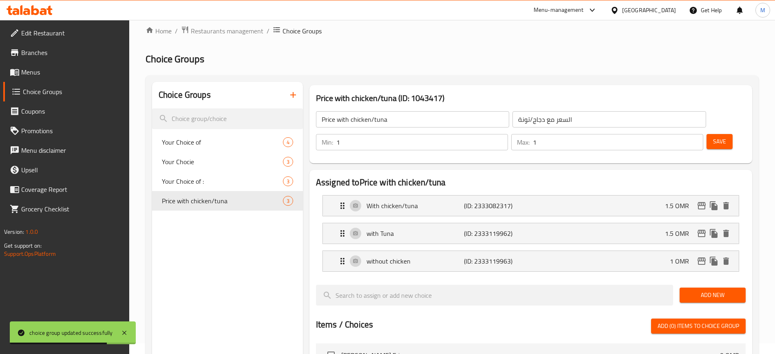
scroll to position [0, 0]
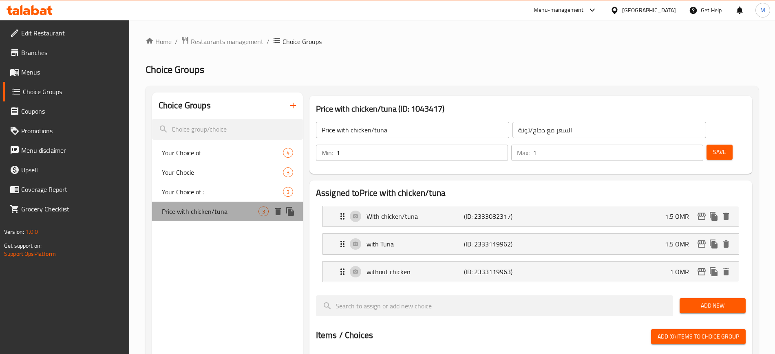
click at [211, 207] on span "Price with chicken/tuna" at bounding box center [210, 212] width 97 height 10
click at [222, 209] on span "Price with chicken/tuna" at bounding box center [210, 212] width 97 height 10
click at [416, 211] on p "With chicken/tuna" at bounding box center [414, 216] width 97 height 10
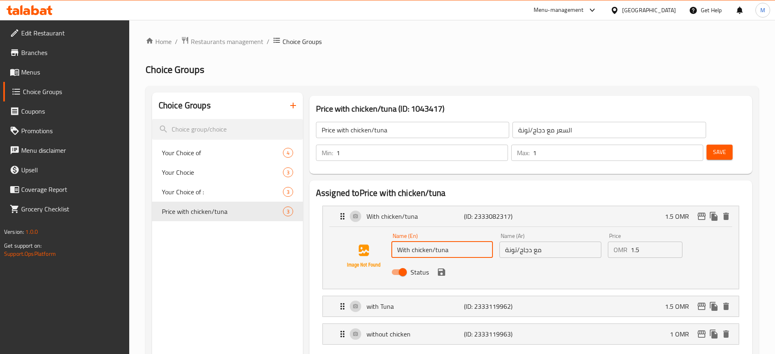
click at [455, 242] on input "With chicken/tuna" at bounding box center [442, 250] width 102 height 16
type input "With chicken"
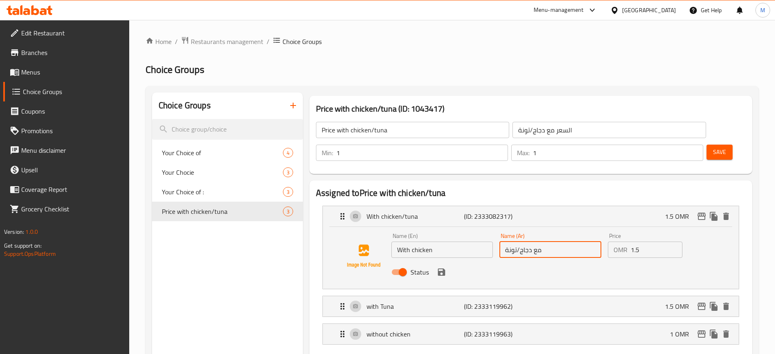
click at [570, 242] on input "مع دجاج/تونة" at bounding box center [550, 250] width 102 height 16
click at [443, 267] on icon "save" at bounding box center [441, 272] width 10 height 10
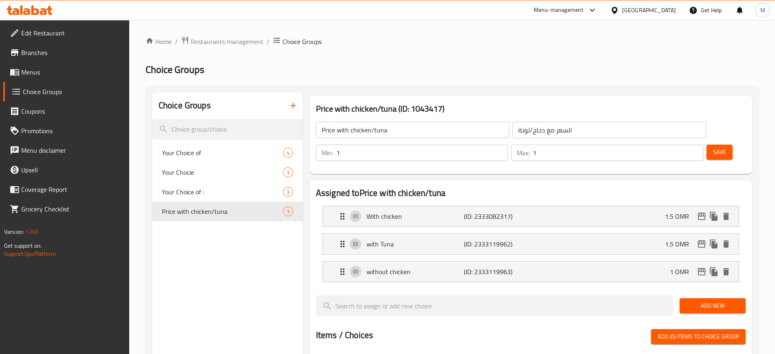
type input "مع دجاج"
click at [695, 301] on span "Add New" at bounding box center [712, 306] width 53 height 10
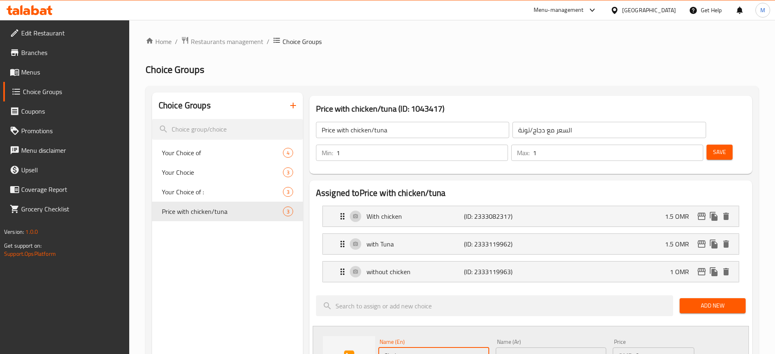
click at [426, 314] on input "Choice" at bounding box center [433, 356] width 111 height 16
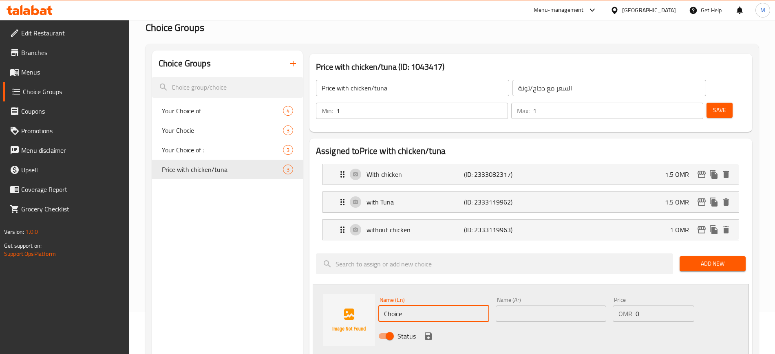
scroll to position [61, 0]
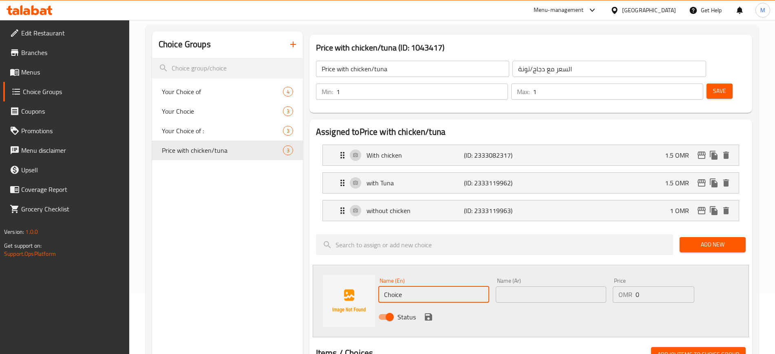
click at [695, 86] on span "Save" at bounding box center [719, 91] width 13 height 10
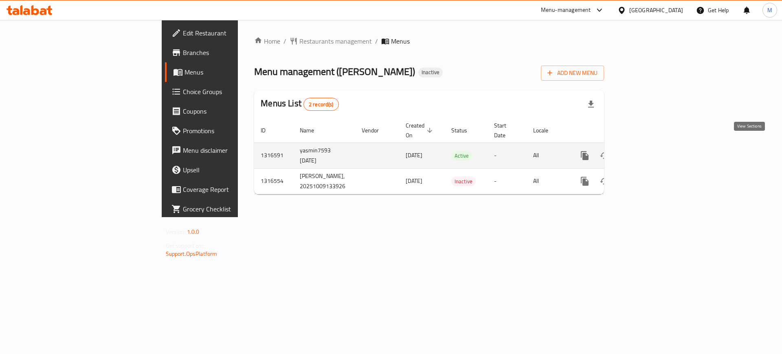
click at [649, 151] on icon "enhanced table" at bounding box center [644, 156] width 10 height 10
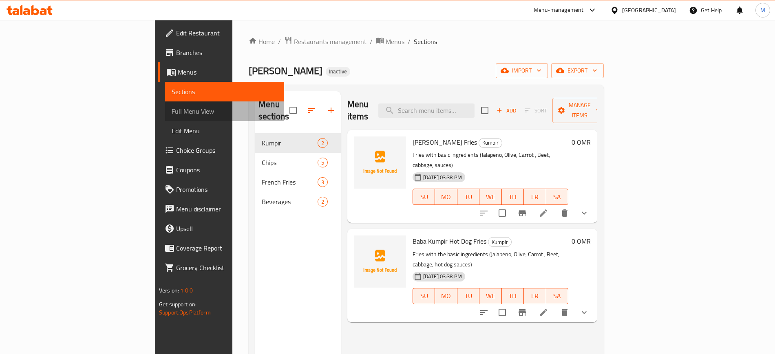
click at [165, 106] on link "Full Menu View" at bounding box center [224, 111] width 119 height 20
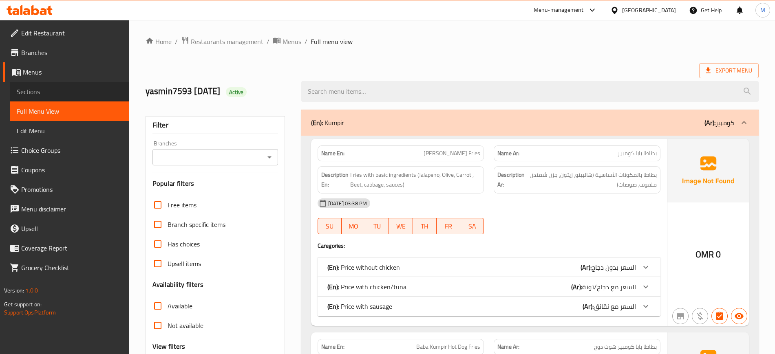
click at [36, 91] on span "Sections" at bounding box center [70, 92] width 106 height 10
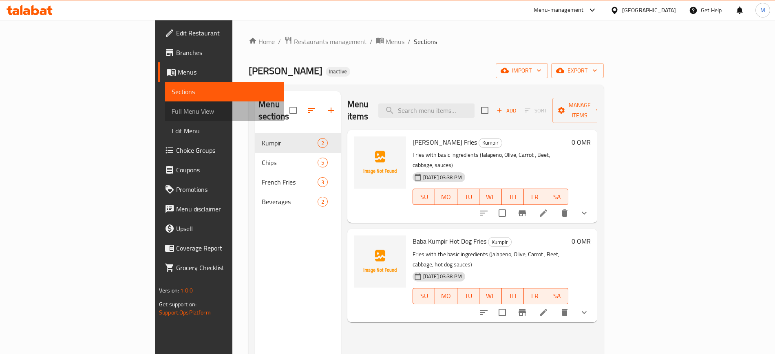
click at [165, 118] on link "Full Menu View" at bounding box center [224, 111] width 119 height 20
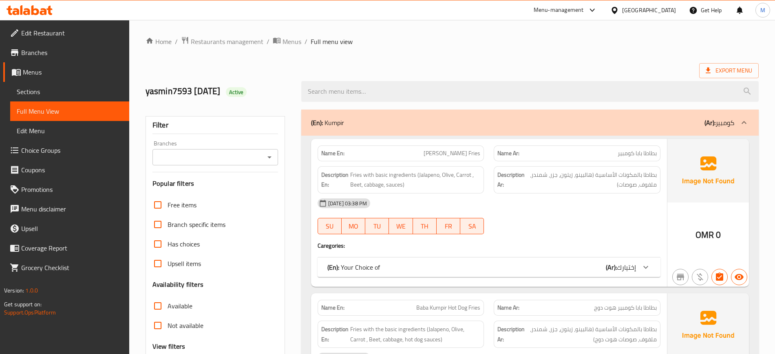
click at [569, 204] on div "[DATE] 03:38 PM" at bounding box center [489, 204] width 352 height 20
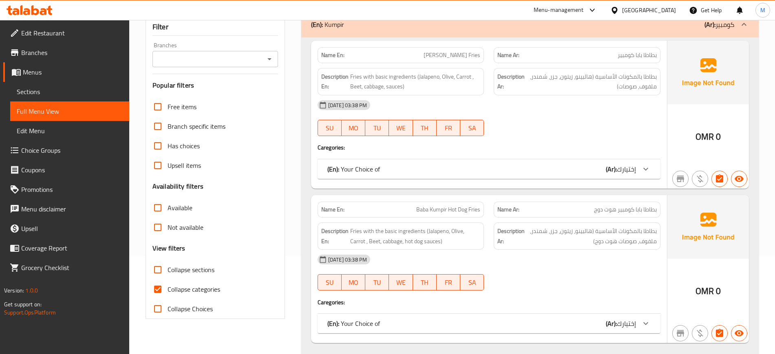
scroll to position [102, 0]
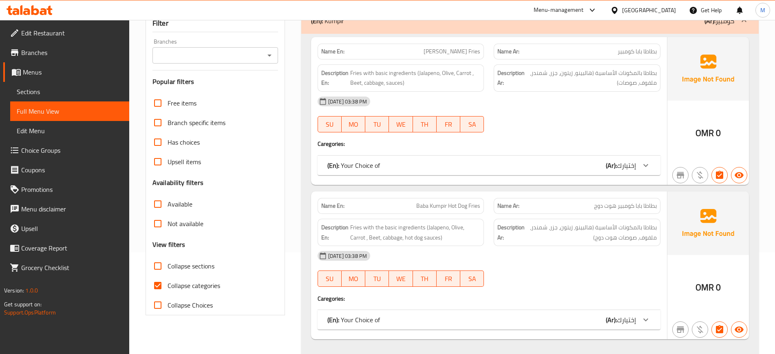
click at [577, 174] on div "(En): Your Choice of (Ar): إختيارك" at bounding box center [488, 166] width 343 height 20
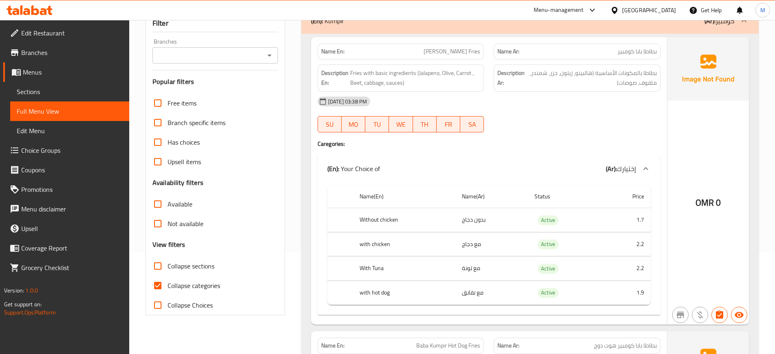
click at [574, 145] on h4 "Caregories:" at bounding box center [488, 144] width 343 height 8
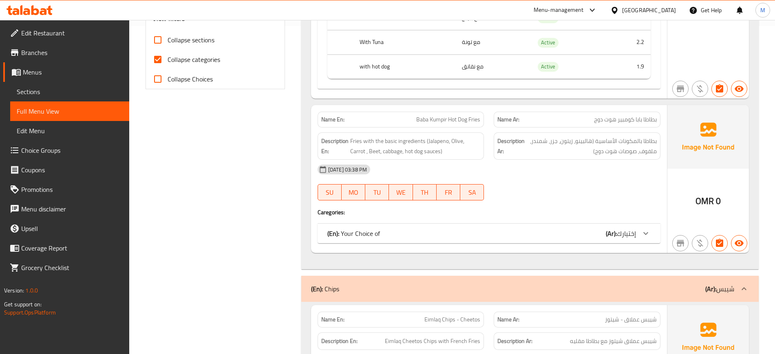
scroll to position [346, 0]
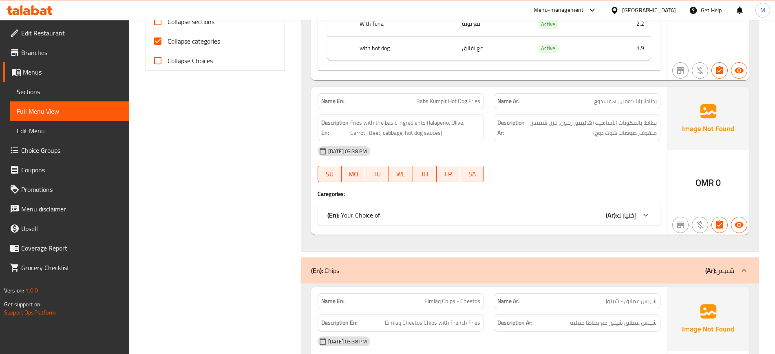
click at [511, 220] on div "(En): Your Choice of (Ar): إختيارك" at bounding box center [488, 215] width 343 height 20
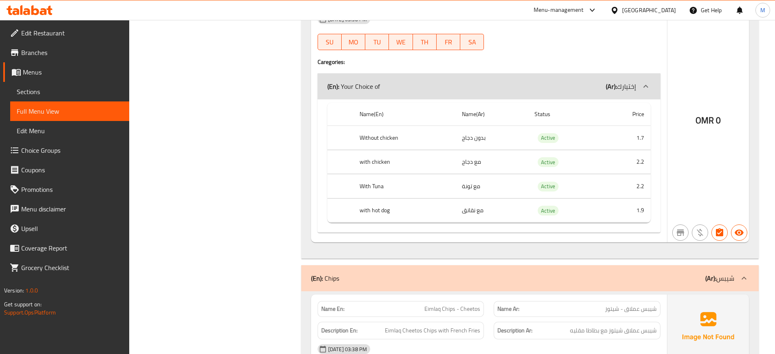
scroll to position [469, 0]
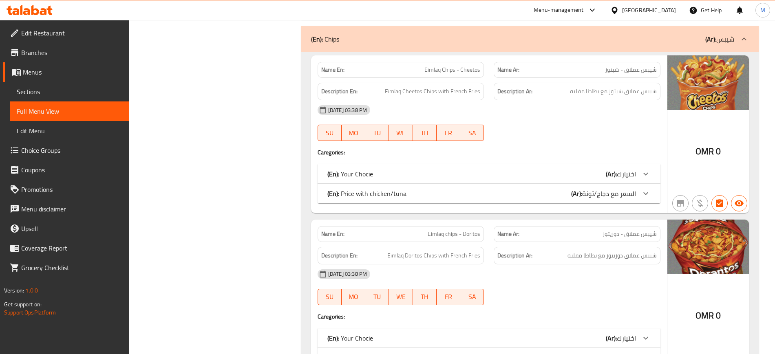
scroll to position [448, 0]
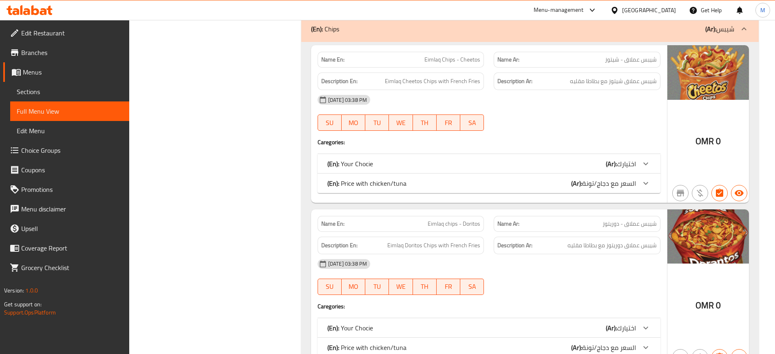
click at [558, 162] on div "(En): Your Chocie (Ar): اختيارك" at bounding box center [481, 164] width 308 height 10
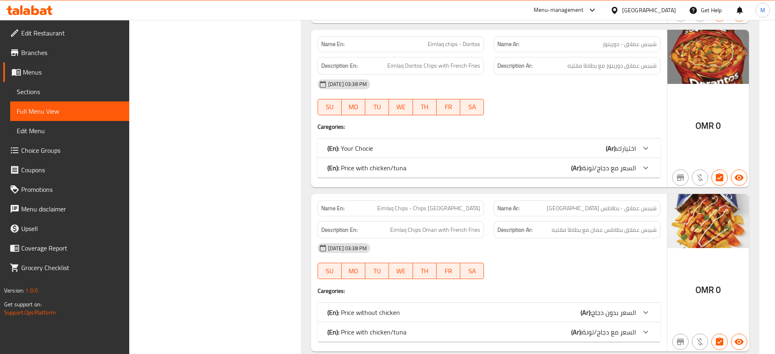
scroll to position [795, 0]
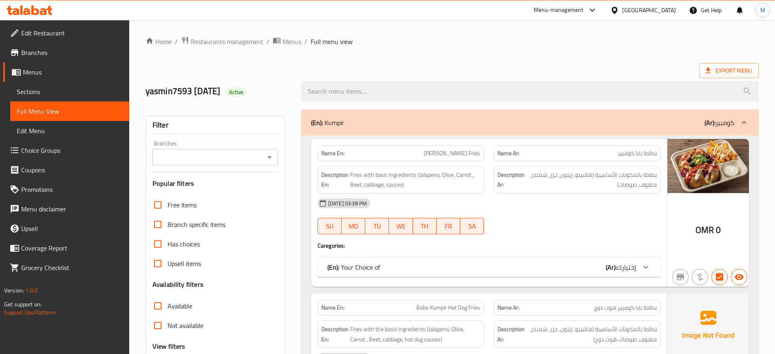
click at [570, 218] on div "[DATE] 03:38 PM SU MO TU WE TH FR SA" at bounding box center [489, 217] width 352 height 46
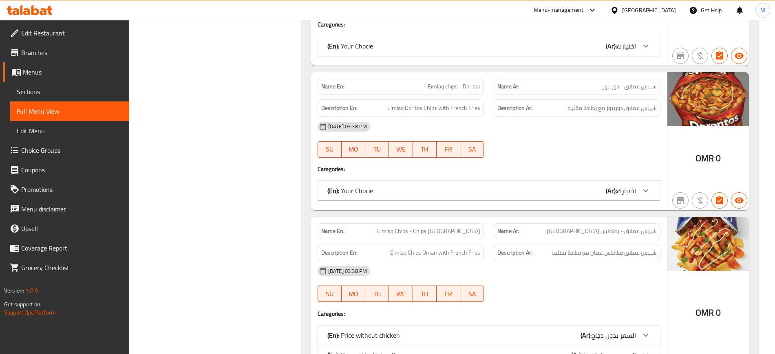
scroll to position [591, 0]
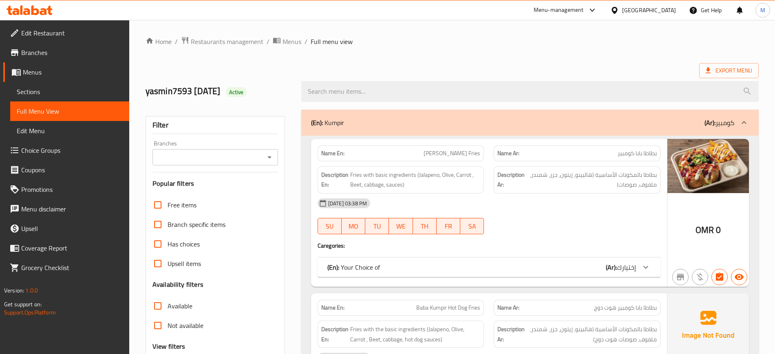
click at [528, 222] on div "[DATE] 03:38 PM SU MO TU WE TH FR SA" at bounding box center [489, 217] width 352 height 46
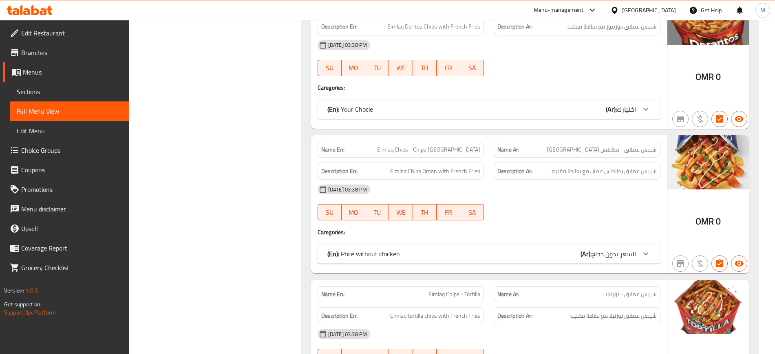
scroll to position [672, 0]
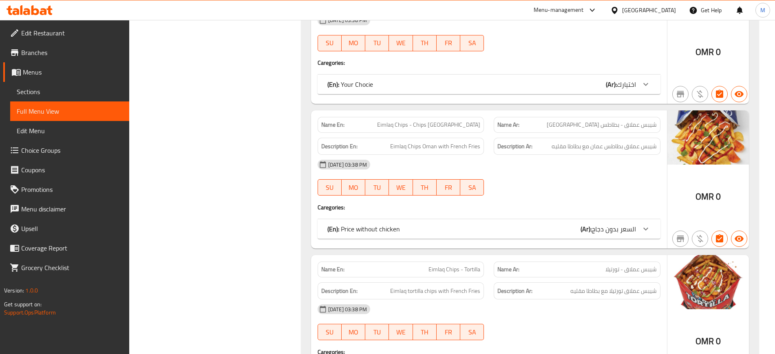
click at [539, 224] on div "(En): Price without chicken (Ar): السعر بدون دجاج" at bounding box center [481, 229] width 308 height 10
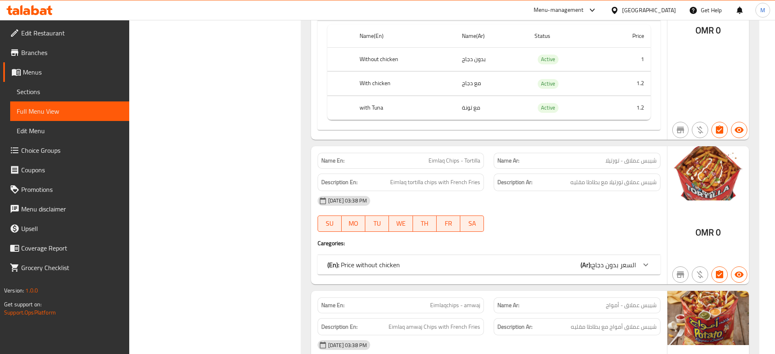
scroll to position [917, 0]
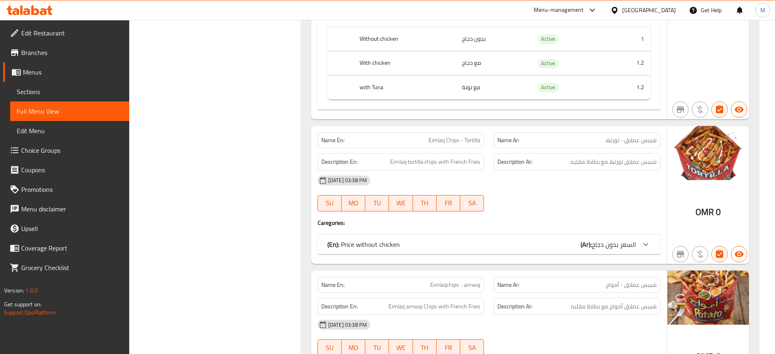
click at [583, 247] on b "(Ar):" at bounding box center [585, 244] width 11 height 12
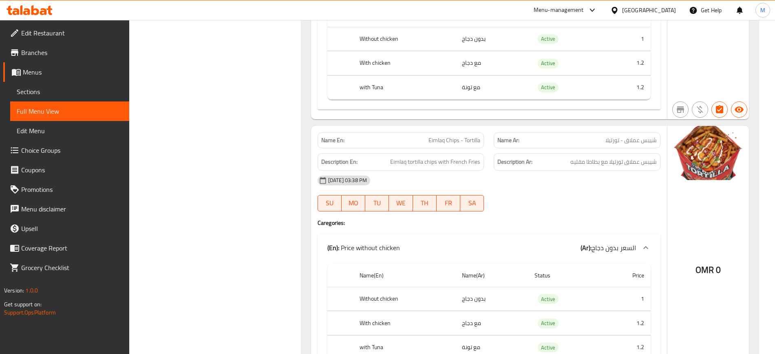
click at [574, 219] on h4 "Caregories:" at bounding box center [488, 223] width 343 height 8
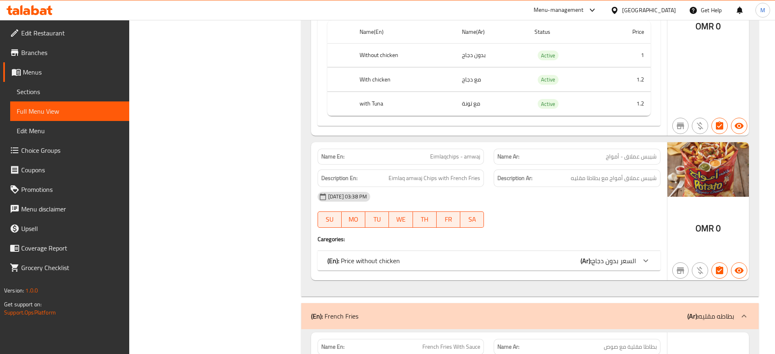
scroll to position [1161, 0]
click at [569, 259] on div "(En): Price without chicken (Ar): السعر بدون دجاج" at bounding box center [481, 260] width 308 height 10
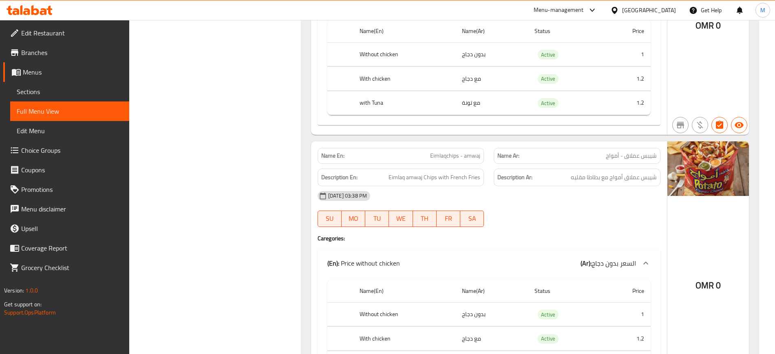
click at [248, 190] on div "Filter Branches Branches Popular filters Free items Branch specific items Has c…" at bounding box center [219, 73] width 156 height 2260
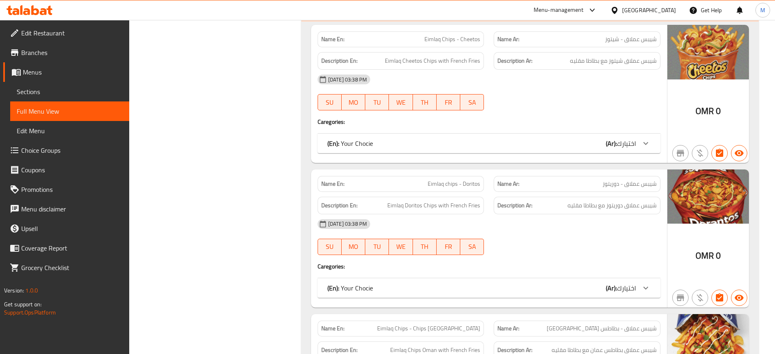
scroll to position [448, 0]
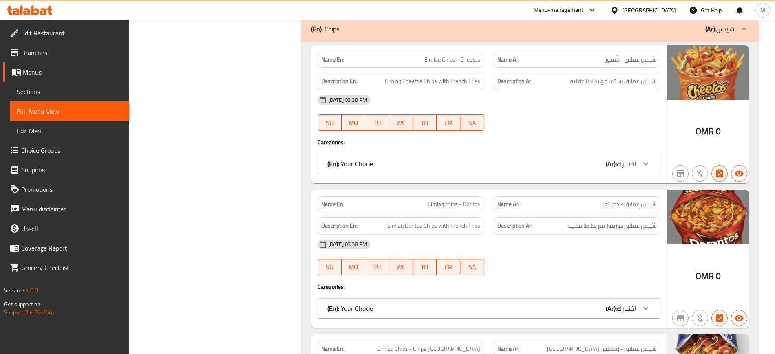
click at [413, 304] on div "(En): Your Chocie (Ar): اختيارك" at bounding box center [481, 309] width 308 height 10
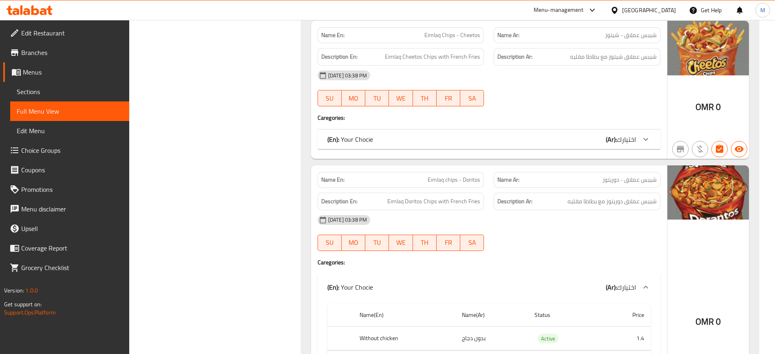
scroll to position [387, 0]
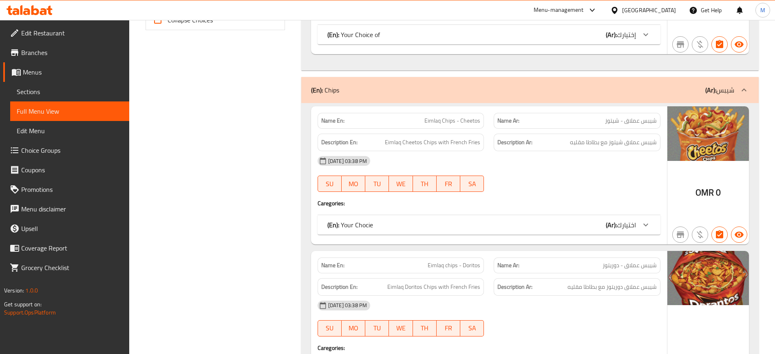
click at [458, 234] on div "(En): Your Chocie (Ar): اختيارك" at bounding box center [488, 225] width 343 height 20
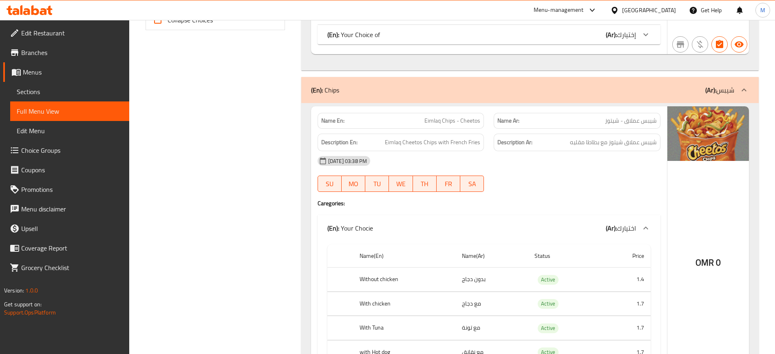
click at [511, 202] on h4 "Caregories:" at bounding box center [488, 203] width 343 height 8
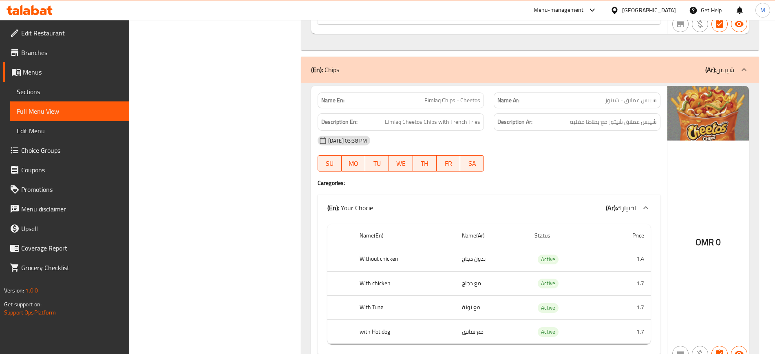
scroll to position [469, 0]
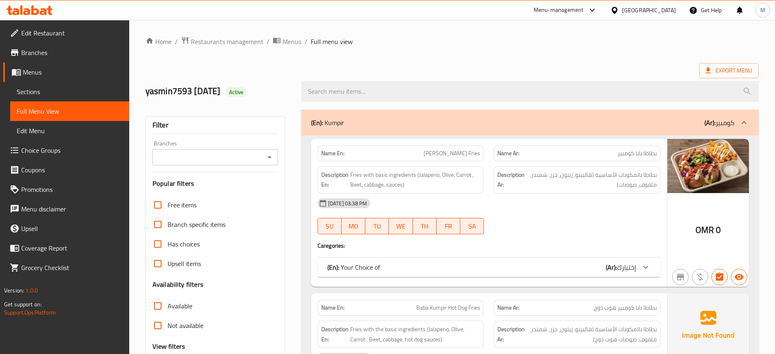
click at [439, 268] on div "(En): Your Choice of (Ar): إختيارك" at bounding box center [481, 267] width 308 height 10
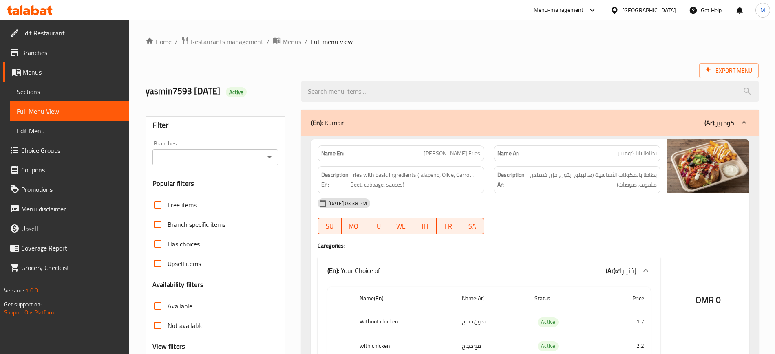
click at [533, 225] on div "[DATE] 03:38 PM SU MO TU WE TH FR SA" at bounding box center [489, 217] width 352 height 46
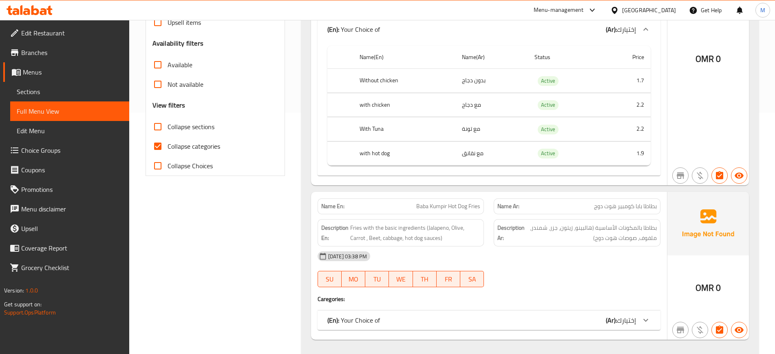
scroll to position [244, 0]
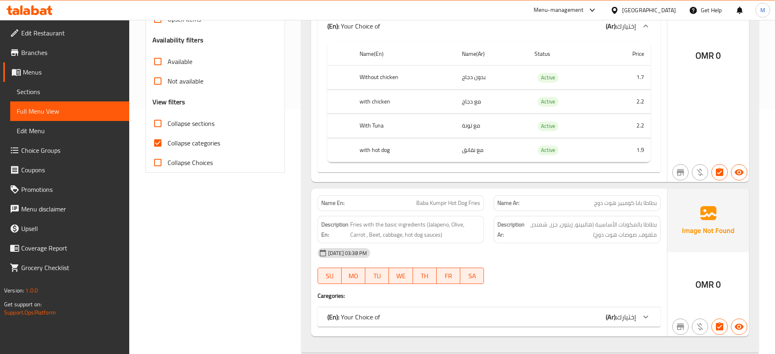
click at [564, 319] on div "(En): Your Choice of (Ar): إختيارك" at bounding box center [481, 317] width 308 height 10
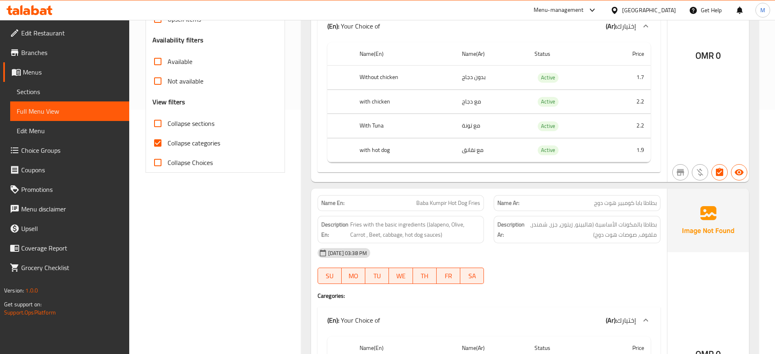
click at [584, 271] on div "[DATE] 03:38 PM SU MO TU WE TH FR SA" at bounding box center [489, 266] width 352 height 46
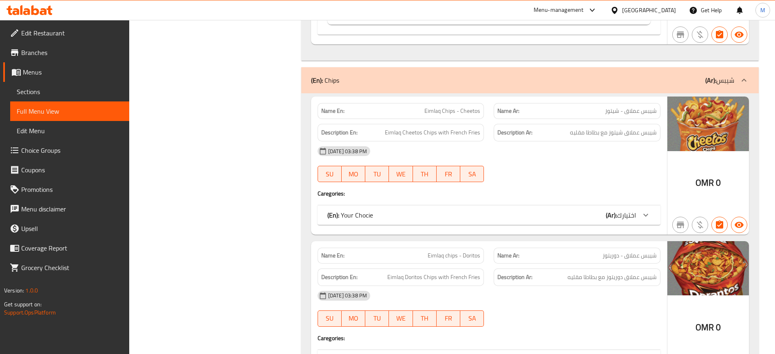
scroll to position [754, 0]
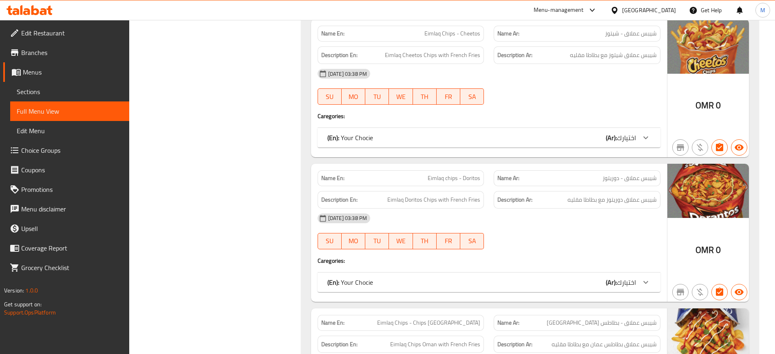
click at [586, 138] on div "(En): Your Chocie (Ar): اختيارك" at bounding box center [481, 138] width 308 height 10
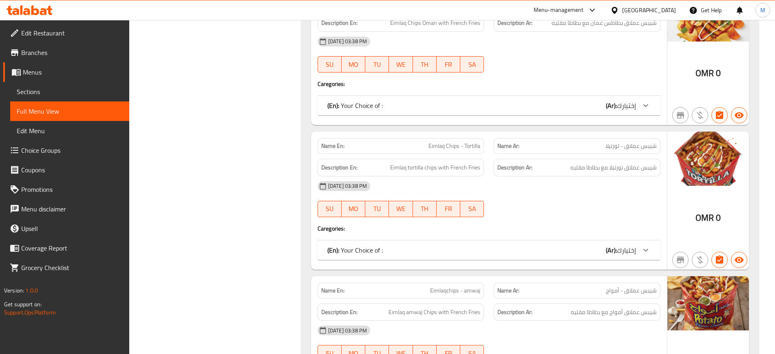
scroll to position [1202, 0]
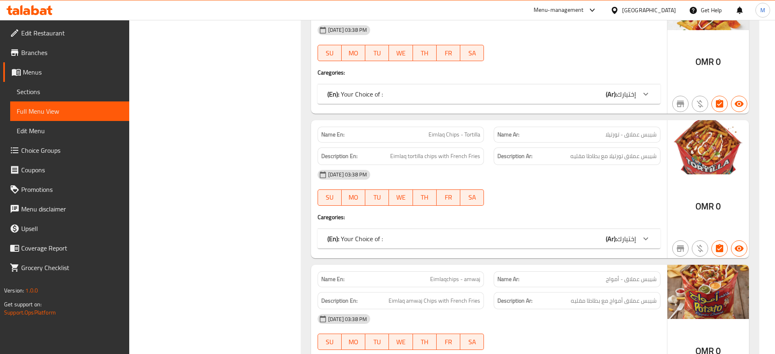
click at [579, 244] on div "(En): Your Choice of : (Ar): إختيارك" at bounding box center [488, 239] width 343 height 20
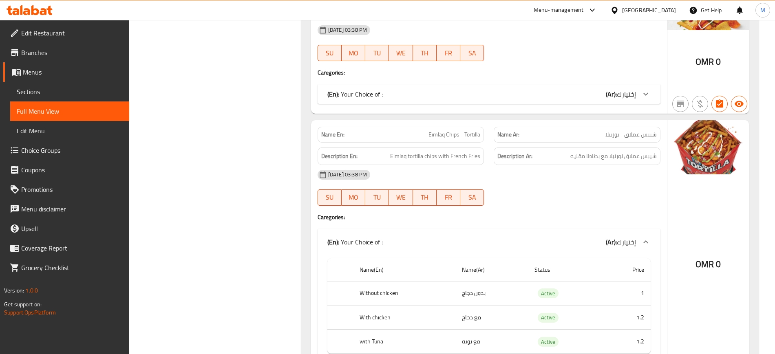
click at [571, 189] on div "[DATE] 03:38 PM SU MO TU WE TH FR SA" at bounding box center [489, 188] width 352 height 46
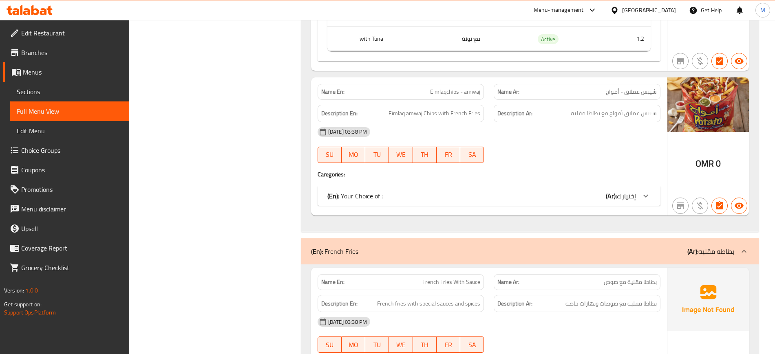
scroll to position [1508, 0]
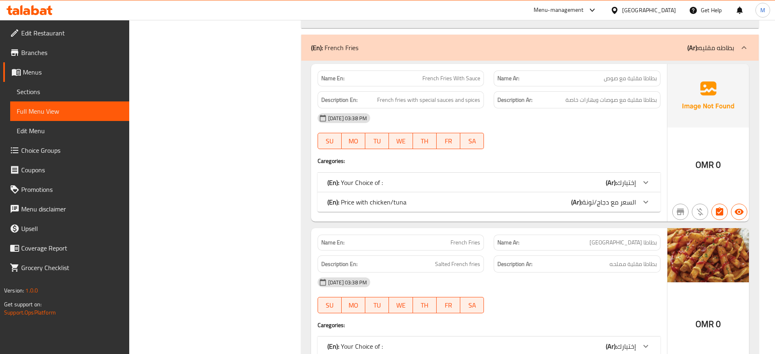
scroll to position [1711, 0]
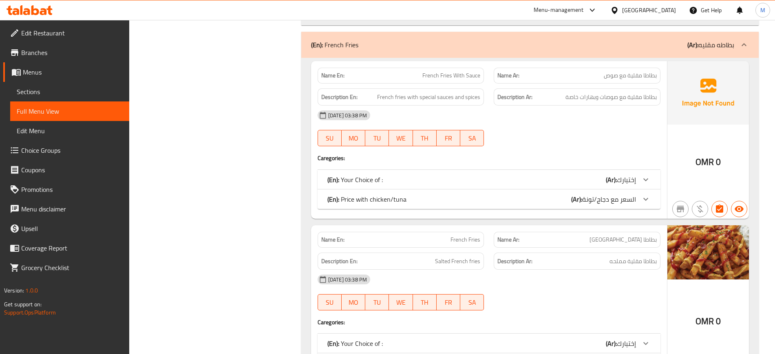
click at [513, 177] on div "(En): Your Choice of : (Ar): إختيارك" at bounding box center [481, 180] width 308 height 10
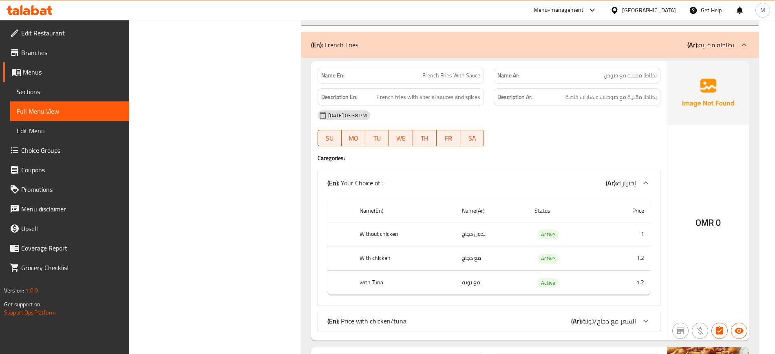
click at [377, 321] on p "(En): Price with chicken/tuna" at bounding box center [366, 321] width 79 height 10
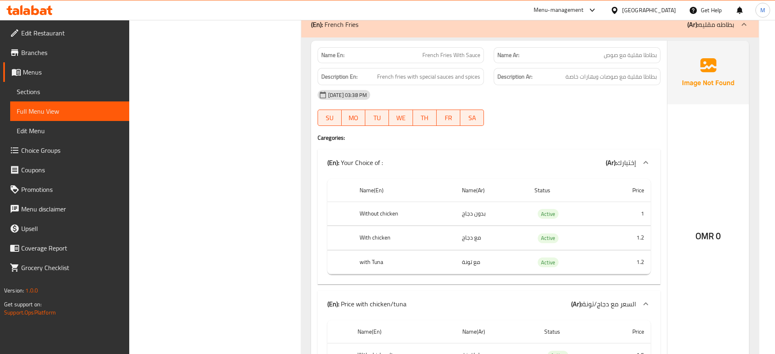
scroll to position [1671, 0]
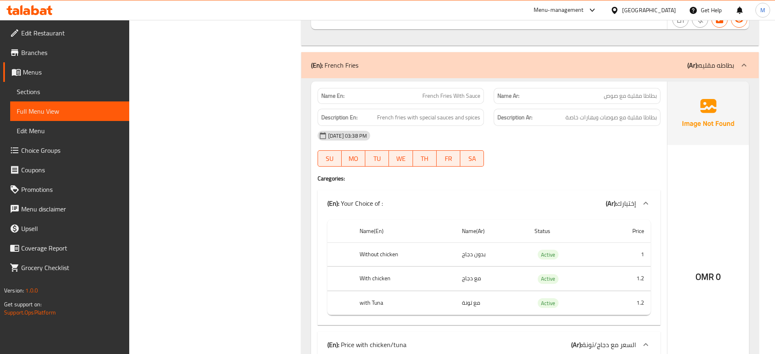
click at [32, 89] on span "Sections" at bounding box center [70, 92] width 106 height 10
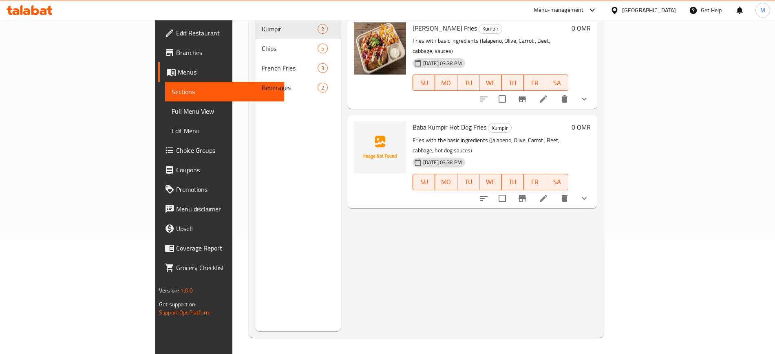
scroll to position [114, 0]
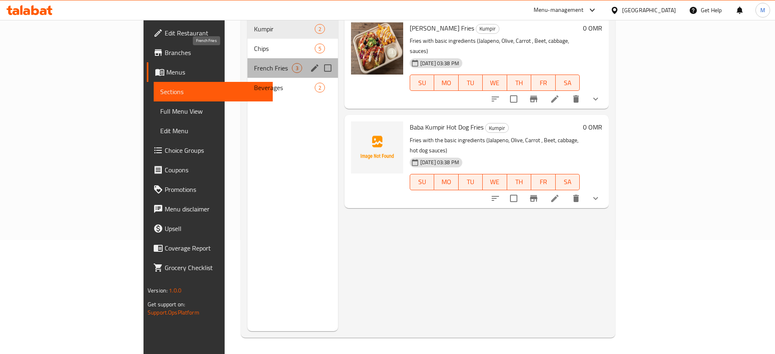
click at [254, 63] on span "French Fries" at bounding box center [272, 68] width 37 height 10
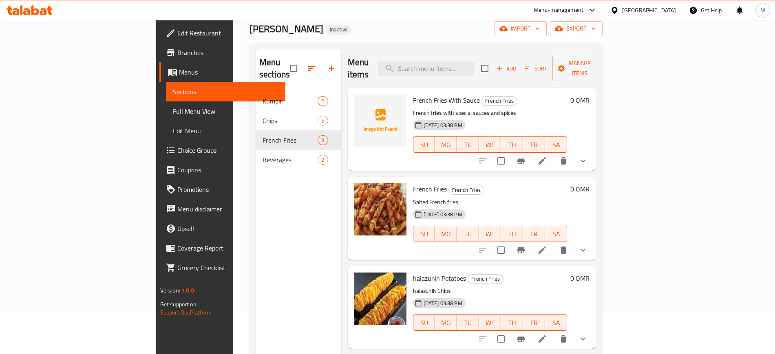
scroll to position [33, 0]
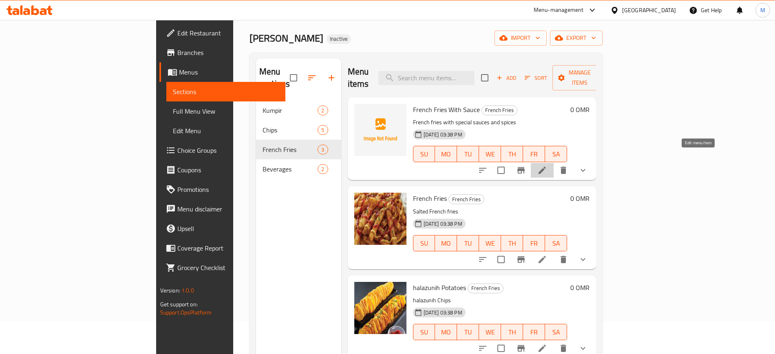
click at [547, 165] on icon at bounding box center [542, 170] width 10 height 10
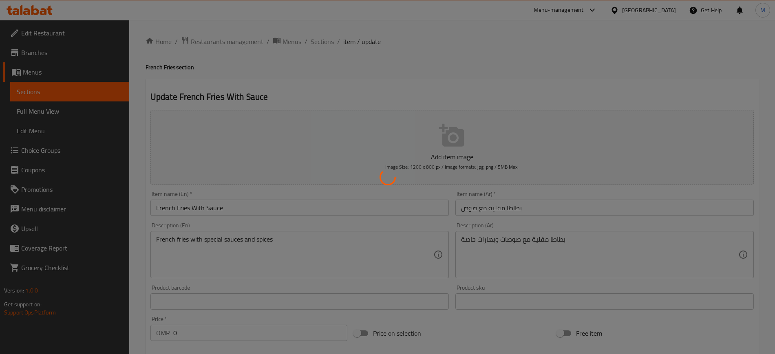
type input "إختيارك"
type input "1"
type input "السعر مع دجاج/تونة"
type input "1"
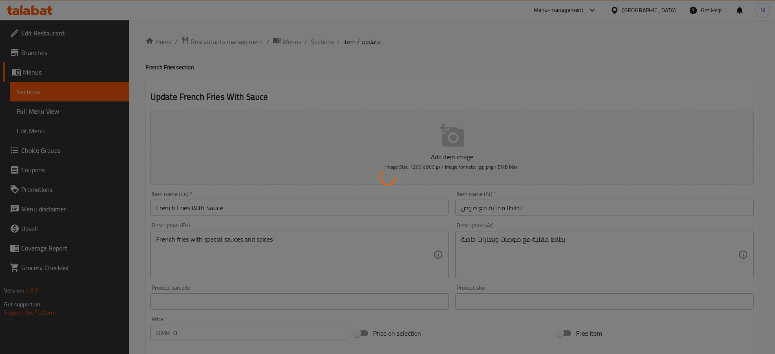
type input "1"
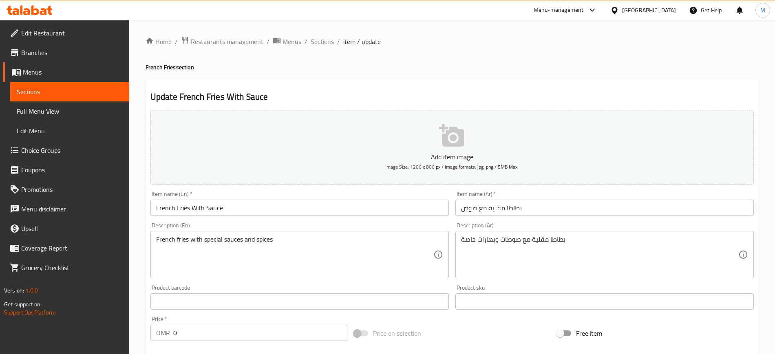
scroll to position [269, 0]
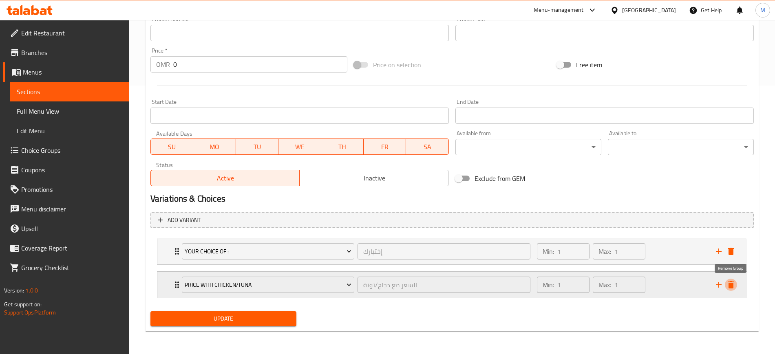
click at [729, 284] on icon "delete" at bounding box center [731, 284] width 6 height 7
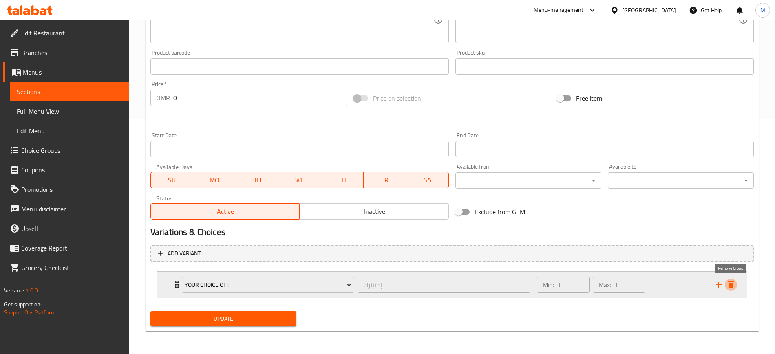
click at [732, 290] on button "delete" at bounding box center [730, 285] width 12 height 12
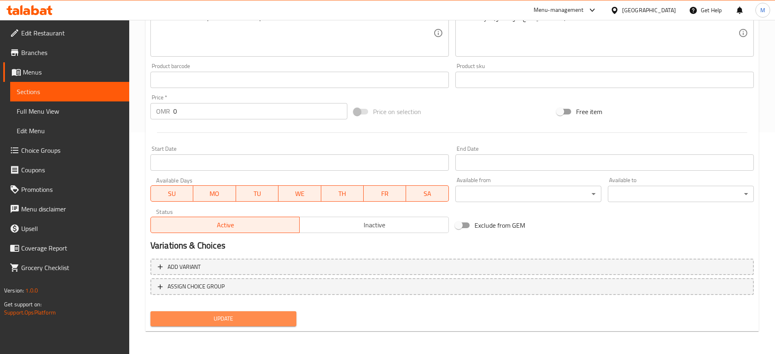
click at [201, 324] on button "Update" at bounding box center [223, 318] width 146 height 15
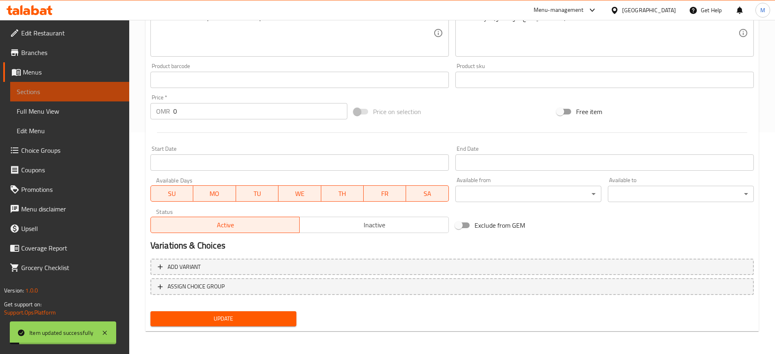
click at [77, 95] on span "Sections" at bounding box center [70, 92] width 106 height 10
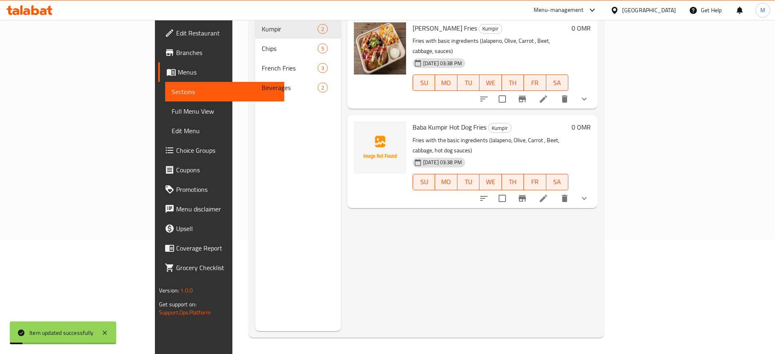
scroll to position [114, 0]
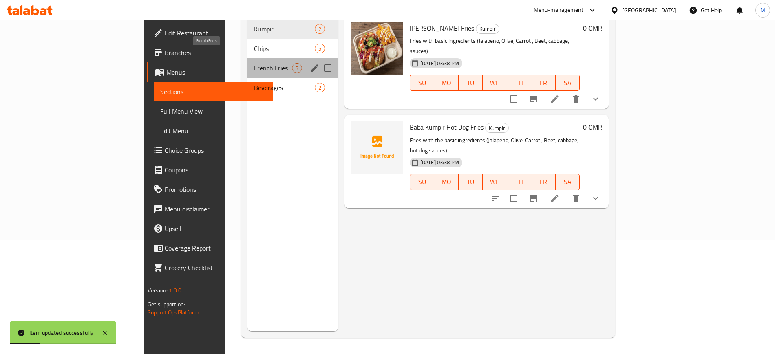
click at [254, 63] on span "French Fries" at bounding box center [272, 68] width 37 height 10
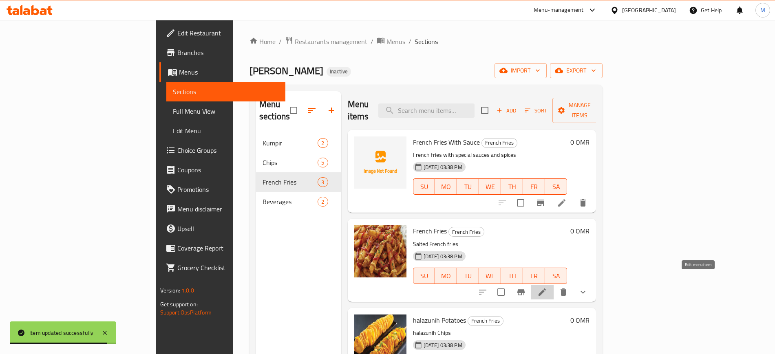
click at [547, 287] on icon at bounding box center [542, 292] width 10 height 10
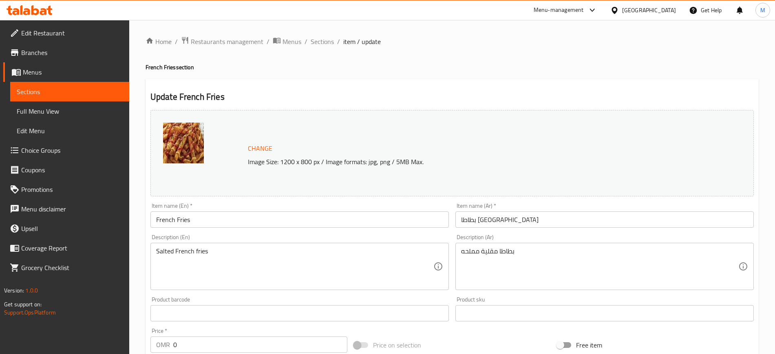
scroll to position [280, 0]
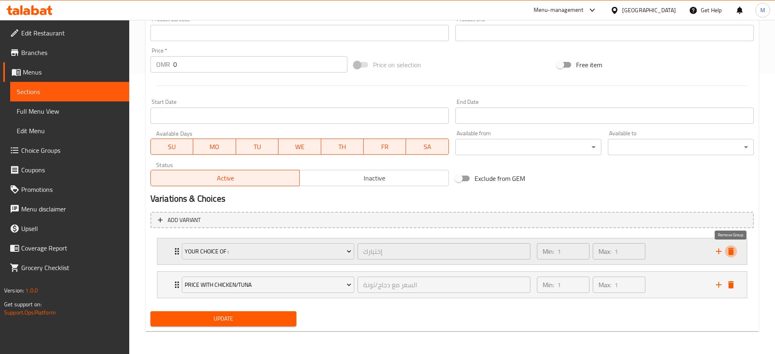
click at [729, 252] on icon "delete" at bounding box center [731, 251] width 6 height 7
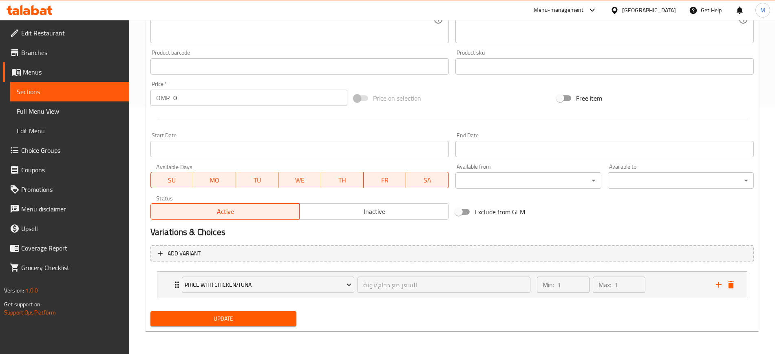
scroll to position [247, 0]
click at [732, 288] on icon "delete" at bounding box center [731, 285] width 10 height 10
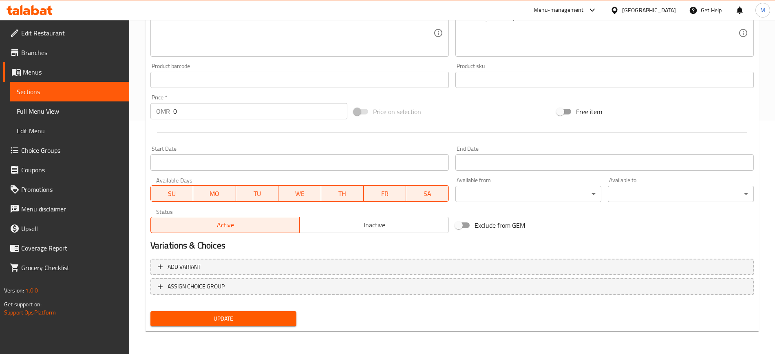
scroll to position [233, 0]
click at [273, 314] on span "Update" at bounding box center [223, 319] width 133 height 10
click at [77, 91] on div "Edit Restaurant Branches Menus Sections Full Menu View Edit Menu Choice Groups …" at bounding box center [387, 70] width 775 height 568
click at [86, 94] on span "Sections" at bounding box center [70, 92] width 106 height 10
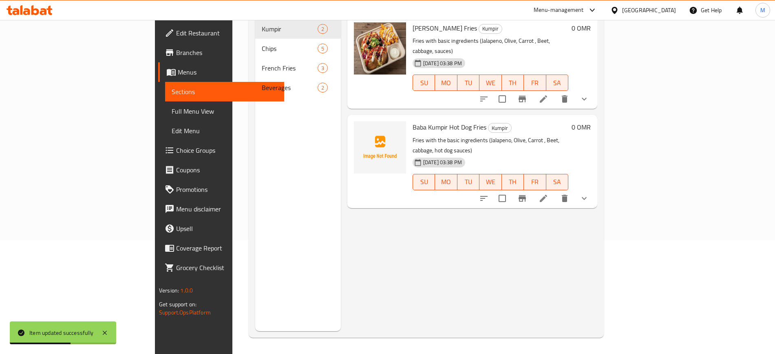
scroll to position [114, 0]
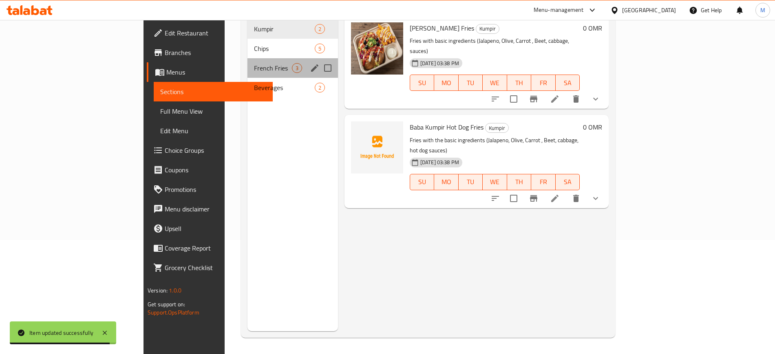
click at [247, 61] on div "French Fries 3" at bounding box center [292, 68] width 90 height 20
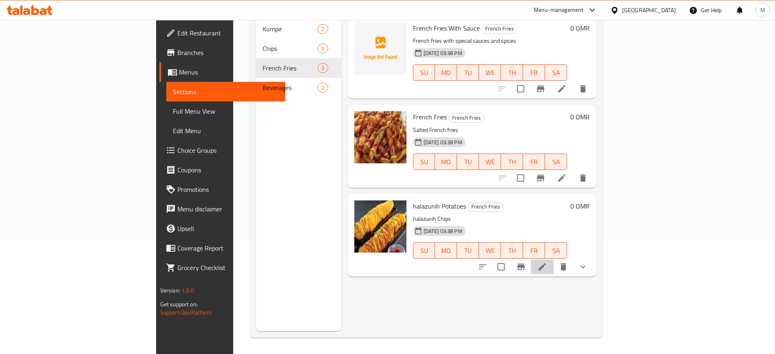
click at [553, 260] on li at bounding box center [542, 267] width 23 height 15
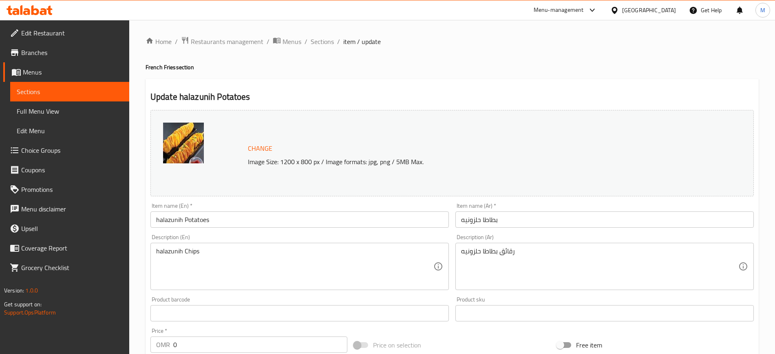
scroll to position [280, 0]
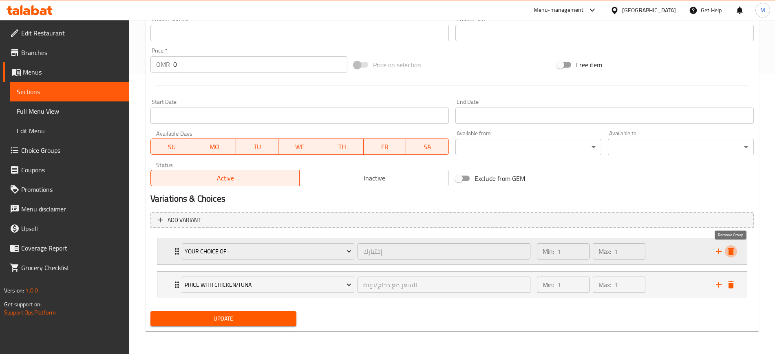
click at [736, 251] on button "delete" at bounding box center [730, 251] width 12 height 12
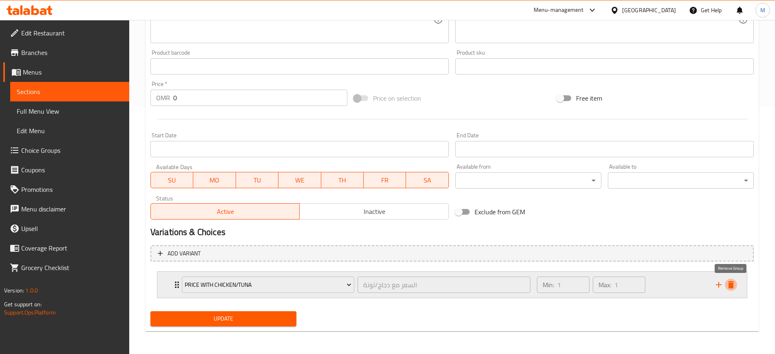
click at [731, 282] on icon "delete" at bounding box center [731, 285] width 10 height 10
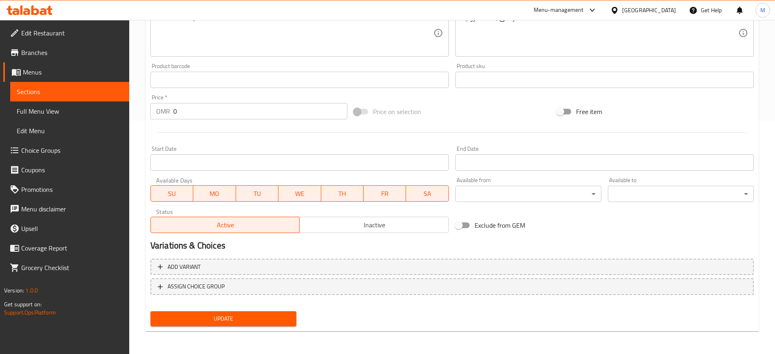
scroll to position [233, 0]
click at [266, 315] on span "Update" at bounding box center [223, 319] width 133 height 10
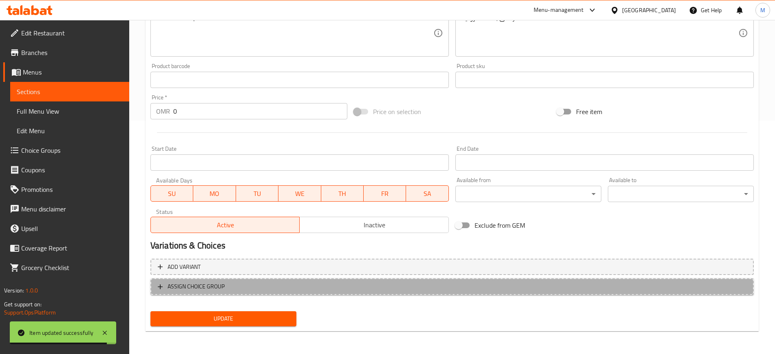
click at [237, 282] on span "ASSIGN CHOICE GROUP" at bounding box center [452, 287] width 588 height 10
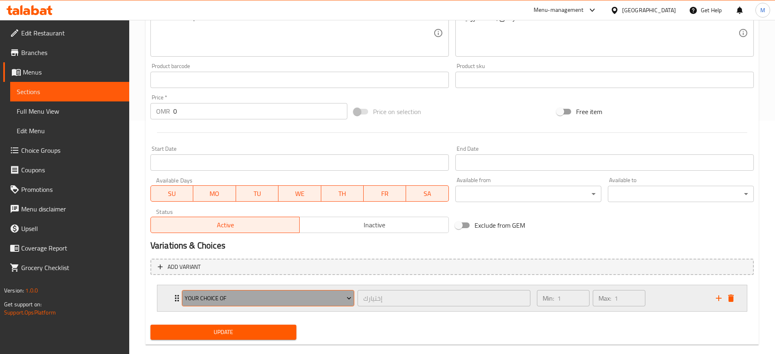
click at [350, 299] on icon "Expand" at bounding box center [349, 298] width 8 height 8
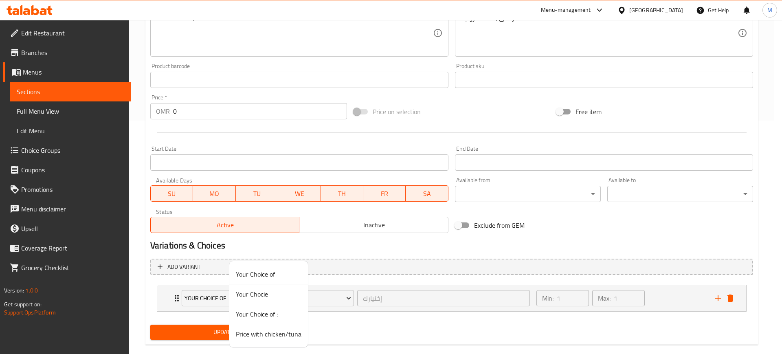
click at [278, 316] on span "Your Choice of :" at bounding box center [269, 314] width 66 height 10
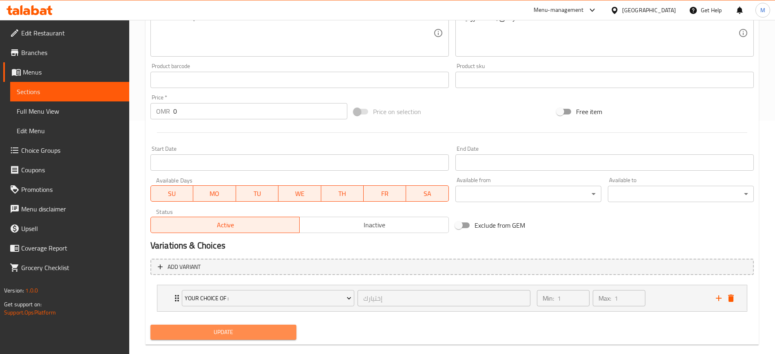
click at [261, 332] on span "Update" at bounding box center [223, 332] width 133 height 10
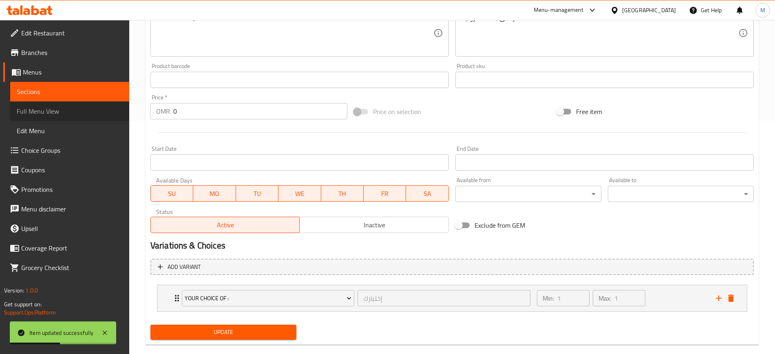
click at [63, 108] on span "Full Menu View" at bounding box center [70, 111] width 106 height 10
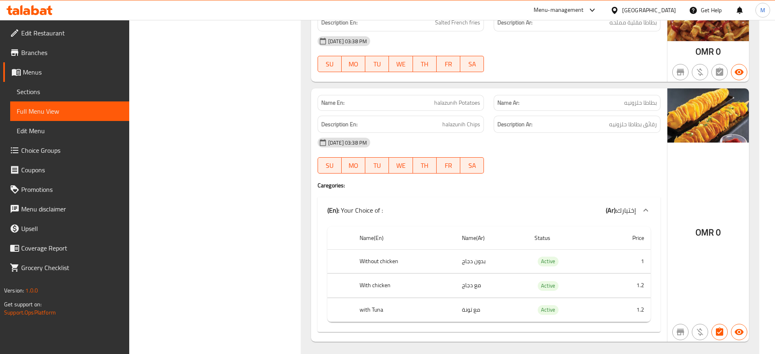
scroll to position [1395, 0]
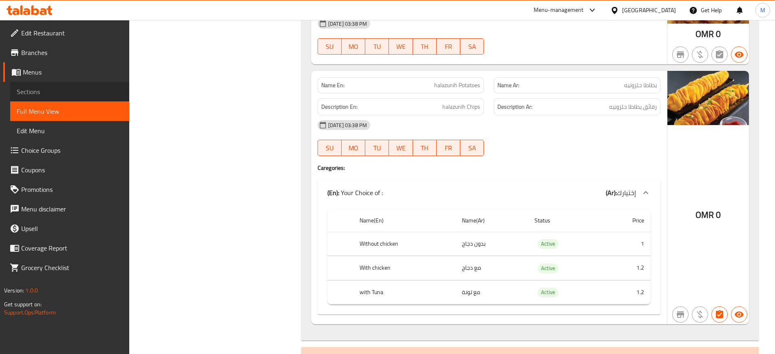
click at [89, 82] on link "Sections" at bounding box center [69, 92] width 119 height 20
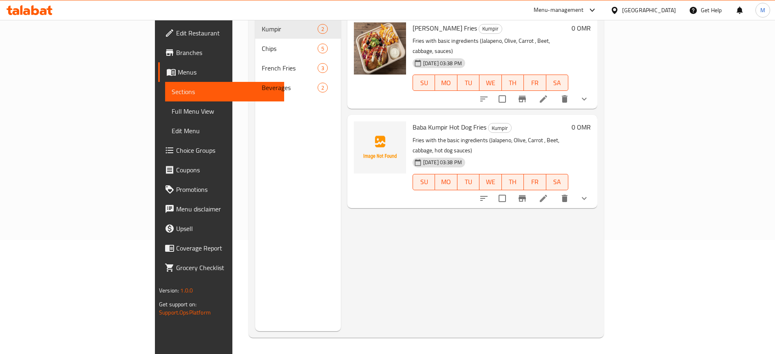
scroll to position [114, 0]
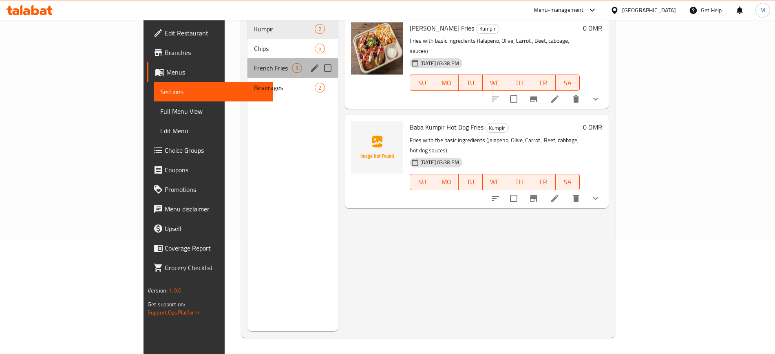
click at [247, 64] on div "French Fries 3" at bounding box center [292, 68] width 90 height 20
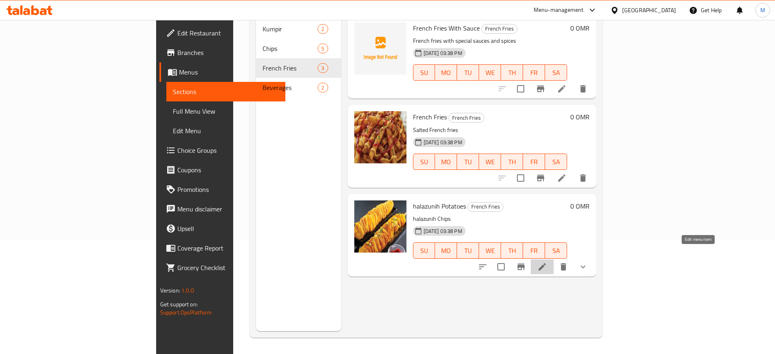
click at [547, 262] on icon at bounding box center [542, 267] width 10 height 10
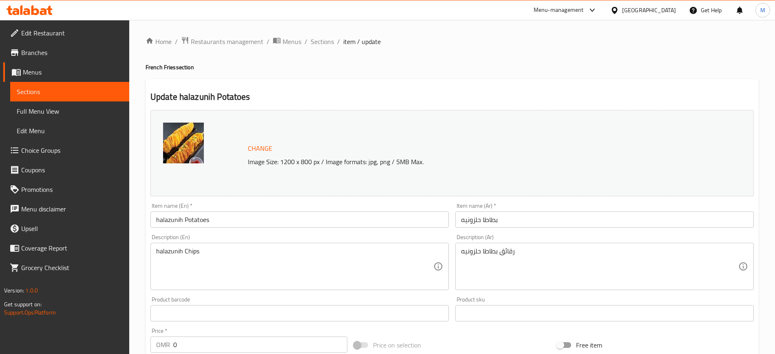
scroll to position [247, 0]
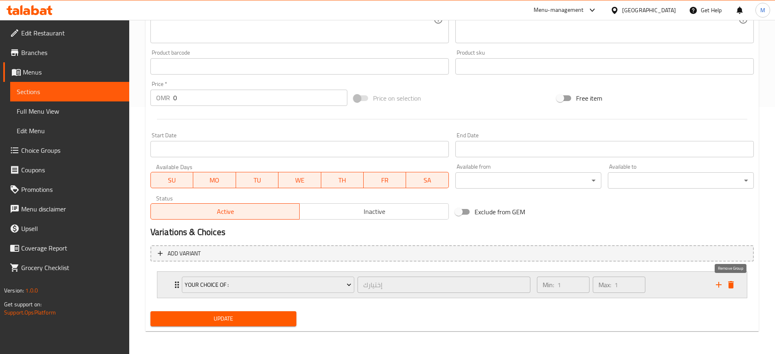
click at [733, 284] on icon "delete" at bounding box center [731, 285] width 10 height 10
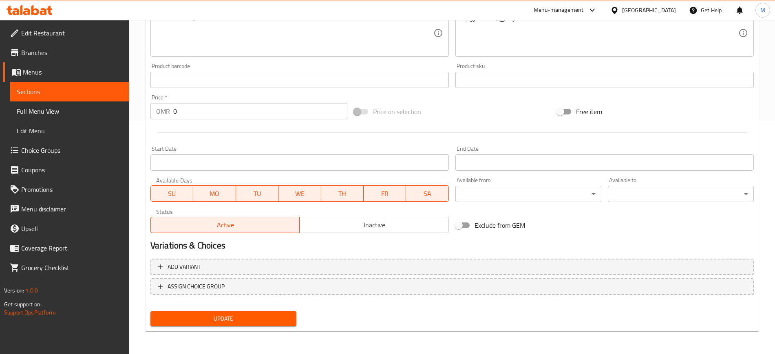
scroll to position [233, 0]
click at [205, 316] on span "Update" at bounding box center [223, 319] width 133 height 10
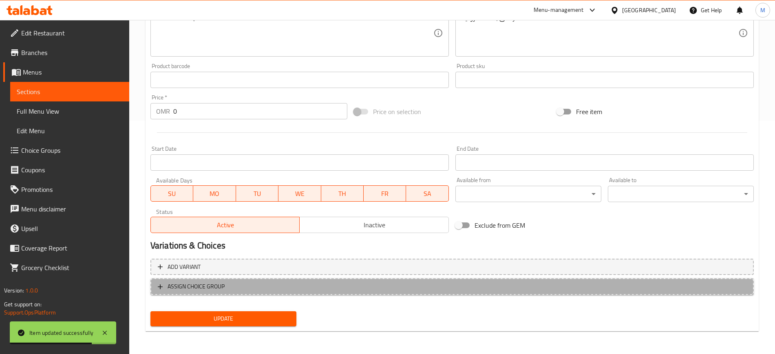
click at [212, 288] on span "ASSIGN CHOICE GROUP" at bounding box center [195, 287] width 57 height 10
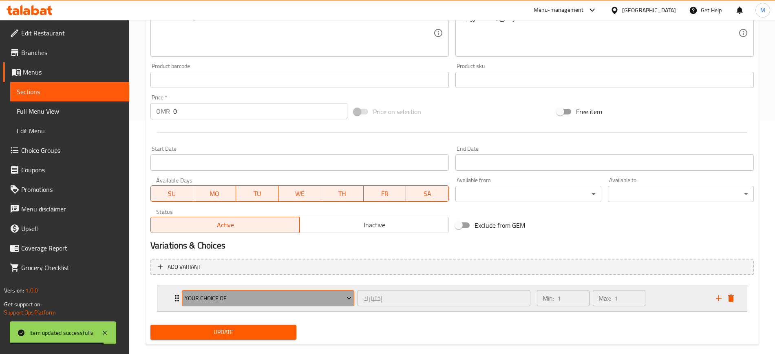
click at [214, 305] on button "Your Choice of" at bounding box center [268, 298] width 172 height 16
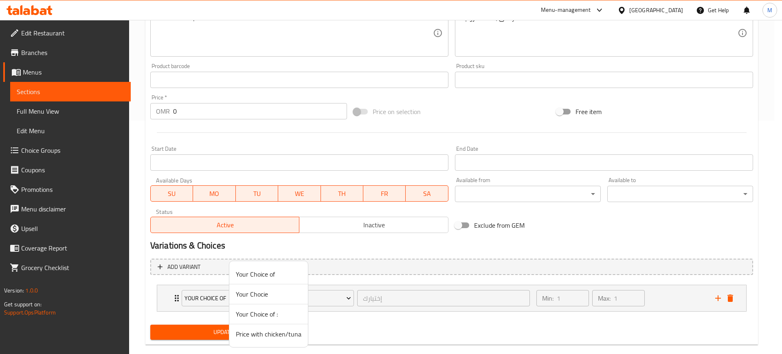
click at [253, 336] on span "Price with chicken/tuna" at bounding box center [269, 334] width 66 height 10
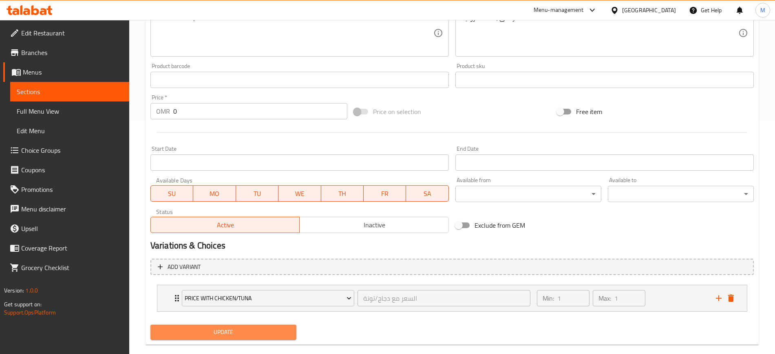
click at [249, 334] on span "Update" at bounding box center [223, 332] width 133 height 10
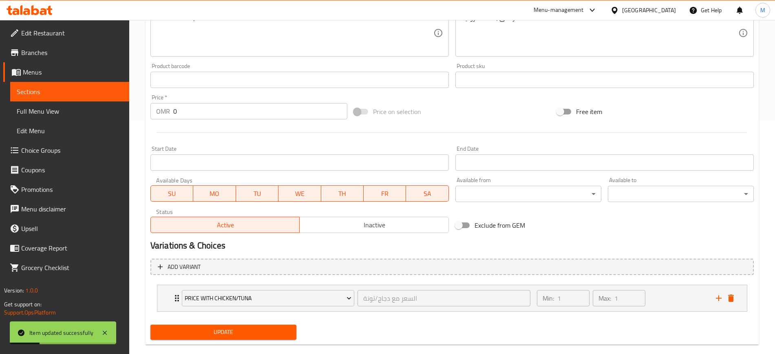
click at [57, 115] on span "Full Menu View" at bounding box center [70, 111] width 106 height 10
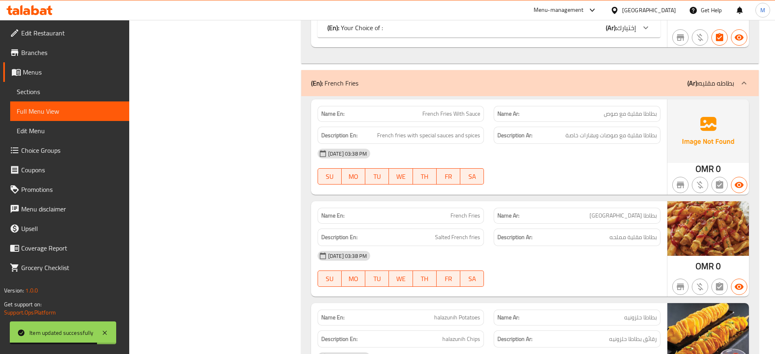
scroll to position [1472, 0]
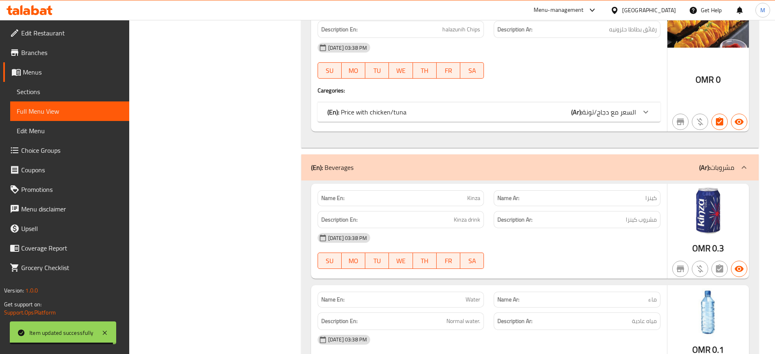
click at [619, 116] on span "السعر مع دجاج/تونة" at bounding box center [609, 112] width 54 height 12
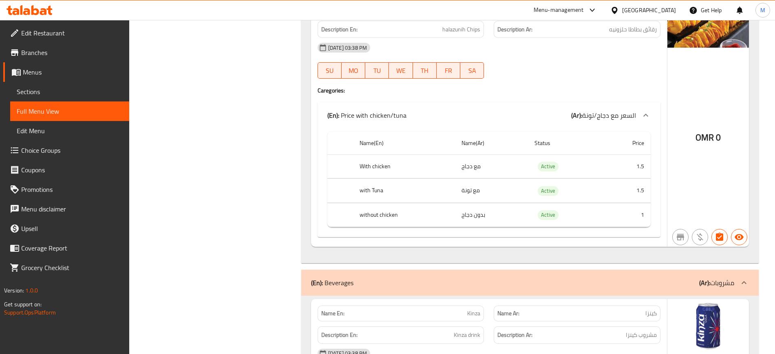
click at [37, 83] on link "Sections" at bounding box center [69, 92] width 119 height 20
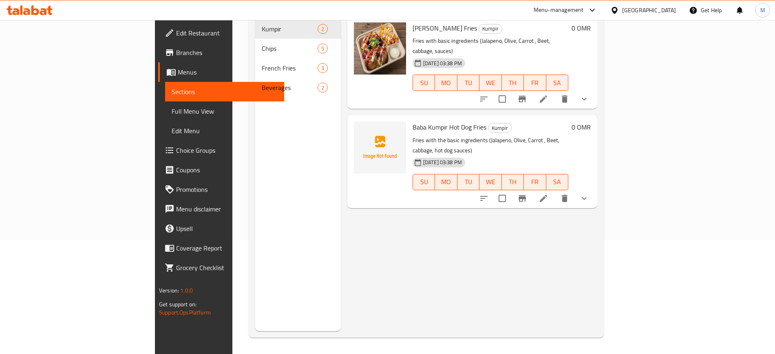
scroll to position [114, 0]
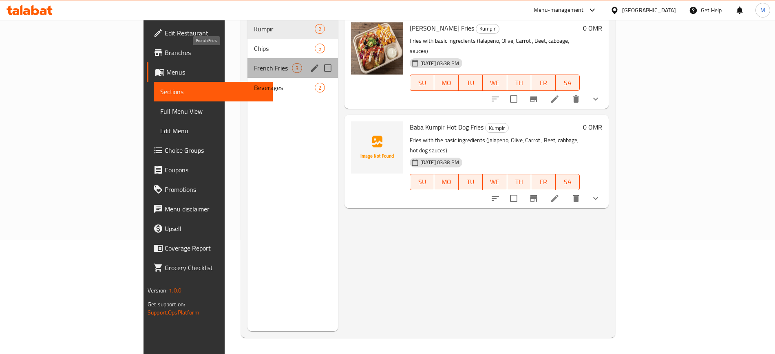
click at [254, 63] on span "French Fries" at bounding box center [272, 68] width 37 height 10
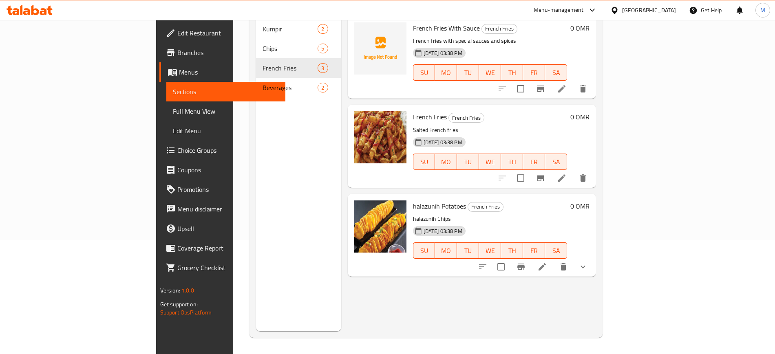
click at [573, 171] on li at bounding box center [561, 178] width 23 height 15
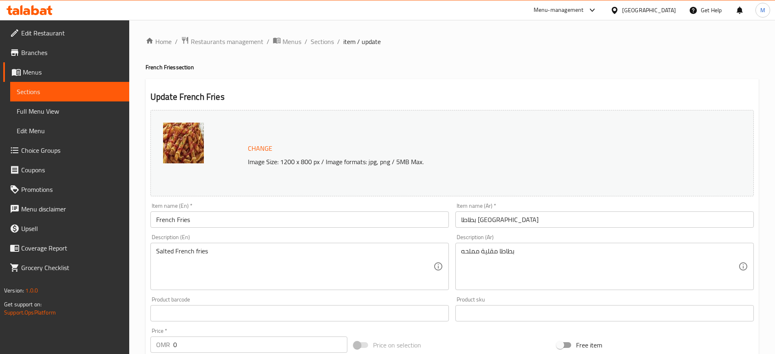
scroll to position [233, 0]
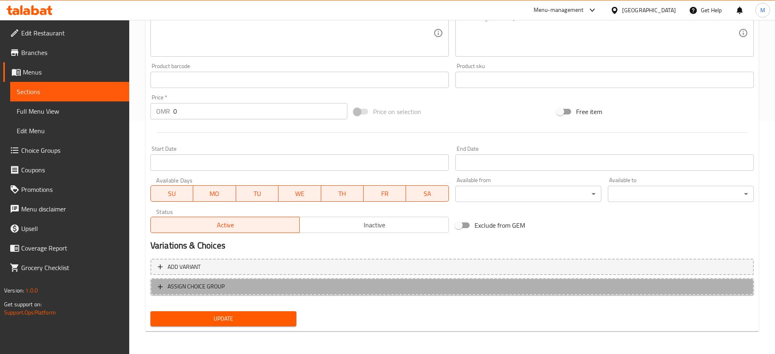
click at [184, 284] on span "ASSIGN CHOICE GROUP" at bounding box center [195, 287] width 57 height 10
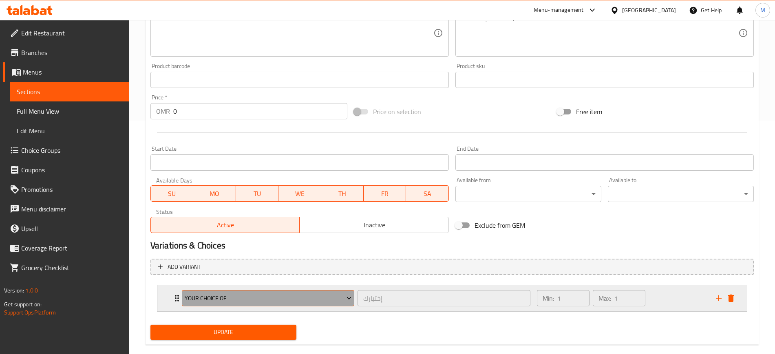
click at [217, 302] on span "Your Choice of" at bounding box center [268, 298] width 167 height 10
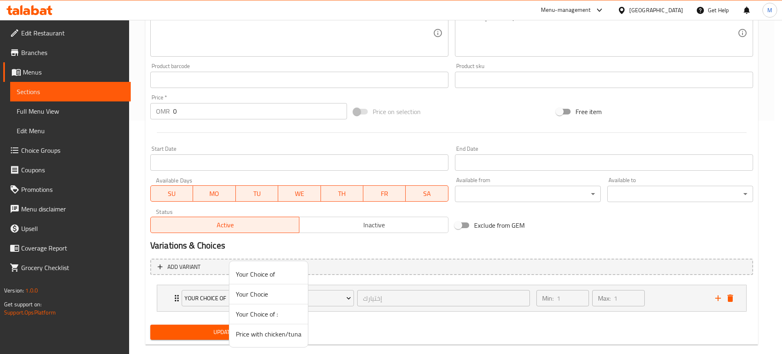
click at [249, 335] on span "Price with chicken/tuna" at bounding box center [269, 334] width 66 height 10
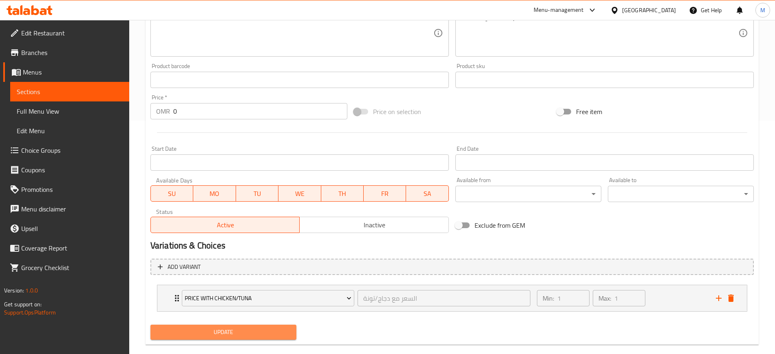
click at [248, 335] on span "Update" at bounding box center [223, 332] width 133 height 10
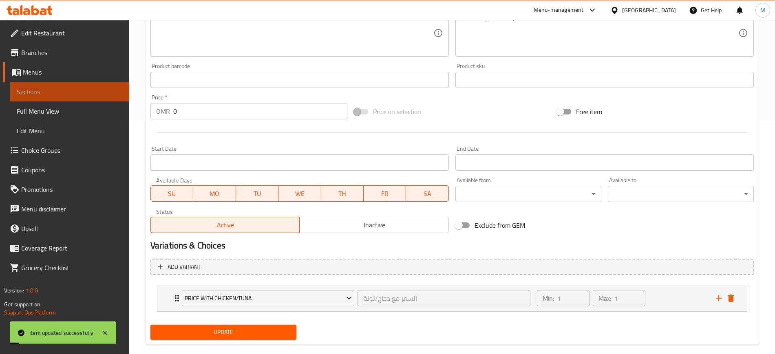
click at [83, 91] on span "Sections" at bounding box center [70, 92] width 106 height 10
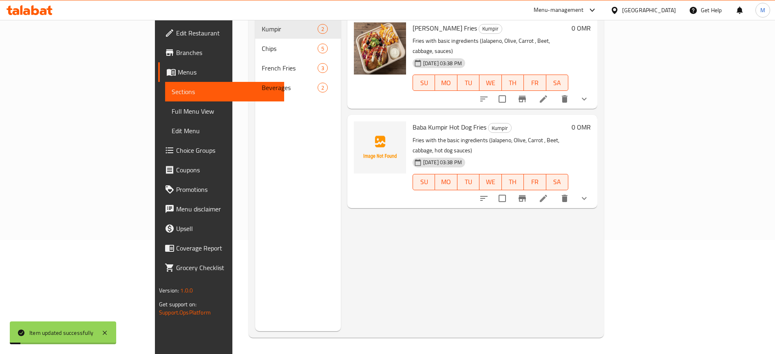
scroll to position [114, 0]
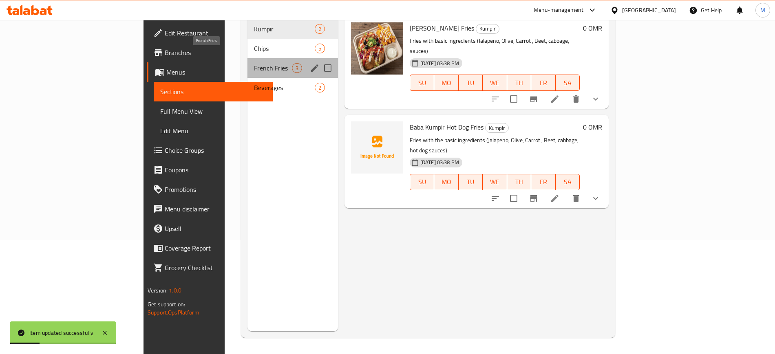
click at [254, 63] on span "French Fries" at bounding box center [272, 68] width 37 height 10
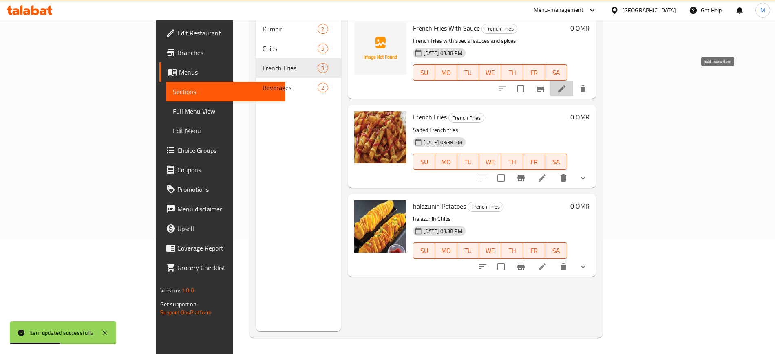
click at [566, 84] on icon at bounding box center [562, 89] width 10 height 10
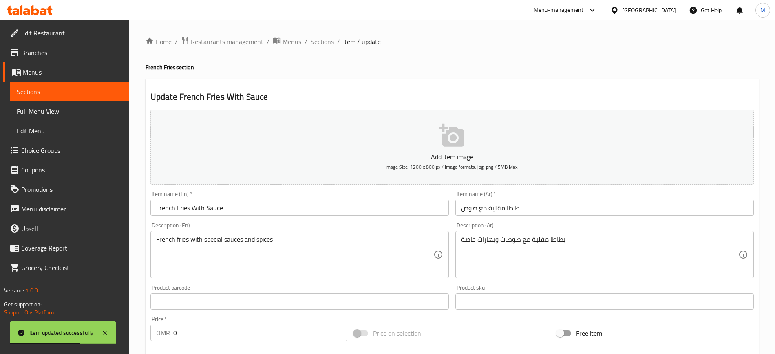
scroll to position [222, 0]
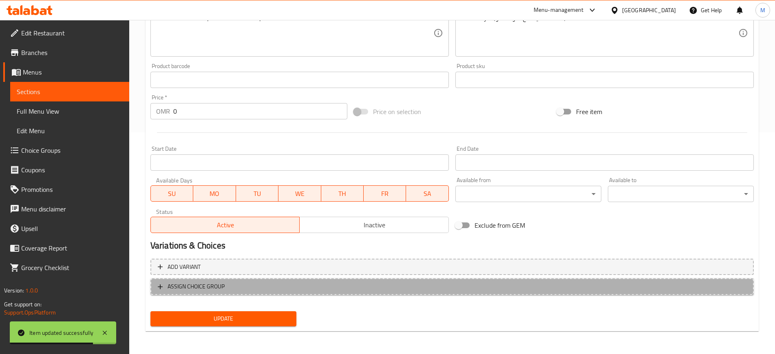
click at [313, 282] on span "ASSIGN CHOICE GROUP" at bounding box center [452, 287] width 588 height 10
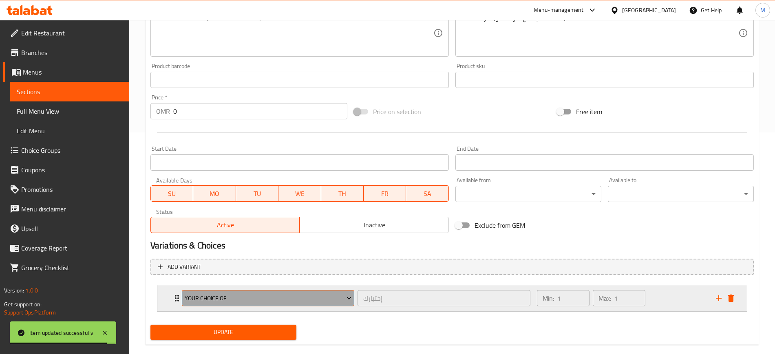
click at [233, 299] on span "Your Choice of" at bounding box center [268, 298] width 167 height 10
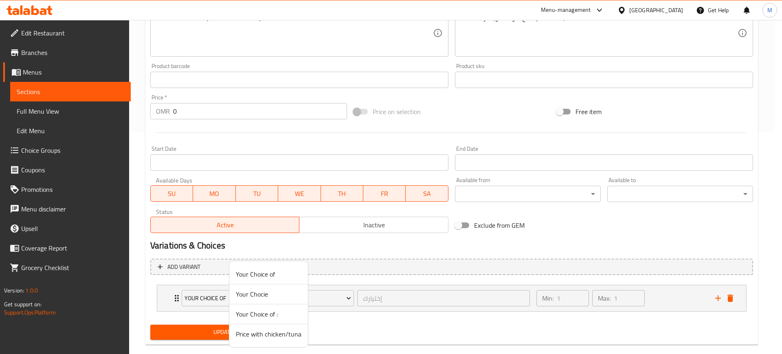
click at [255, 339] on span "Price with chicken/tuna" at bounding box center [269, 334] width 66 height 10
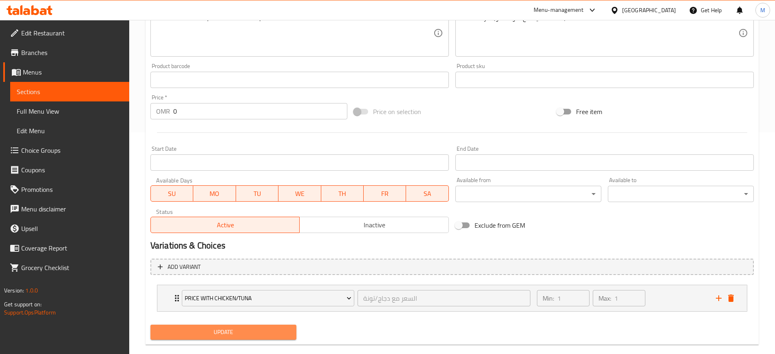
drag, startPoint x: 255, startPoint y: 339, endPoint x: 251, endPoint y: 335, distance: 5.9
click at [251, 335] on button "Update" at bounding box center [223, 332] width 146 height 15
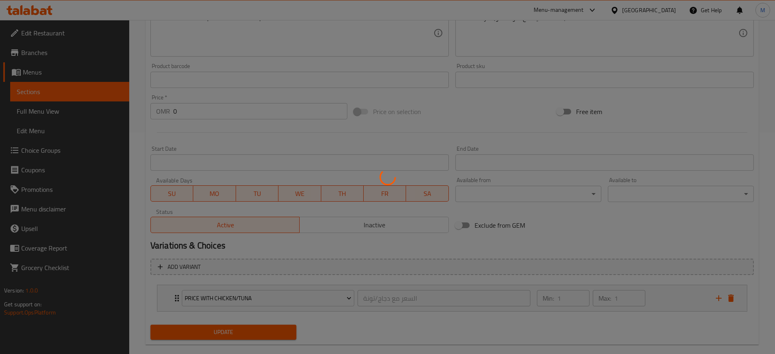
click at [251, 335] on div at bounding box center [387, 177] width 775 height 354
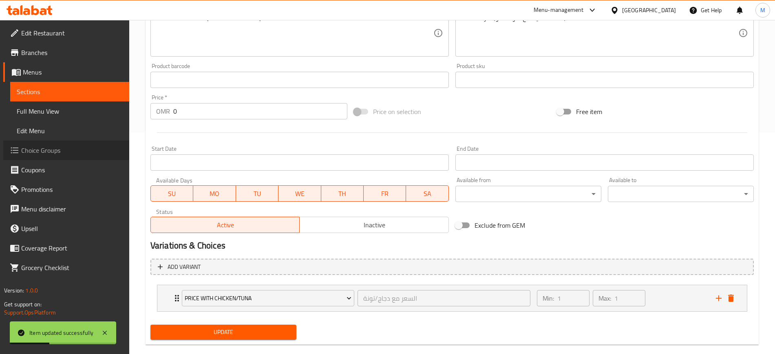
click at [43, 147] on span "Choice Groups" at bounding box center [71, 150] width 101 height 10
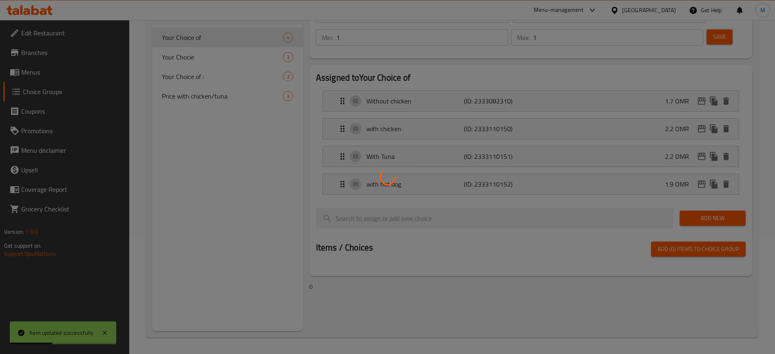
scroll to position [115, 0]
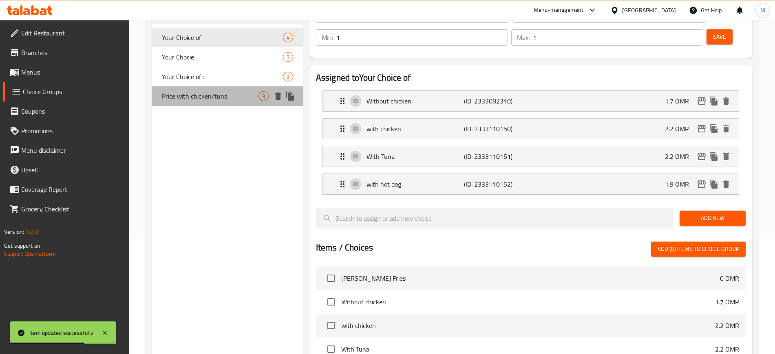
click at [216, 95] on span "Price with chicken/tuna" at bounding box center [210, 96] width 97 height 10
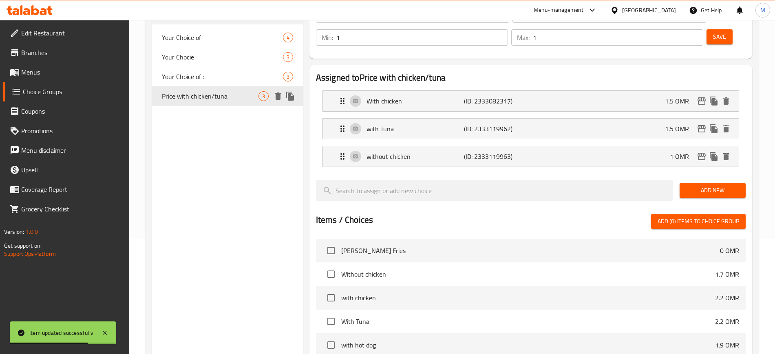
type input "Price with chicken/tuna"
type input "السعر مع دجاج/تونة"
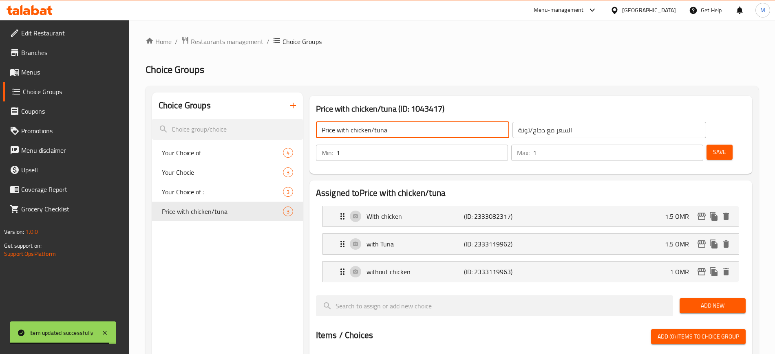
click at [406, 130] on input "Price with chicken/tuna" at bounding box center [412, 130] width 193 height 16
type input "غ"
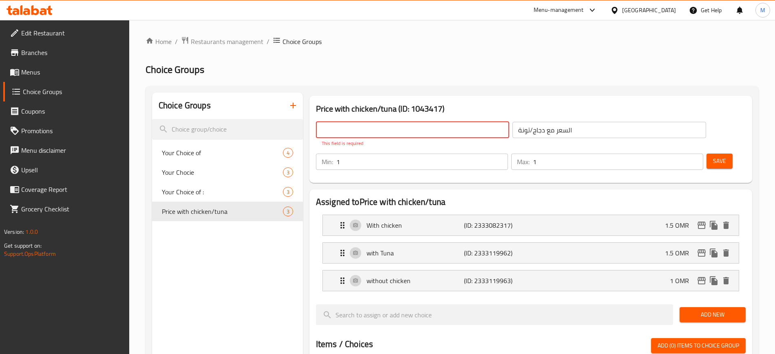
click at [406, 130] on input "text" at bounding box center [412, 130] width 193 height 16
type input "ف"
type input "Your Choice of"
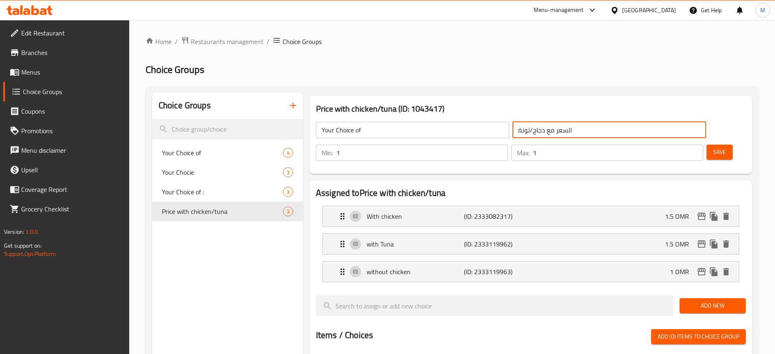
click at [535, 129] on input "السعر مع دجاج/تونة" at bounding box center [608, 130] width 193 height 16
type input "إختيارك"
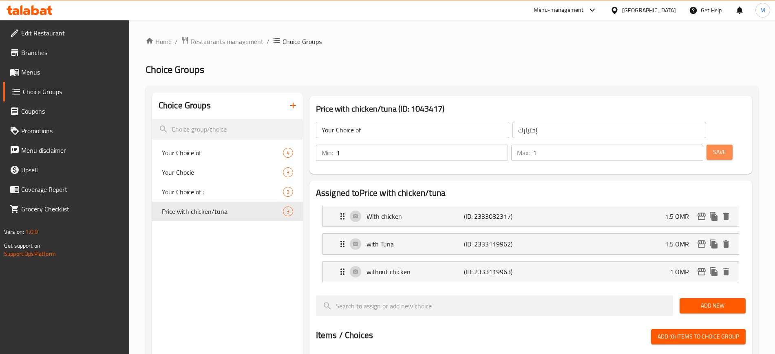
click at [713, 147] on span "Save" at bounding box center [719, 152] width 13 height 10
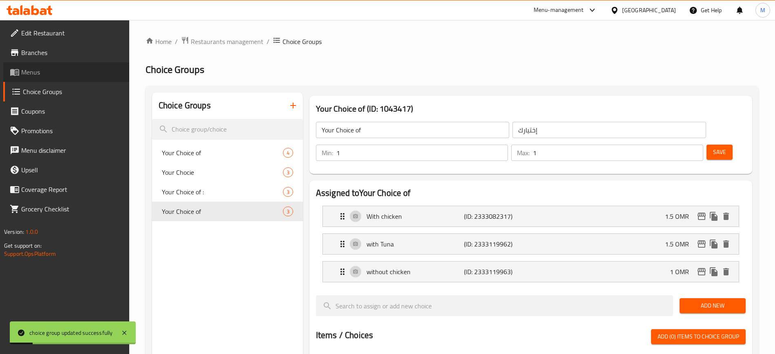
click at [38, 77] on span "Menus" at bounding box center [71, 72] width 101 height 10
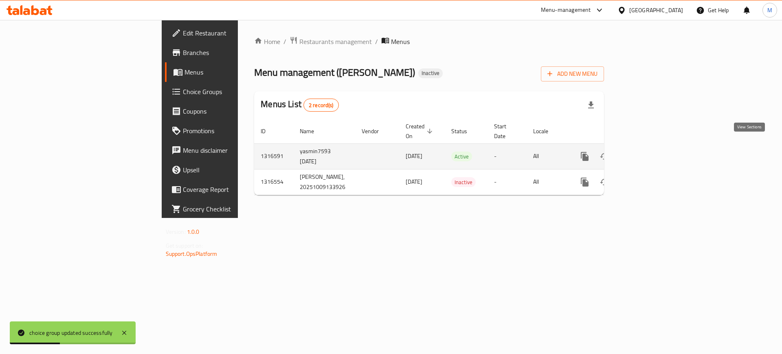
click at [649, 152] on icon "enhanced table" at bounding box center [644, 157] width 10 height 10
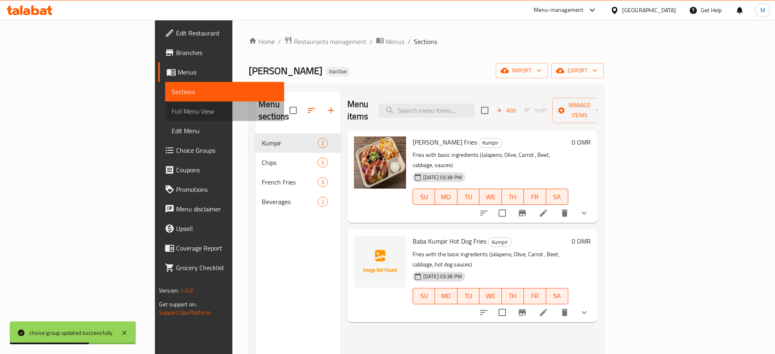
click at [172, 108] on span "Full Menu View" at bounding box center [225, 111] width 106 height 10
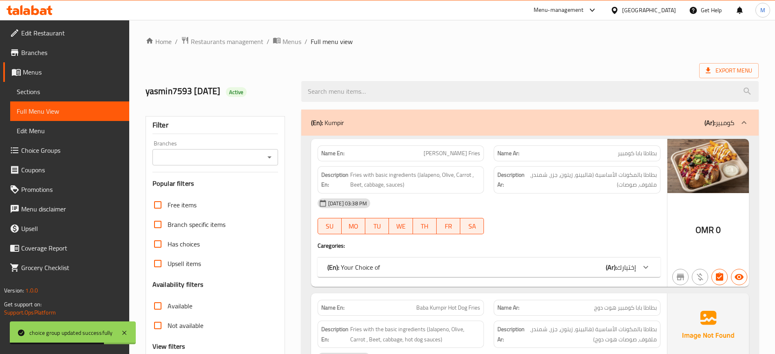
click at [421, 70] on div "Export Menu" at bounding box center [451, 70] width 613 height 15
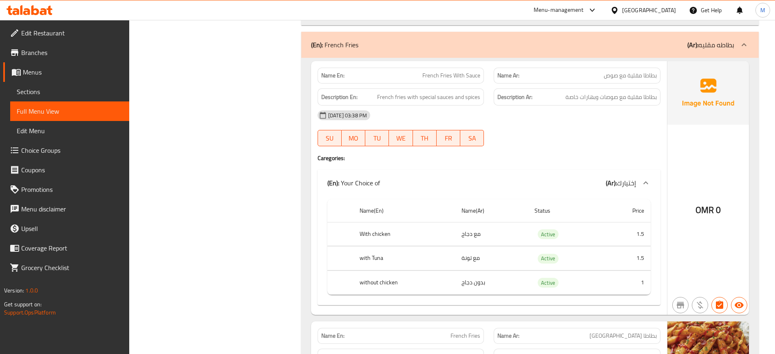
scroll to position [1202, 0]
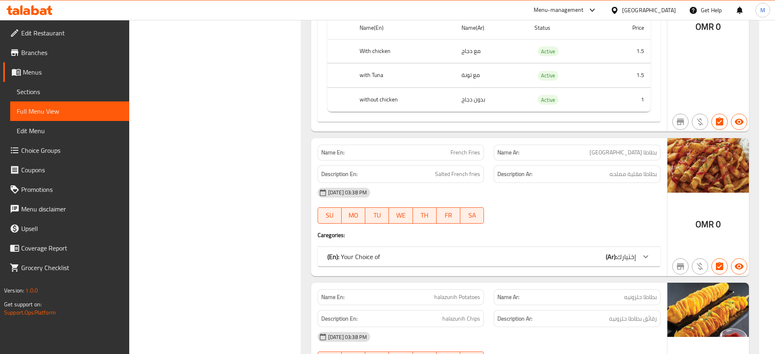
scroll to position [1385, 0]
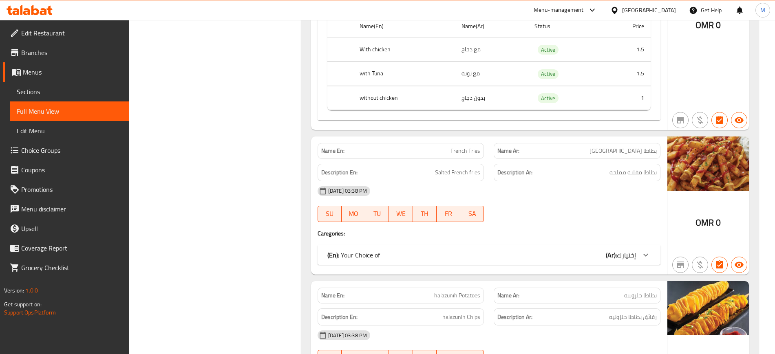
click at [372, 253] on p "(En): Your Choice of" at bounding box center [353, 255] width 53 height 10
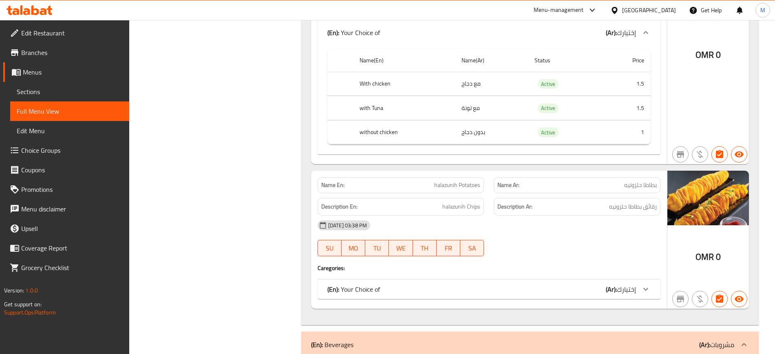
scroll to position [1711, 0]
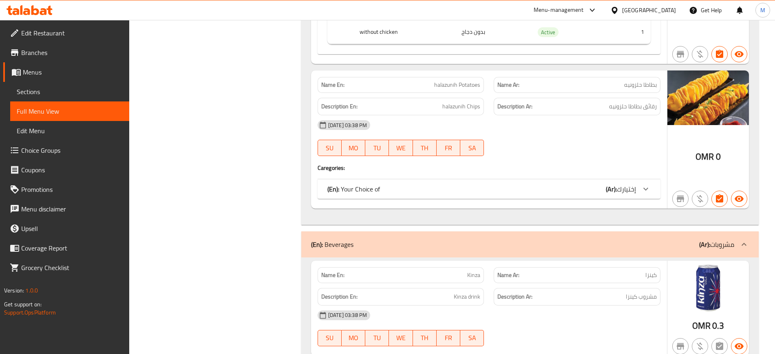
click at [403, 187] on div "(En): Your Choice of (Ar): إختيارك" at bounding box center [481, 189] width 308 height 10
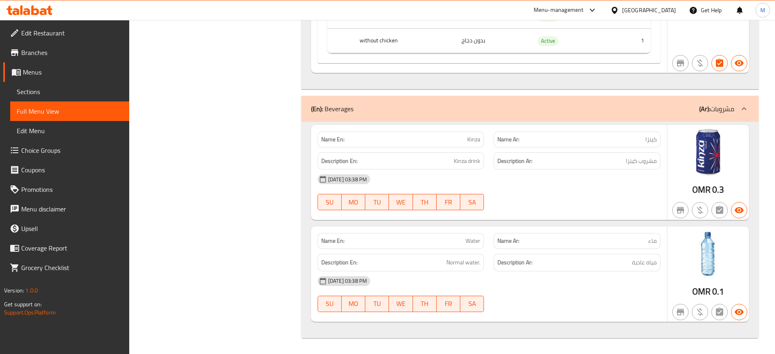
scroll to position [1963, 0]
click at [48, 90] on span "Sections" at bounding box center [70, 92] width 106 height 10
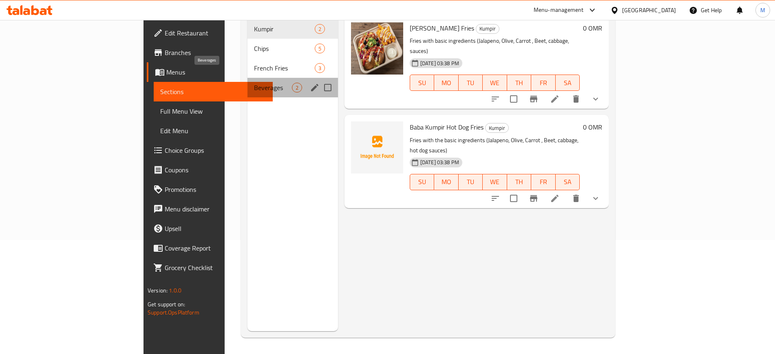
click at [254, 83] on span "Beverages" at bounding box center [272, 88] width 37 height 10
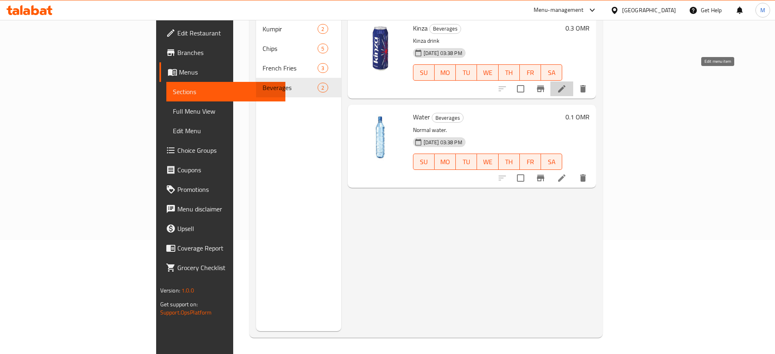
click at [566, 84] on icon at bounding box center [562, 89] width 10 height 10
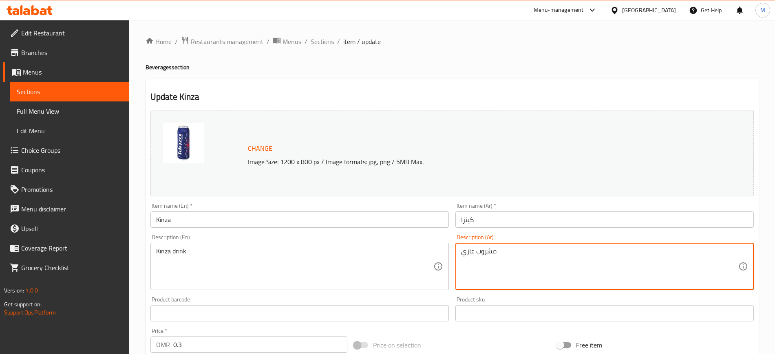
type textarea "مشروب غازي"
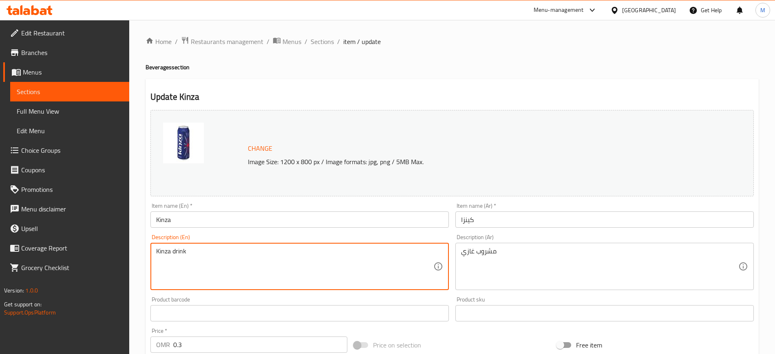
click at [208, 265] on textarea "Kinza drink" at bounding box center [294, 266] width 277 height 39
type textarea "Soft drink"
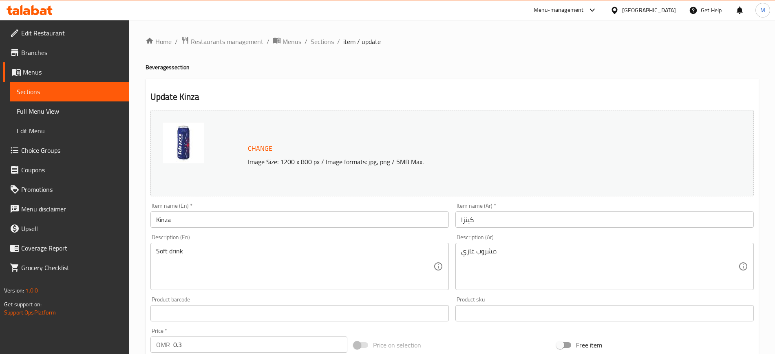
click at [514, 243] on div "مشروب غازي Description (Ar)" at bounding box center [604, 266] width 298 height 47
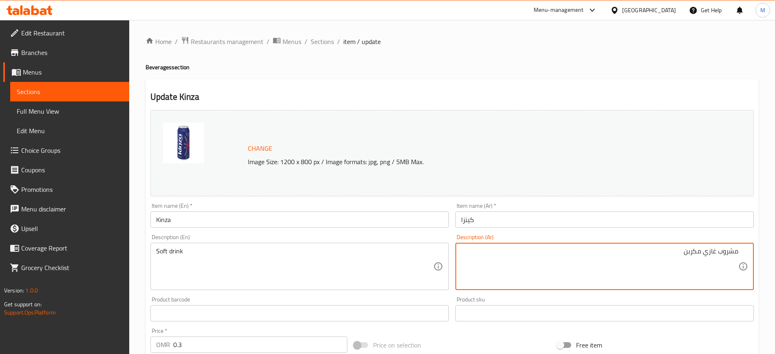
click at [669, 260] on textarea "مشروب غازي مكربن" at bounding box center [599, 266] width 277 height 39
type textarea "مشروب غازي مكربن"
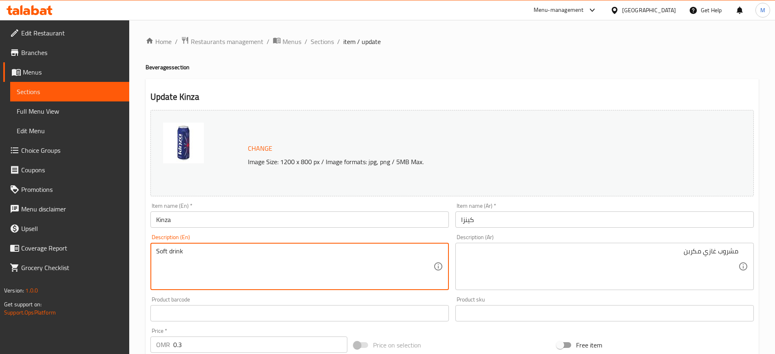
click at [266, 257] on textarea "Soft drink" at bounding box center [294, 266] width 277 height 39
paste textarea "Carbonated soft"
click at [266, 257] on textarea "Soft Carbonated soft drink" at bounding box center [294, 266] width 277 height 39
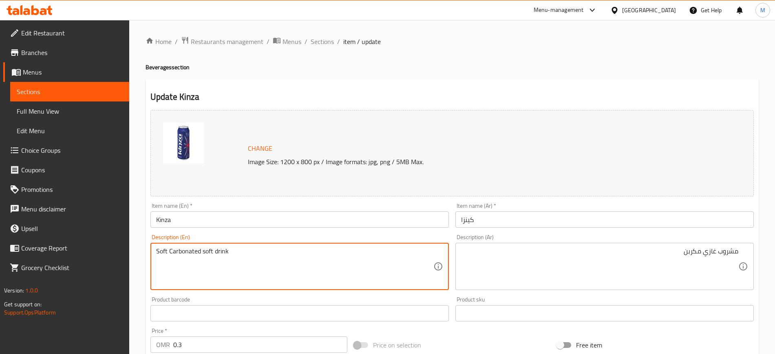
click at [266, 257] on textarea "Soft Carbonated soft drink" at bounding box center [294, 266] width 277 height 39
paste textarea
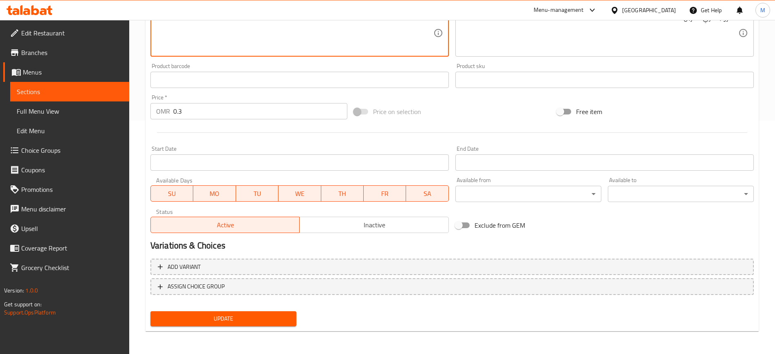
type textarea "Carbonated soft drink"
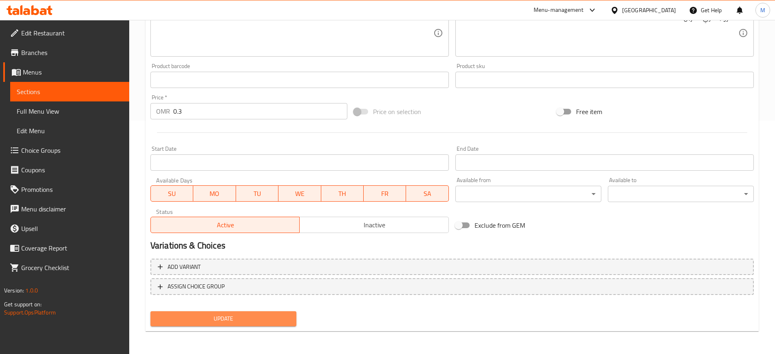
click at [230, 322] on span "Update" at bounding box center [223, 319] width 133 height 10
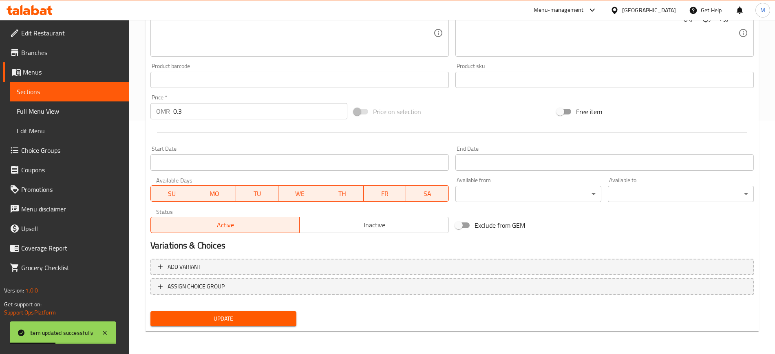
click at [64, 116] on span "Full Menu View" at bounding box center [70, 111] width 106 height 10
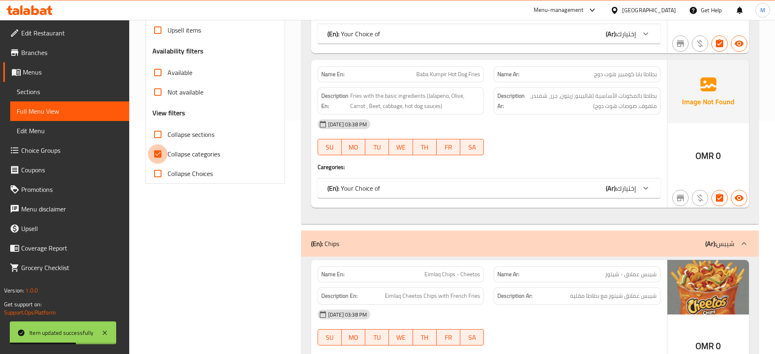
click at [155, 148] on input "Collapse categories" at bounding box center [158, 154] width 20 height 20
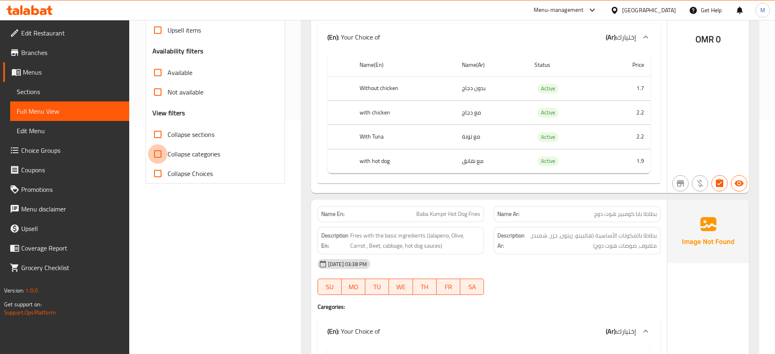
click at [155, 148] on input "Collapse categories" at bounding box center [158, 154] width 20 height 20
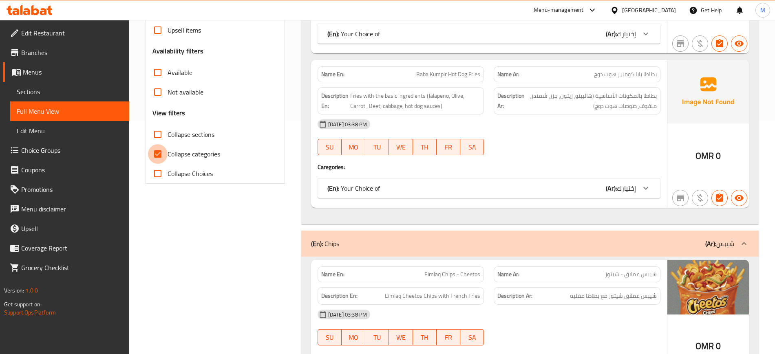
click at [163, 153] on input "Collapse categories" at bounding box center [158, 154] width 20 height 20
checkbox input "false"
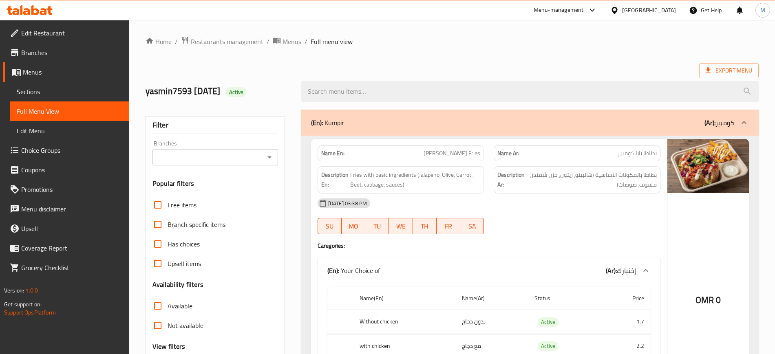
click at [592, 230] on div at bounding box center [577, 234] width 176 height 10
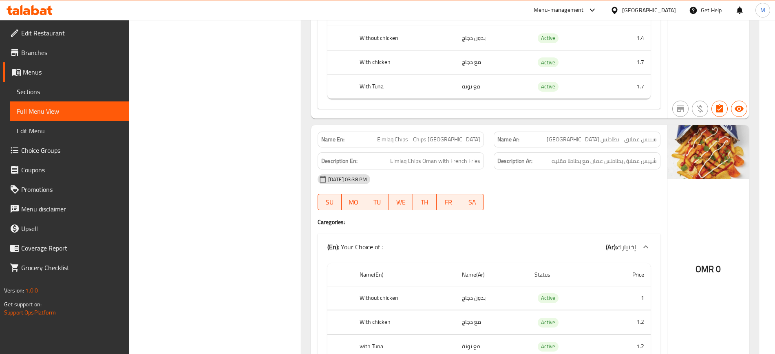
scroll to position [1202, 0]
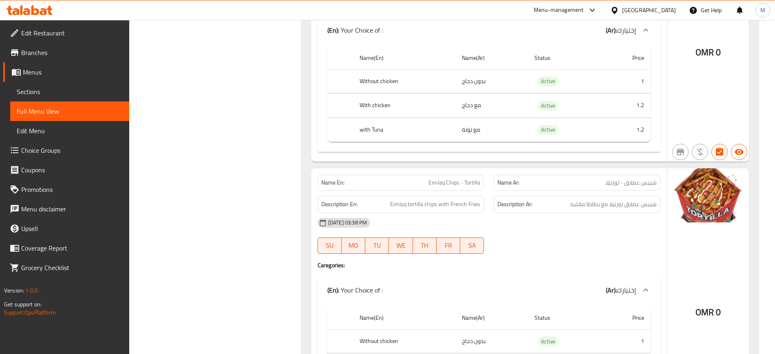
scroll to position [1385, 0]
click at [586, 252] on div at bounding box center [577, 254] width 176 height 10
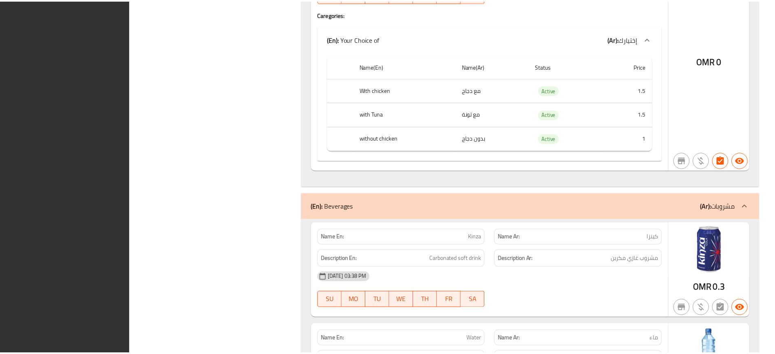
scroll to position [2820, 0]
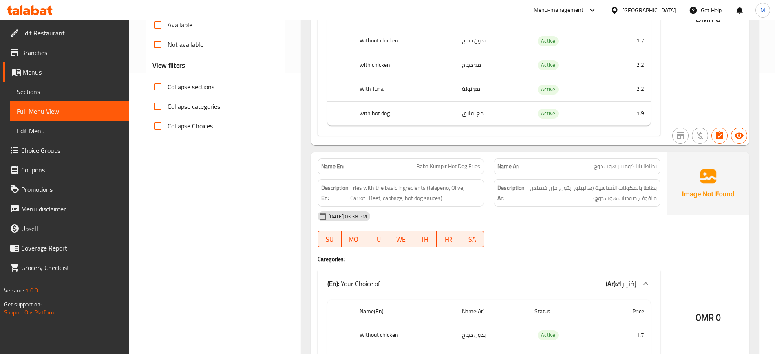
scroll to position [0, 0]
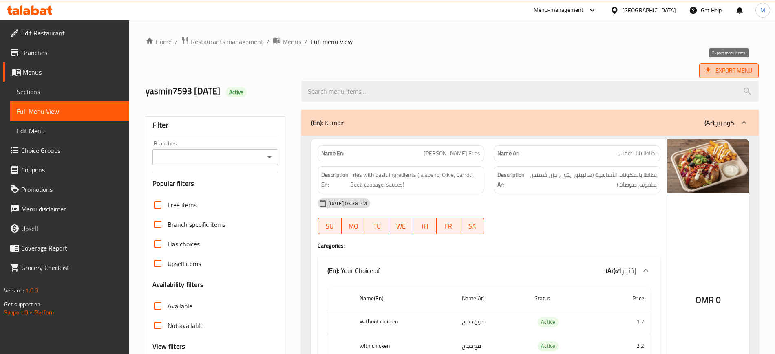
click at [729, 70] on span "Export Menu" at bounding box center [728, 71] width 46 height 10
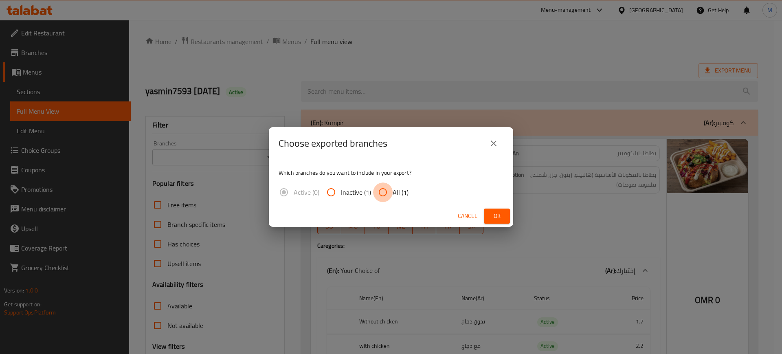
click at [382, 194] on input "All (1)" at bounding box center [383, 193] width 20 height 20
radio input "true"
click at [490, 218] on button "Ok" at bounding box center [497, 216] width 26 height 15
